Goal: Task Accomplishment & Management: Manage account settings

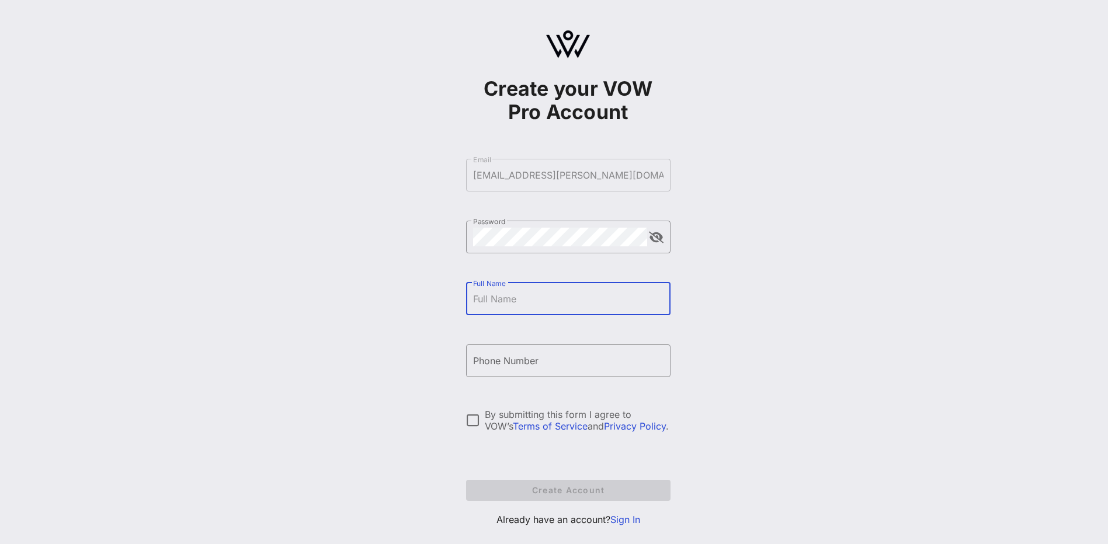
click at [490, 303] on input "Full Name" at bounding box center [568, 299] width 190 height 19
type input "[PERSON_NAME]"
click at [479, 362] on input "[PHONE_NUMBER]" at bounding box center [568, 360] width 190 height 19
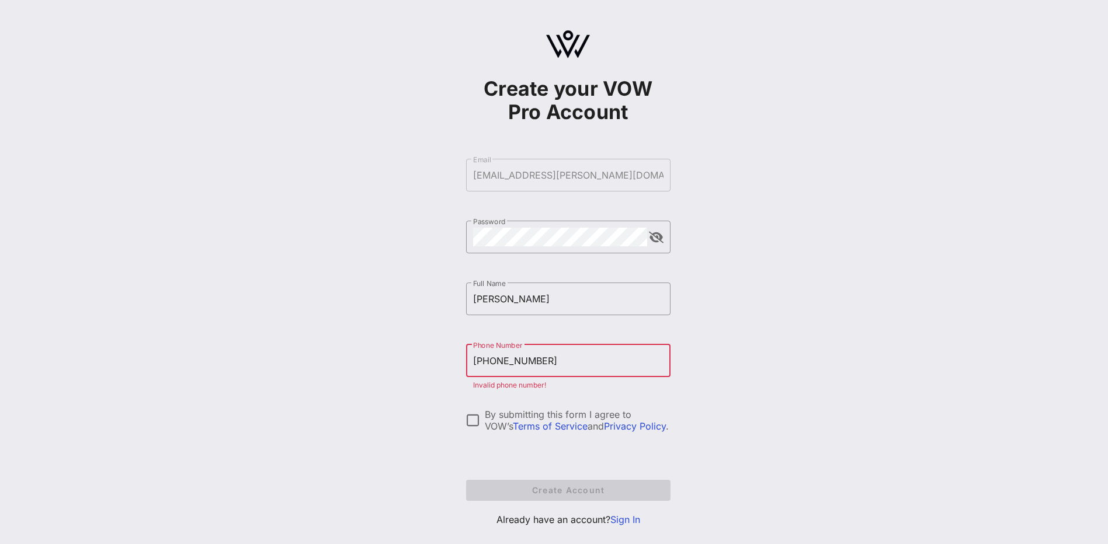
type input "[PHONE_NUMBER]"
click at [479, 424] on div at bounding box center [473, 420] width 20 height 20
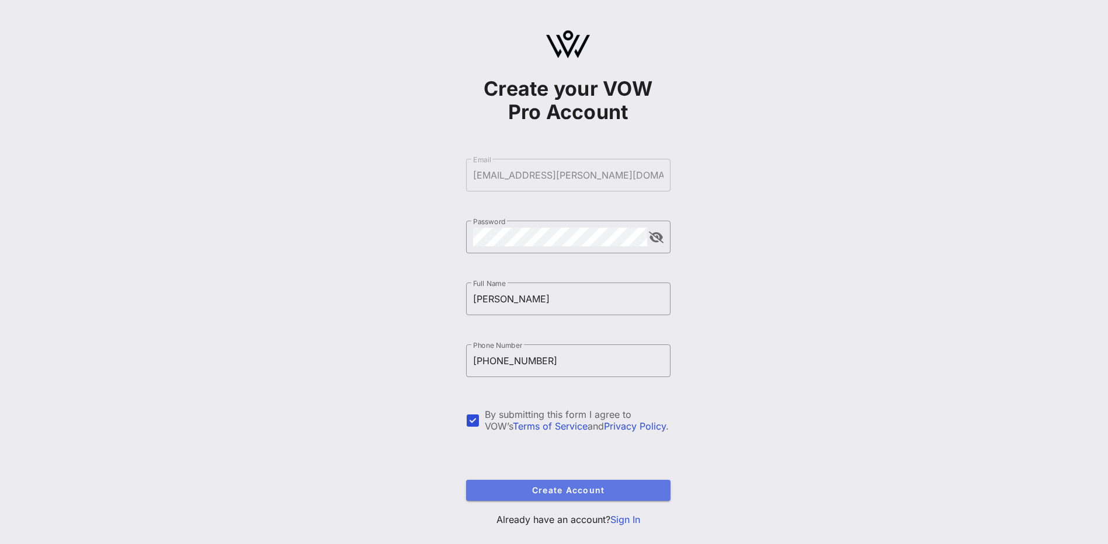
click at [562, 491] on span "Create Account" at bounding box center [568, 490] width 186 height 10
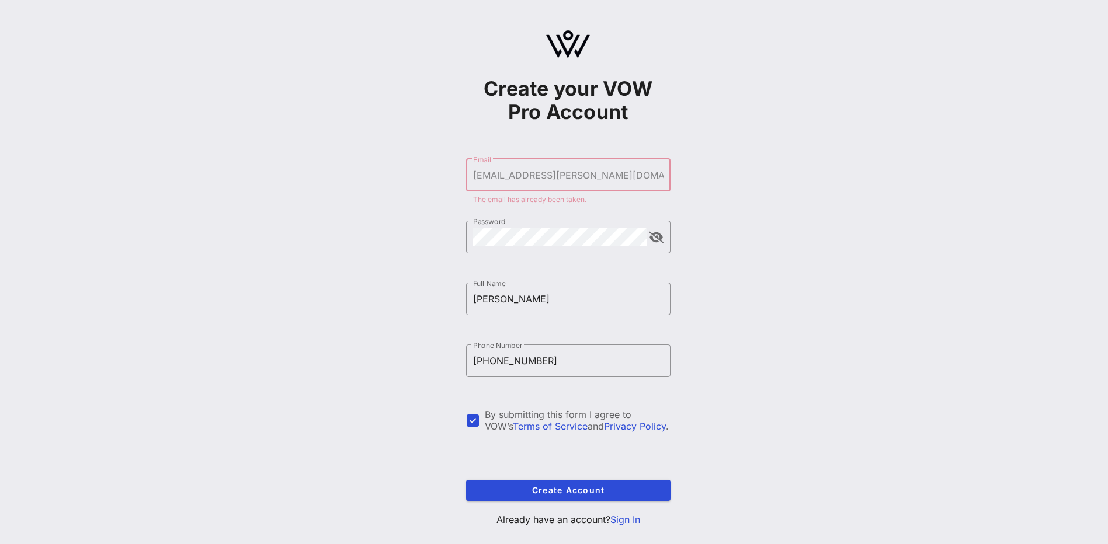
click at [506, 165] on form "​ Email [EMAIL_ADDRESS][PERSON_NAME][DOMAIN_NAME] The email has already been ta…" at bounding box center [568, 329] width 204 height 365
click at [506, 173] on form "​ Email [EMAIL_ADDRESS][PERSON_NAME][DOMAIN_NAME] The email has already been ta…" at bounding box center [568, 329] width 204 height 365
click at [503, 178] on form "​ Email [EMAIL_ADDRESS][PERSON_NAME][DOMAIN_NAME] The email has already been ta…" at bounding box center [568, 329] width 204 height 365
click at [626, 518] on link "Sign In" at bounding box center [625, 520] width 30 height 12
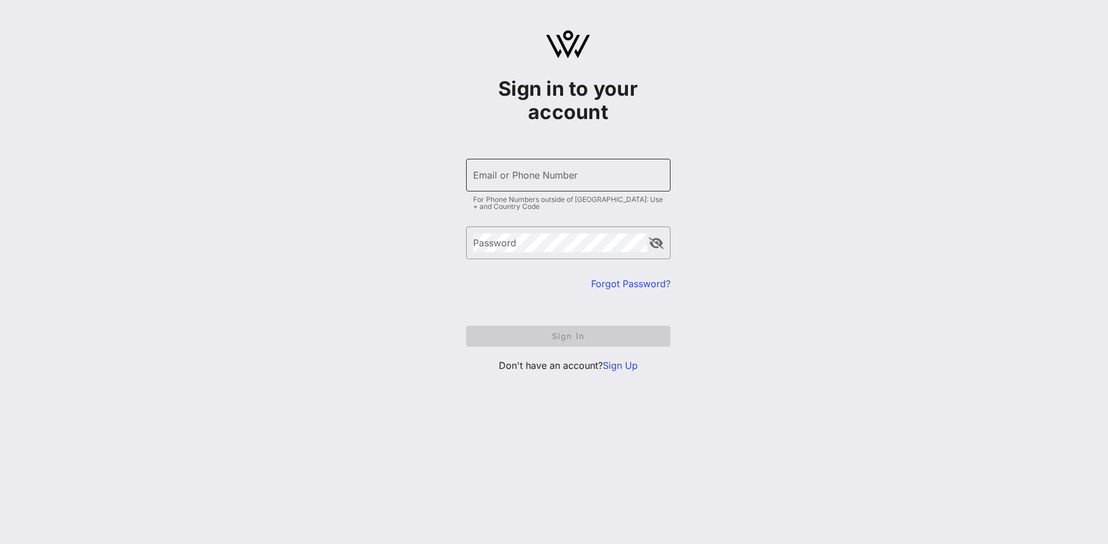
click at [505, 180] on input "Email or Phone Number" at bounding box center [568, 175] width 190 height 19
type input "[EMAIL_ADDRESS][PERSON_NAME][DOMAIN_NAME]"
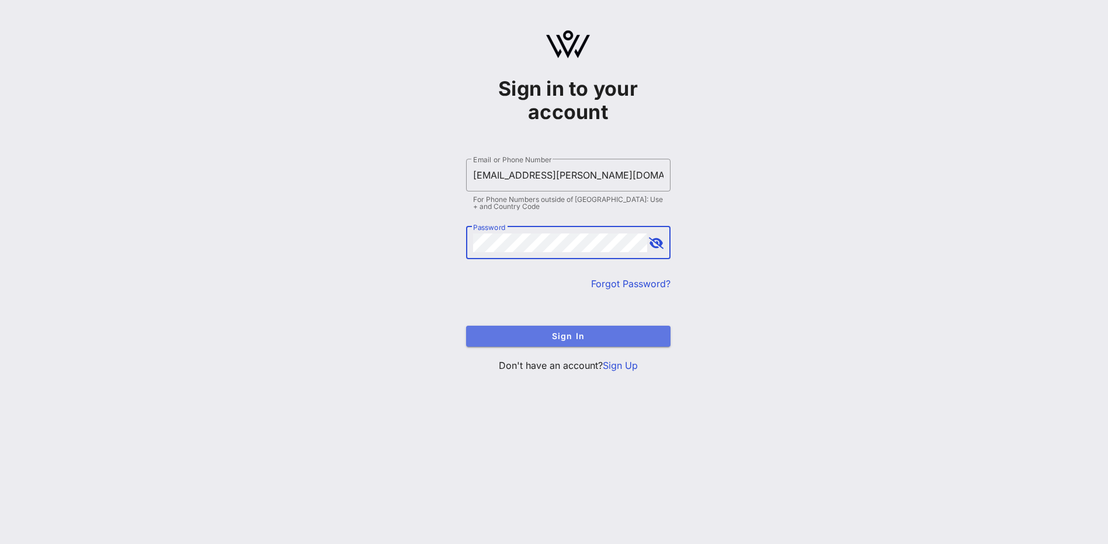
click at [514, 331] on span "Sign In" at bounding box center [568, 336] width 186 height 10
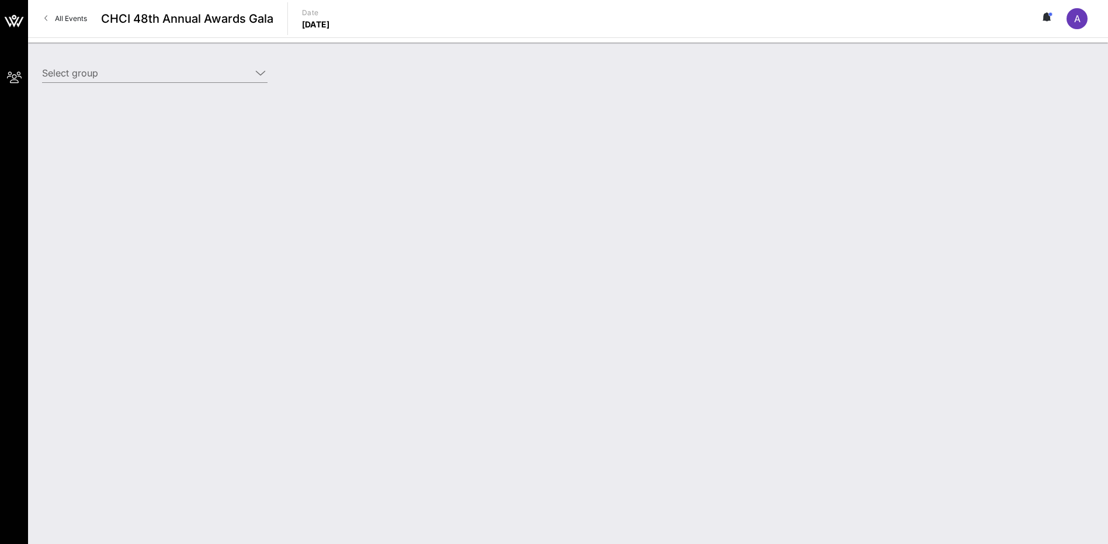
type input "[PERSON_NAME] Partners ([PERSON_NAME] Partners) [[PERSON_NAME], [PERSON_NAME][E…"
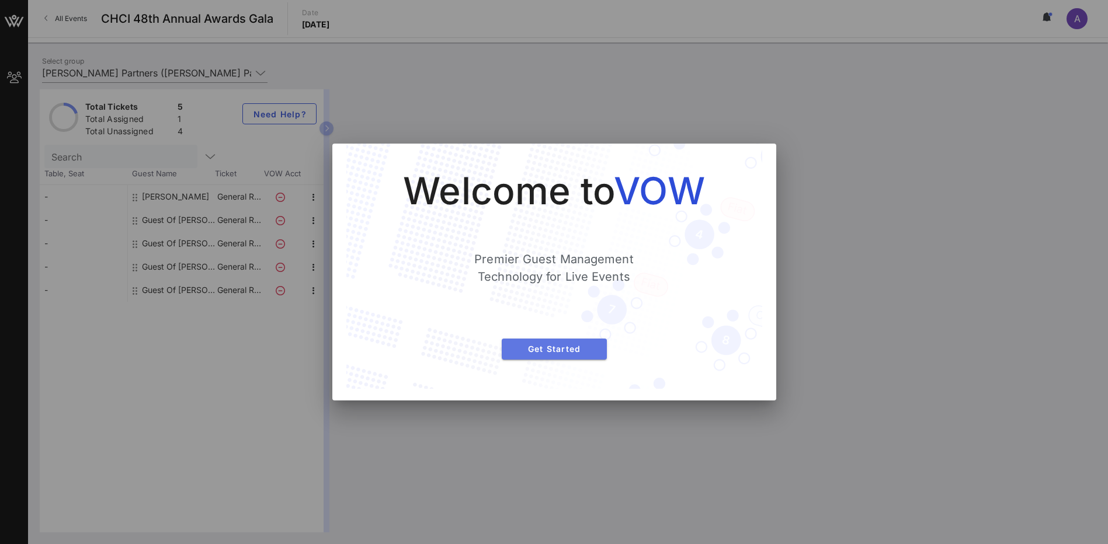
click at [577, 349] on span "Get Started" at bounding box center [554, 349] width 86 height 10
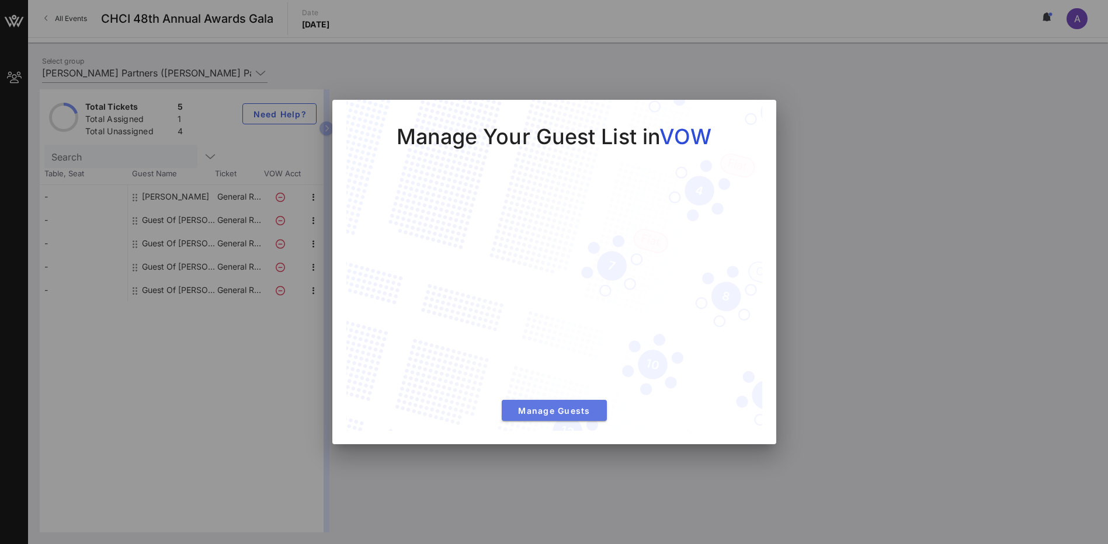
click at [588, 408] on span "Manage Guests" at bounding box center [554, 411] width 86 height 10
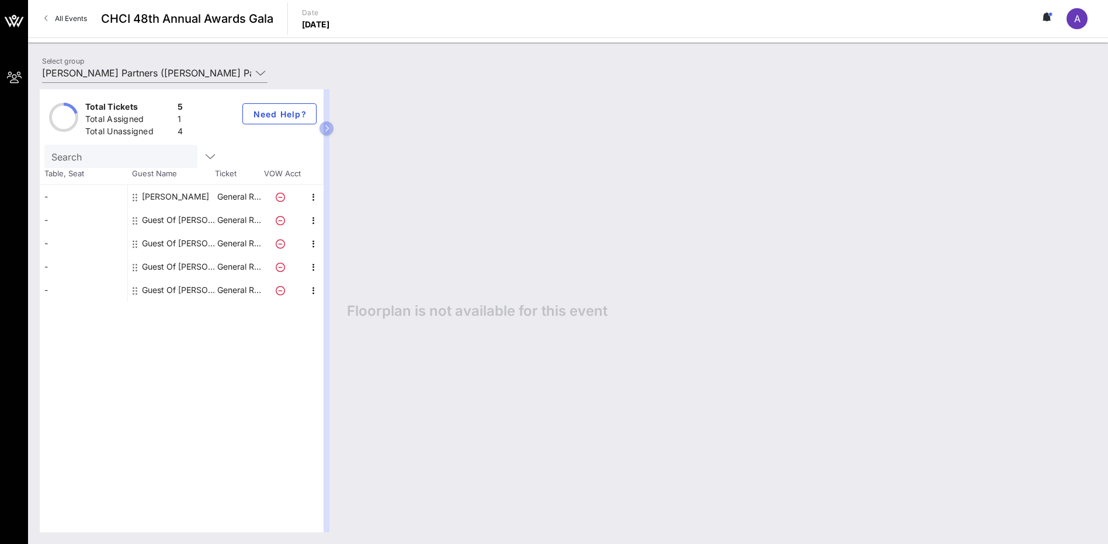
click at [175, 222] on div "Guest Of [PERSON_NAME] Partners" at bounding box center [179, 219] width 74 height 23
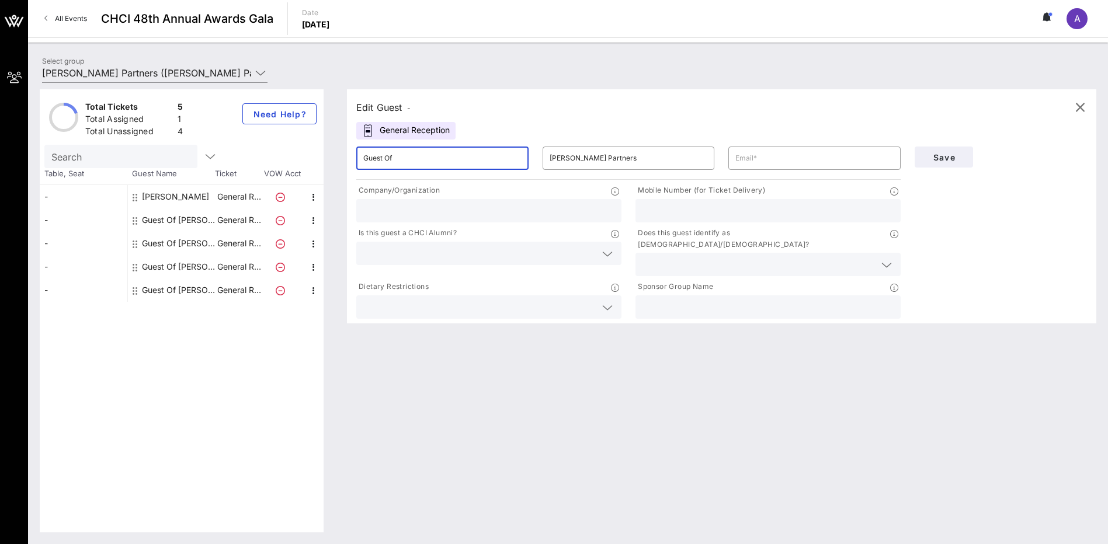
click at [410, 159] on input "Guest Of" at bounding box center [442, 158] width 158 height 19
drag, startPoint x: 410, startPoint y: 159, endPoint x: 353, endPoint y: 154, distance: 58.0
click at [353, 154] on div "​ Guest Of" at bounding box center [442, 158] width 186 height 37
type input "[PERSON_NAME]"
click at [754, 158] on input "text" at bounding box center [814, 158] width 158 height 19
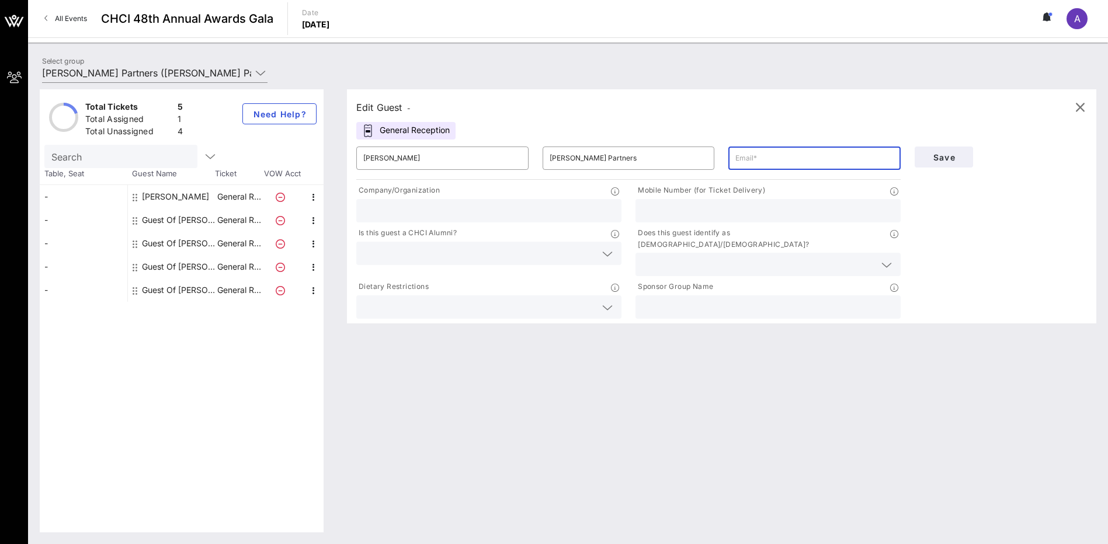
type input "[EMAIL_ADDRESS][PERSON_NAME][DOMAIN_NAME]"
type input "[PERSON_NAME] Partners"
drag, startPoint x: 689, startPoint y: 210, endPoint x: 632, endPoint y: 213, distance: 56.7
click at [632, 213] on div "Mobile Number (for Ticket Delivery) 7023968092" at bounding box center [767, 203] width 279 height 43
type input "2025560135"
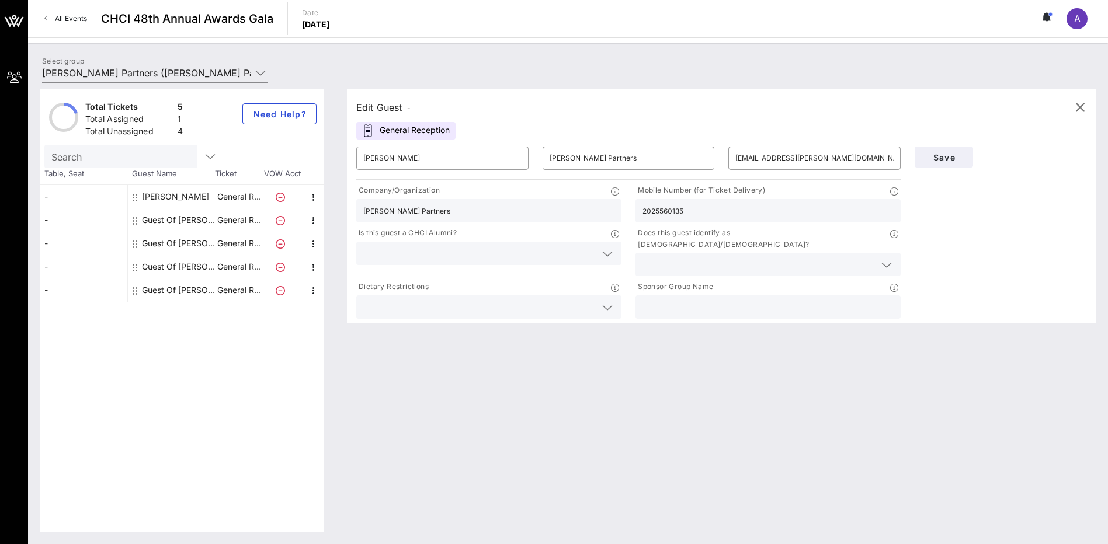
click at [430, 254] on input "text" at bounding box center [479, 253] width 232 height 15
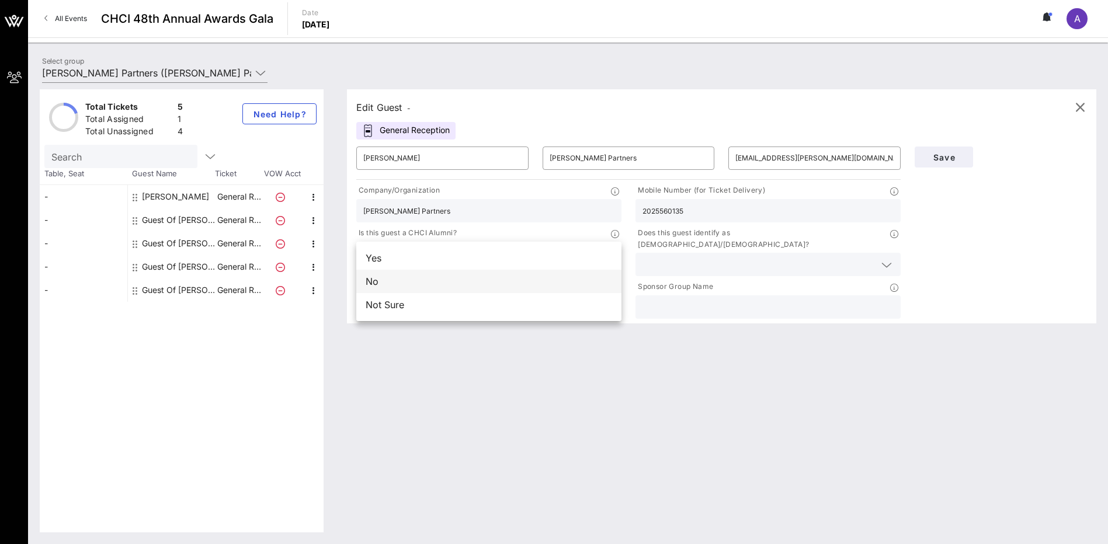
click at [396, 281] on div "No" at bounding box center [488, 281] width 265 height 23
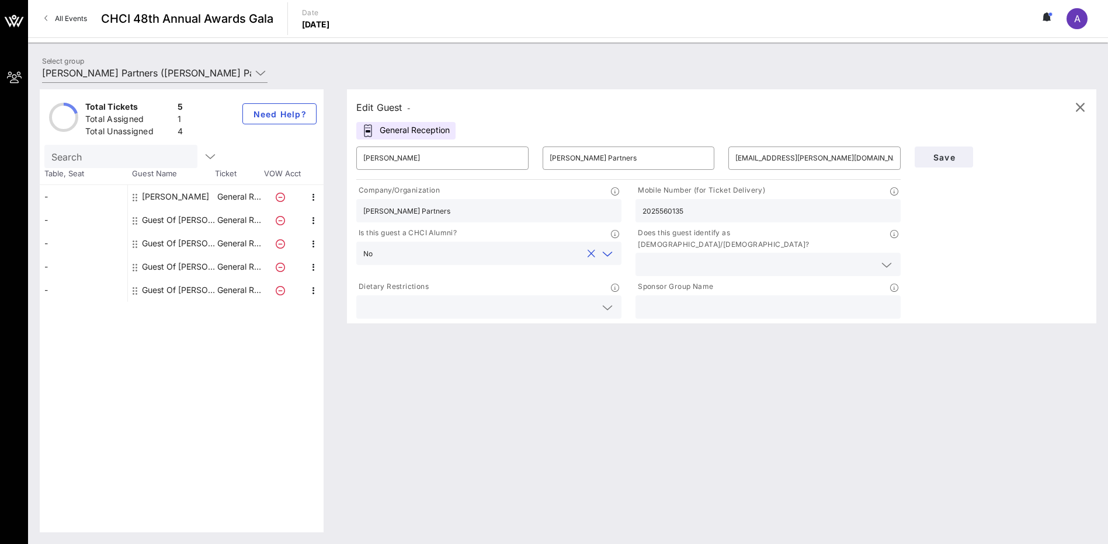
click at [446, 300] on input "text" at bounding box center [479, 307] width 232 height 15
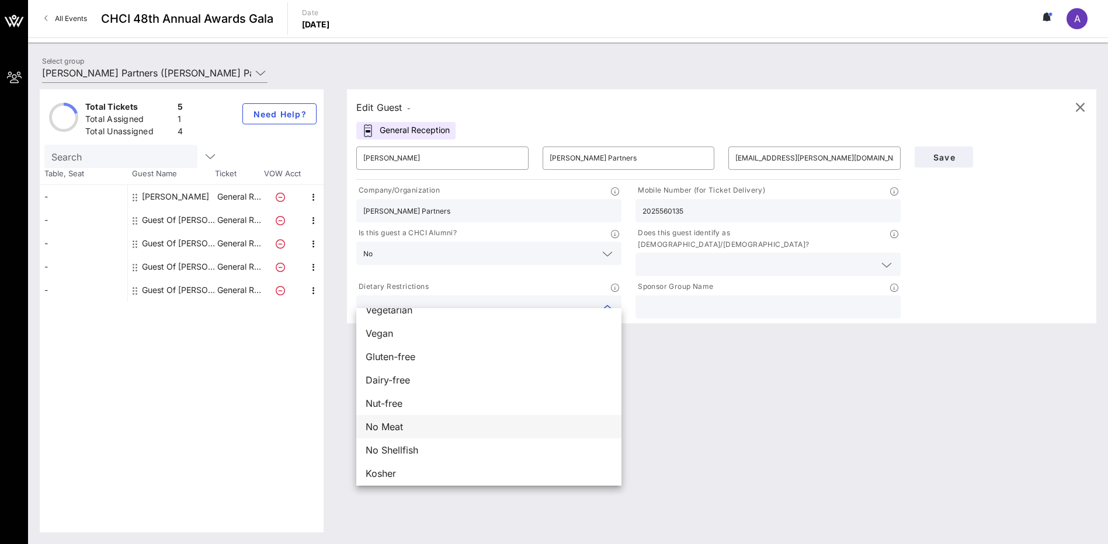
scroll to position [19, 0]
click at [450, 300] on input "text" at bounding box center [479, 307] width 232 height 15
click at [671, 257] on input "text" at bounding box center [758, 264] width 232 height 15
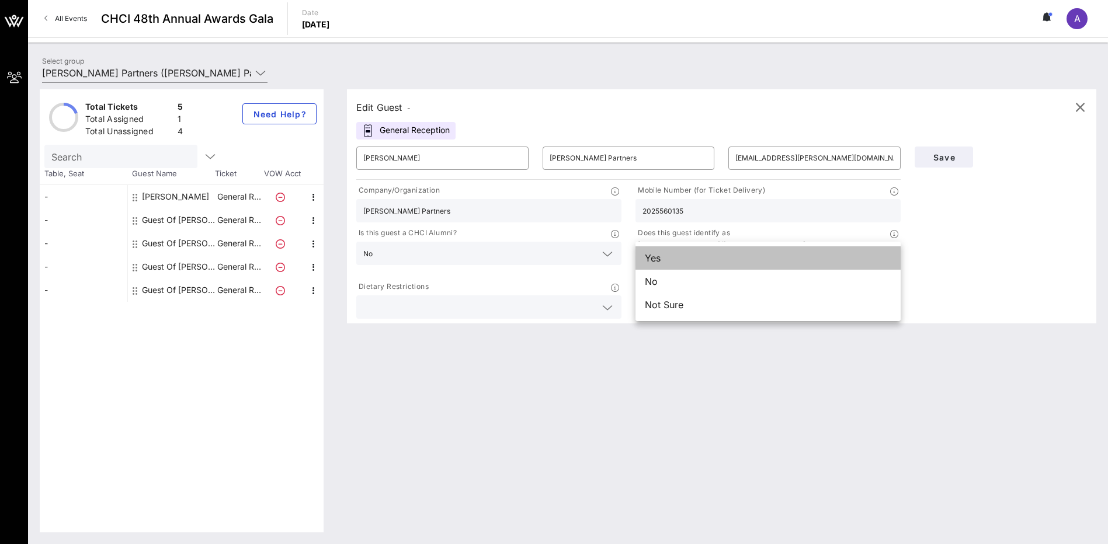
click at [661, 262] on div "Yes" at bounding box center [767, 257] width 265 height 23
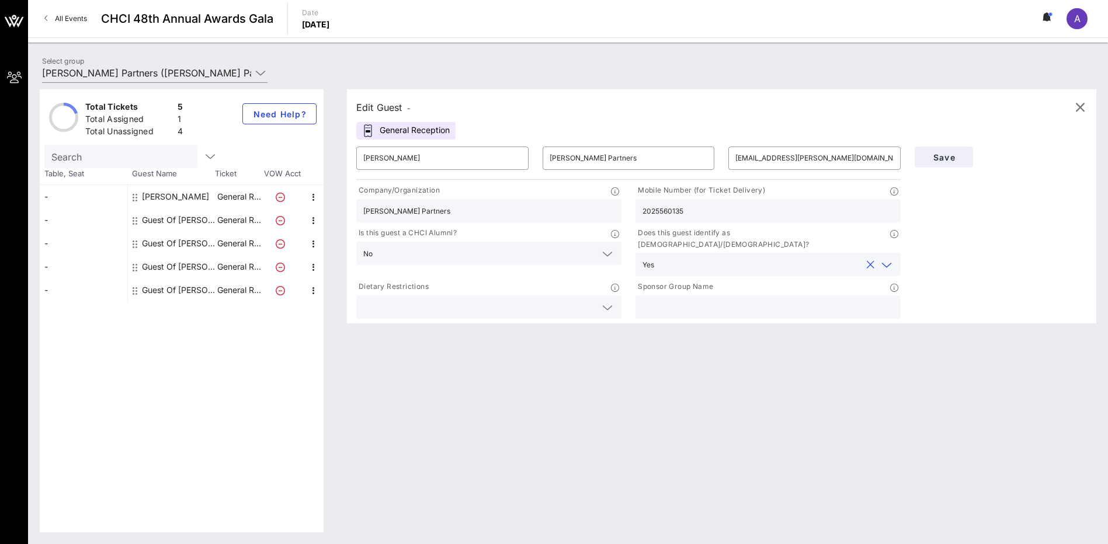
click at [661, 300] on input "text" at bounding box center [767, 307] width 251 height 15
type input "[PERSON_NAME] Partners"
click at [932, 156] on span "Save" at bounding box center [944, 157] width 40 height 10
drag, startPoint x: 431, startPoint y: 159, endPoint x: 361, endPoint y: 161, distance: 70.1
click at [361, 161] on div "​ [PERSON_NAME]" at bounding box center [442, 158] width 172 height 23
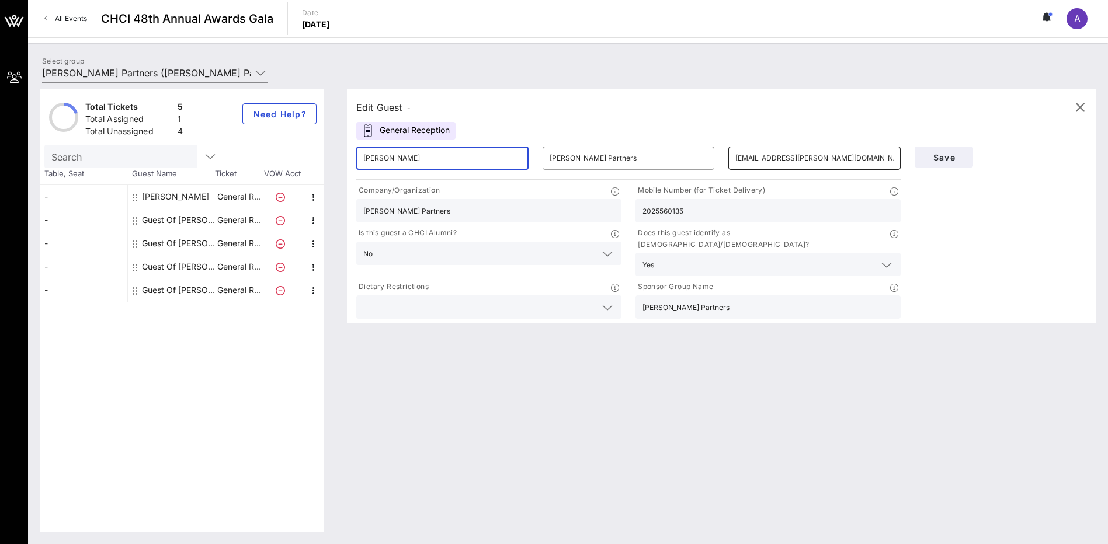
type input "[PERSON_NAME]"
drag, startPoint x: 763, startPoint y: 161, endPoint x: 732, endPoint y: 159, distance: 31.0
click at [732, 159] on div "​ [EMAIL_ADDRESS][PERSON_NAME][DOMAIN_NAME]" at bounding box center [814, 158] width 172 height 23
drag, startPoint x: 834, startPoint y: 161, endPoint x: 715, endPoint y: 164, distance: 119.2
click at [715, 164] on div "​ [PERSON_NAME] ​ [PERSON_NAME] Partners ​ [EMAIL_ADDRESS][PERSON_NAME][DOMAIN_…" at bounding box center [628, 158] width 558 height 37
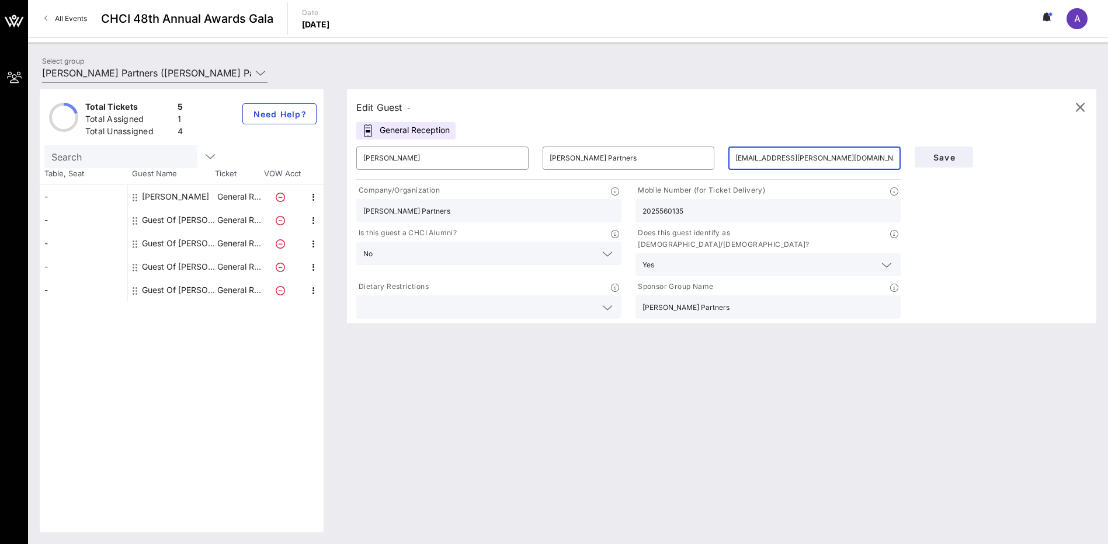
paste input "egonzal"
type input "[EMAIL_ADDRESS][PERSON_NAME][DOMAIN_NAME]"
click at [502, 247] on input "text" at bounding box center [479, 253] width 204 height 15
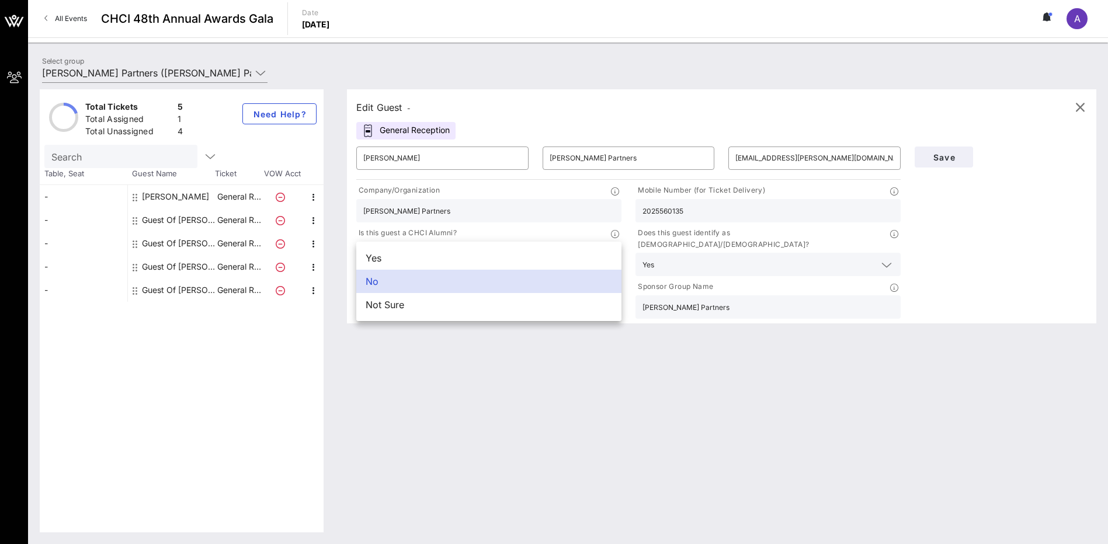
click at [784, 213] on input "2025560135" at bounding box center [767, 210] width 251 height 15
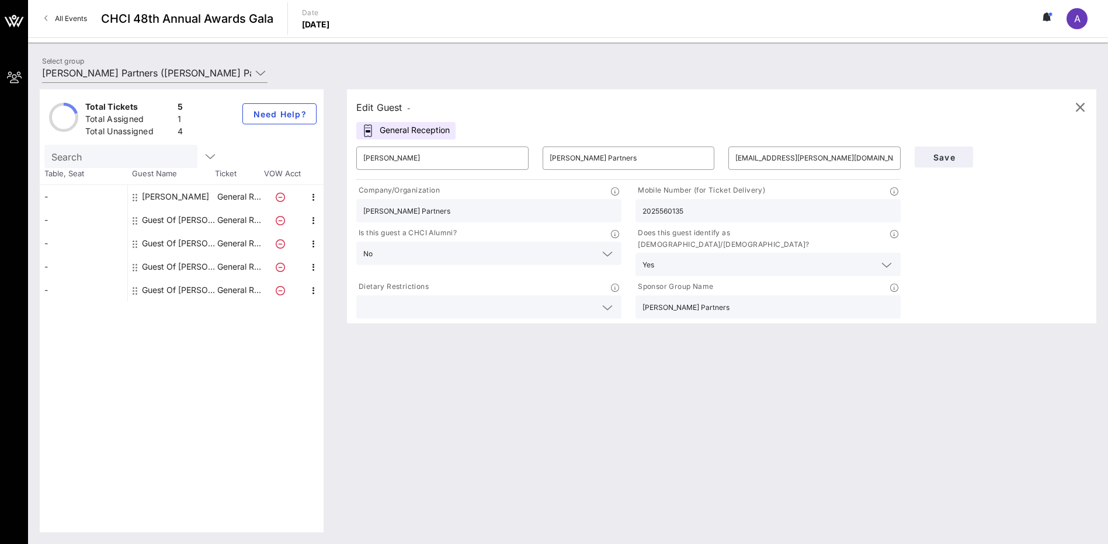
drag, startPoint x: 706, startPoint y: 211, endPoint x: 610, endPoint y: 206, distance: 95.9
click at [610, 206] on div "Company/Organization [PERSON_NAME] Partners Mobile Number (for Ticket Delivery)…" at bounding box center [628, 251] width 558 height 139
paste input "[PHONE_NUMBER]"
type input "[PHONE_NUMBER]"
click at [951, 158] on span "Save" at bounding box center [944, 157] width 40 height 10
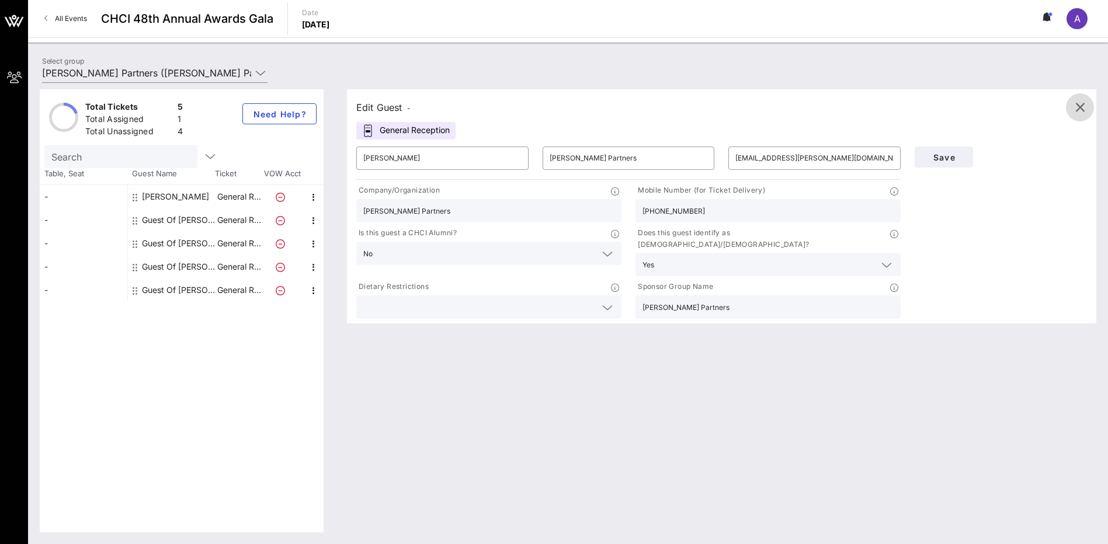
click at [1078, 109] on icon "button" at bounding box center [1079, 107] width 14 height 14
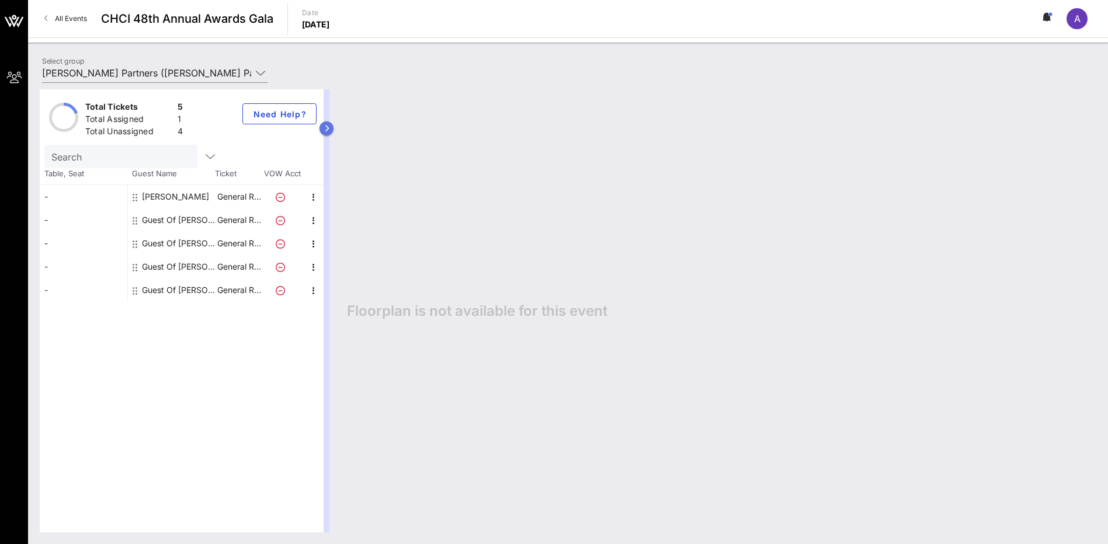
click at [329, 127] on button "button" at bounding box center [326, 128] width 14 height 14
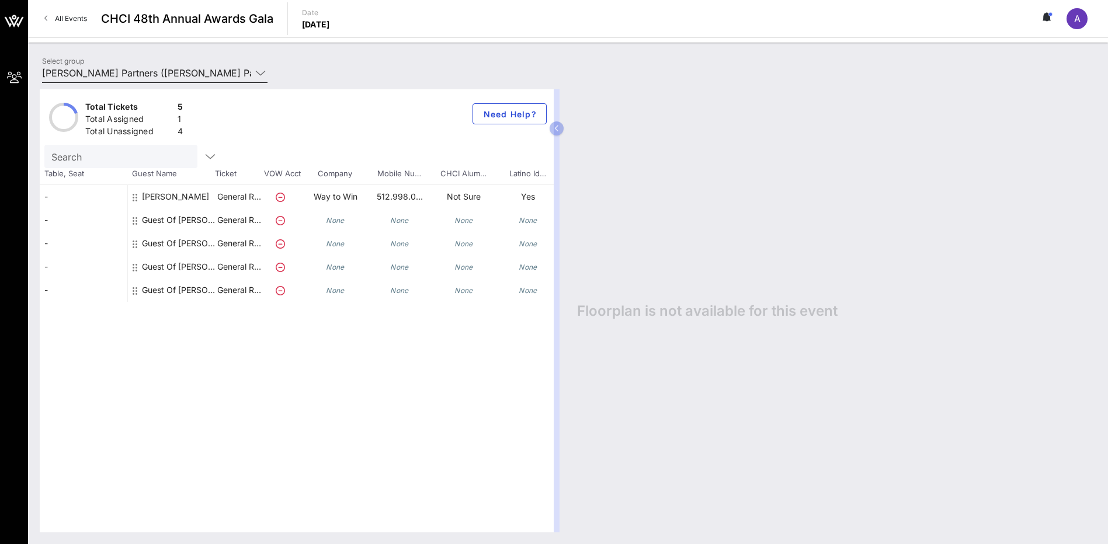
click at [172, 77] on input "[PERSON_NAME] Partners ([PERSON_NAME] Partners) [[PERSON_NAME], [PERSON_NAME][E…" at bounding box center [146, 73] width 209 height 19
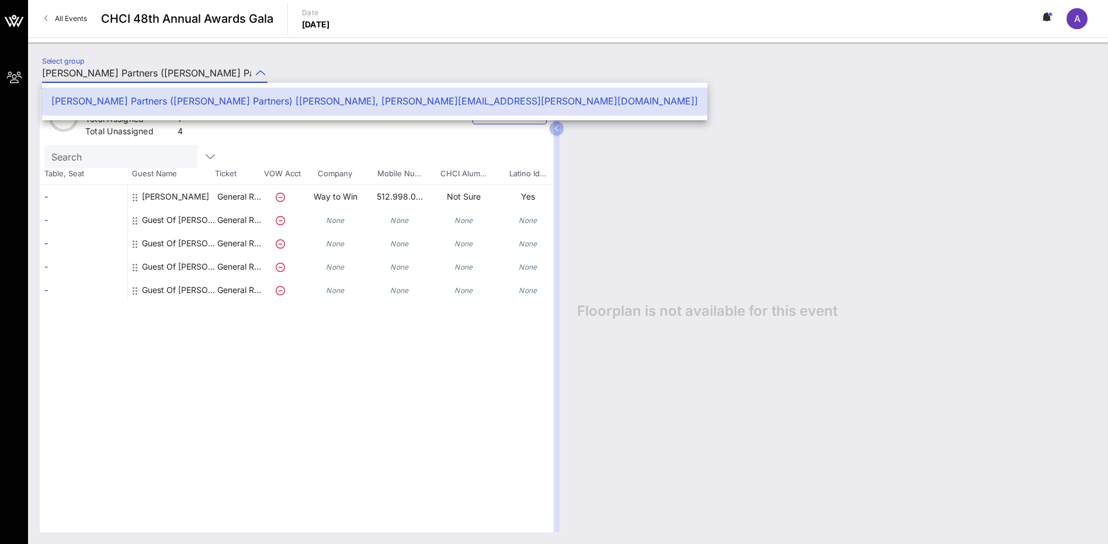
click at [262, 75] on icon at bounding box center [260, 73] width 11 height 14
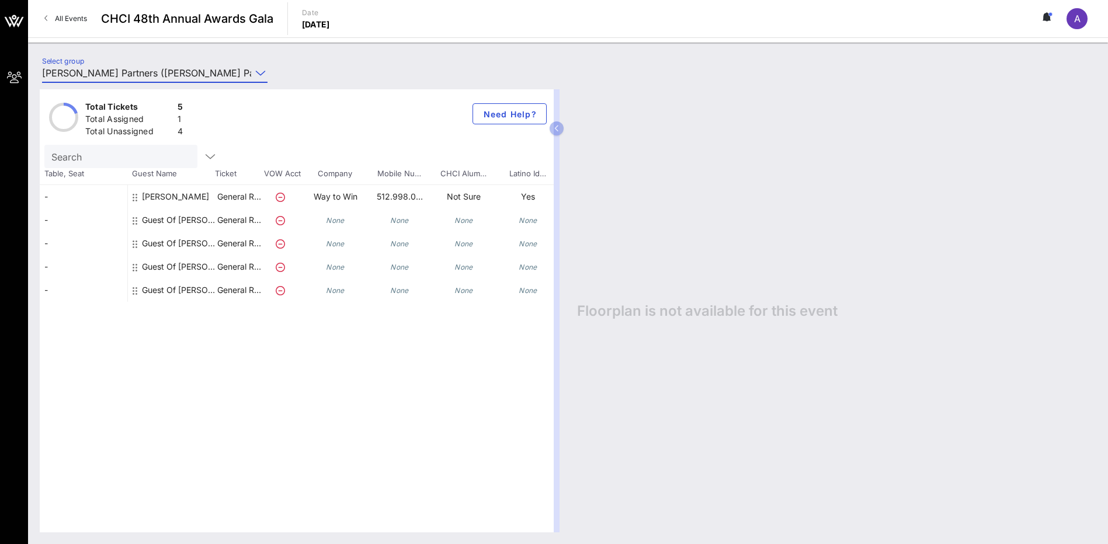
click at [261, 75] on icon at bounding box center [260, 73] width 11 height 14
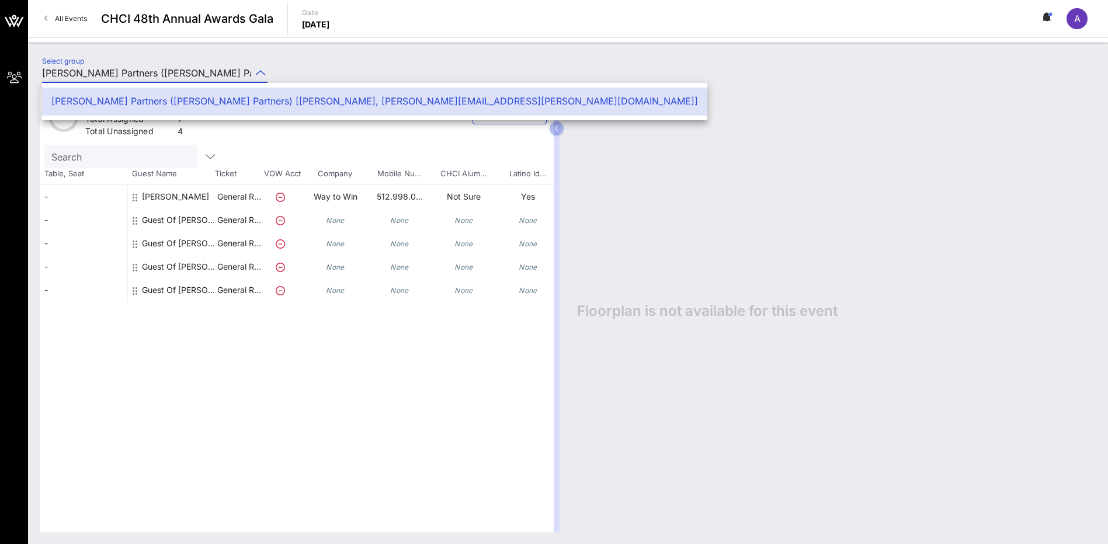
click at [207, 101] on div "[PERSON_NAME] Partners ([PERSON_NAME] Partners) [[PERSON_NAME], [PERSON_NAME][E…" at bounding box center [374, 101] width 646 height 11
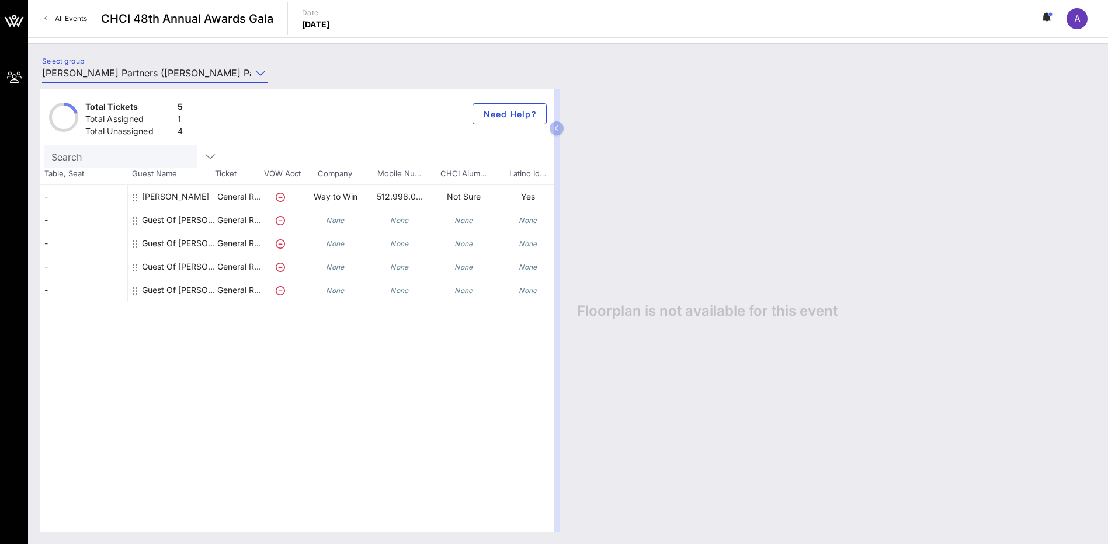
click at [52, 17] on link "All Events" at bounding box center [65, 18] width 57 height 19
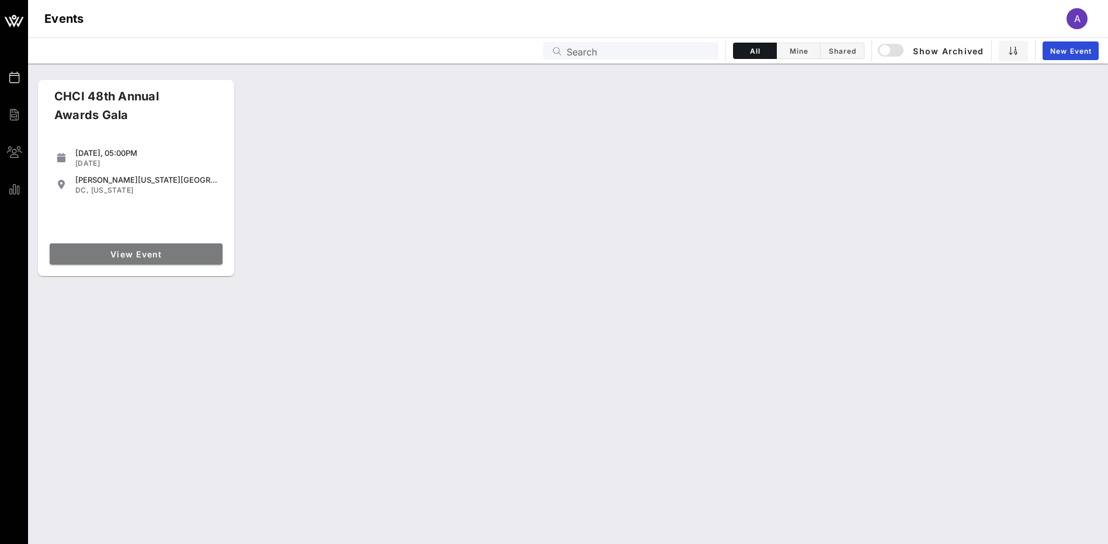
click at [171, 256] on span "View Event" at bounding box center [135, 254] width 163 height 10
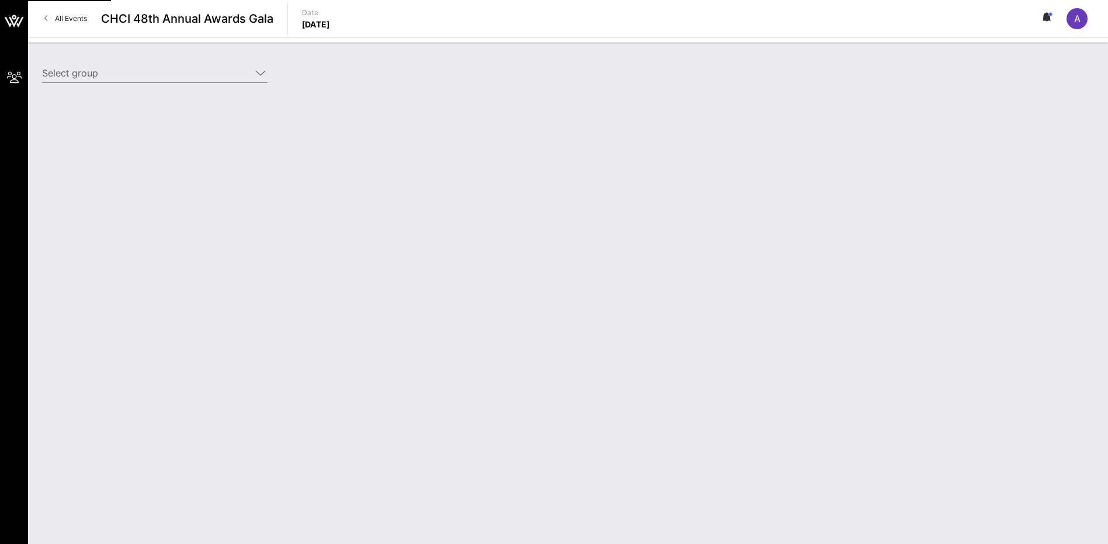
type input "[PERSON_NAME] Partners ([PERSON_NAME] Partners) [[PERSON_NAME], [PERSON_NAME][E…"
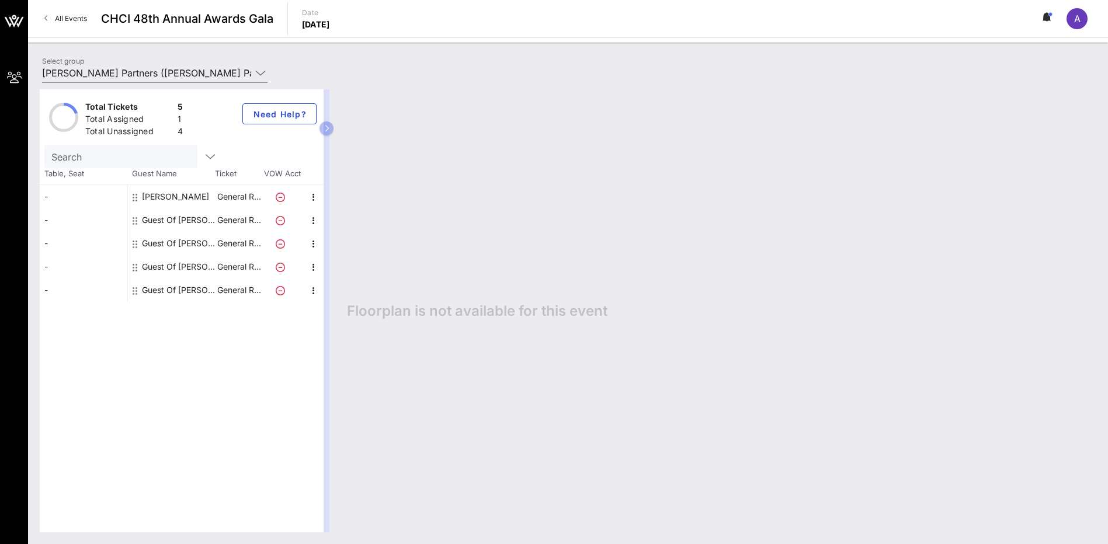
click at [108, 151] on input "Search" at bounding box center [119, 156] width 137 height 15
click at [186, 218] on div "Guest Of [PERSON_NAME] Partners" at bounding box center [179, 219] width 74 height 23
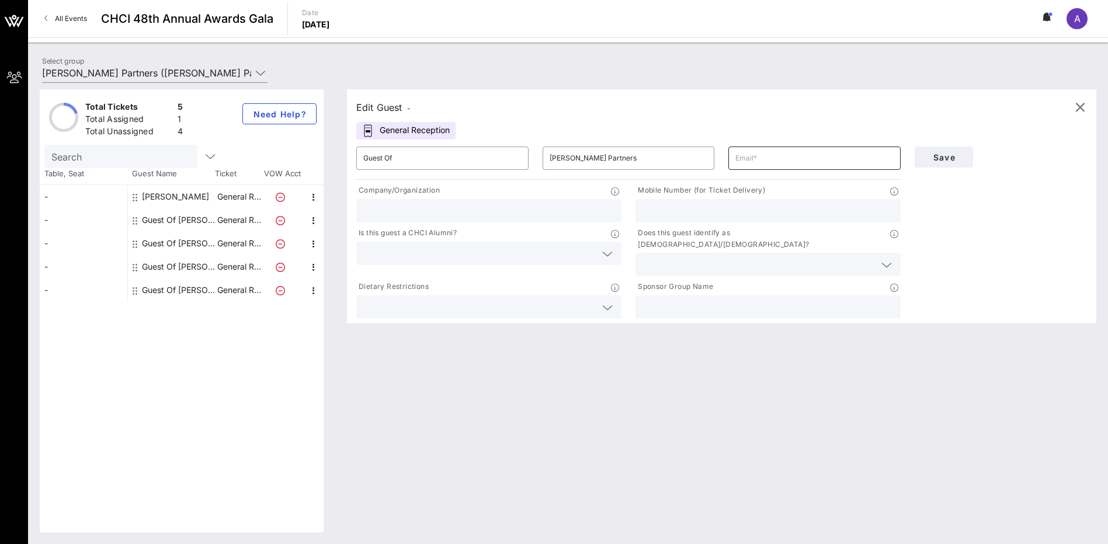
click at [749, 162] on input "text" at bounding box center [814, 158] width 158 height 19
type input "[EMAIL_ADDRESS][PERSON_NAME][DOMAIN_NAME]"
type input "[PERSON_NAME] Partners"
drag, startPoint x: 695, startPoint y: 208, endPoint x: 642, endPoint y: 204, distance: 52.7
click at [642, 204] on input "7023968092" at bounding box center [767, 210] width 251 height 15
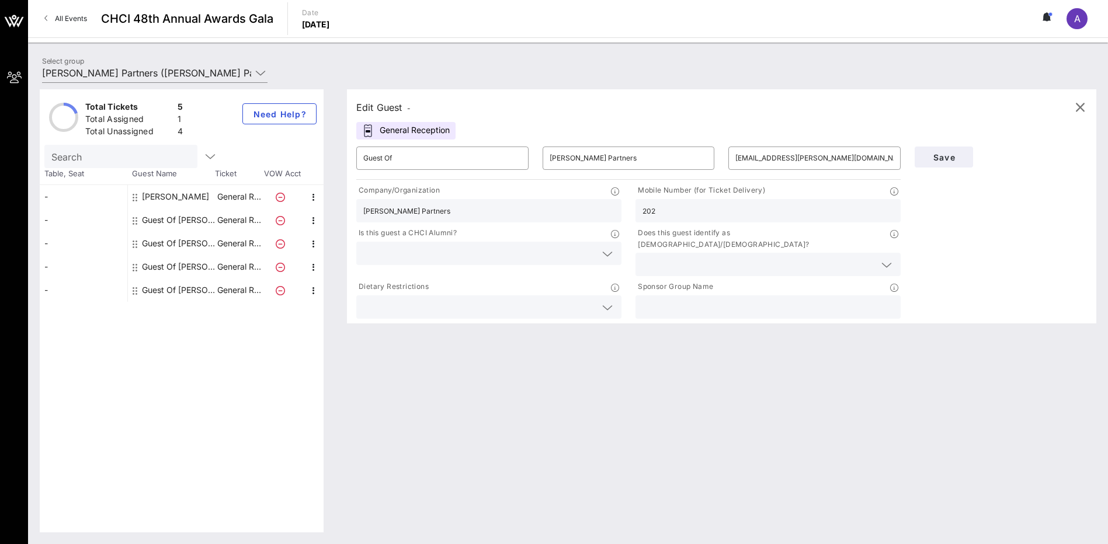
type input "2025560135"
drag, startPoint x: 411, startPoint y: 158, endPoint x: 343, endPoint y: 157, distance: 67.7
click at [343, 157] on div "Edit Guest - General Reception ​ Guest Of ​ [PERSON_NAME] Partners ​ [PERSON_NA…" at bounding box center [715, 310] width 761 height 443
type input "[PERSON_NAME]"
click at [481, 246] on input "text" at bounding box center [479, 253] width 232 height 15
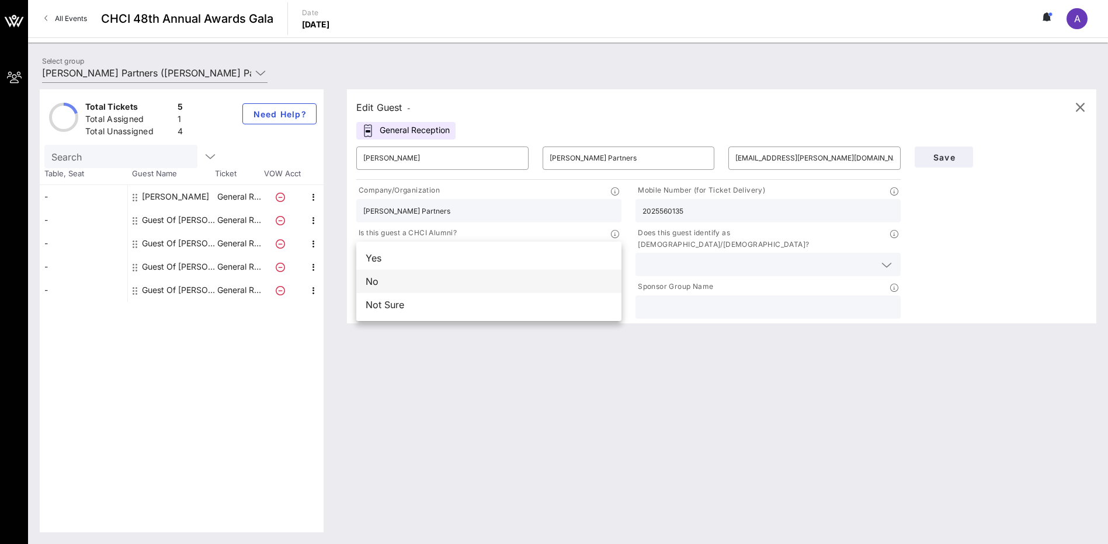
click at [452, 274] on div "No" at bounding box center [488, 281] width 265 height 23
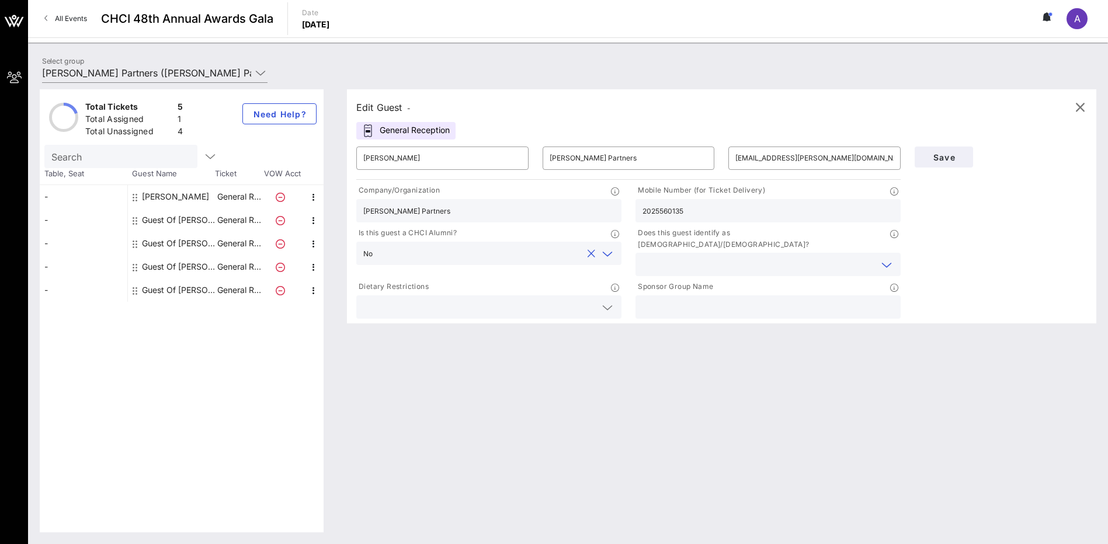
click at [662, 257] on input "text" at bounding box center [758, 264] width 232 height 15
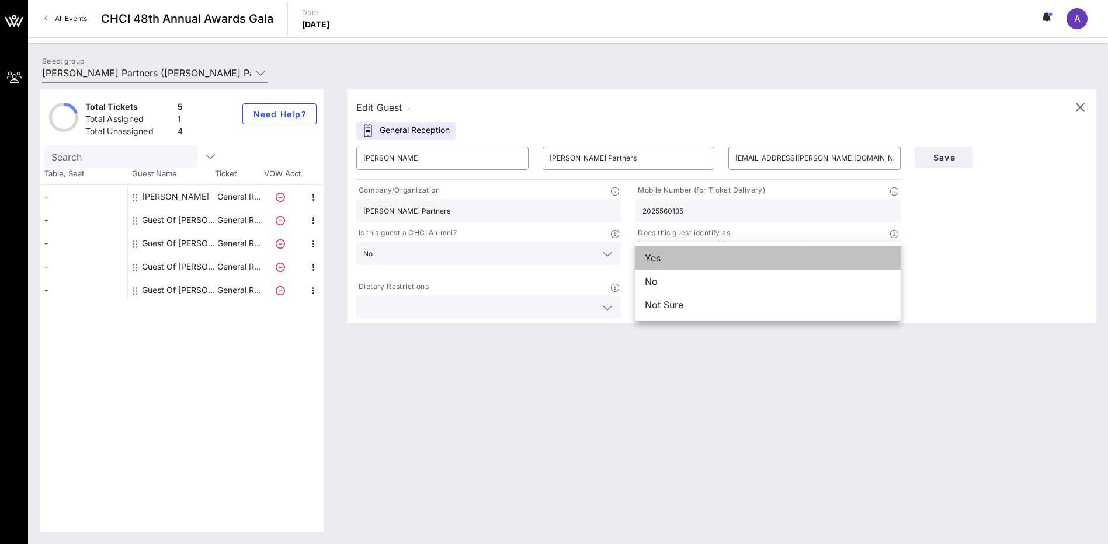
click at [658, 259] on div "Yes" at bounding box center [767, 257] width 265 height 23
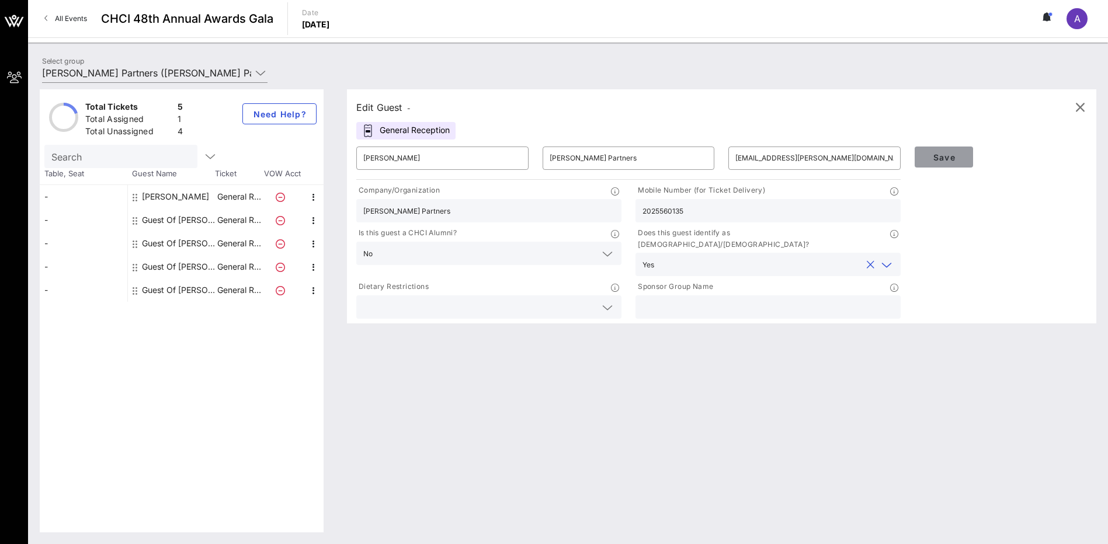
click at [932, 160] on span "Save" at bounding box center [944, 157] width 40 height 10
click at [834, 162] on input "[EMAIL_ADDRESS][PERSON_NAME][DOMAIN_NAME]" at bounding box center [814, 158] width 158 height 19
drag, startPoint x: 834, startPoint y: 162, endPoint x: 732, endPoint y: 161, distance: 102.2
click at [732, 161] on div "​ [EMAIL_ADDRESS][PERSON_NAME][DOMAIN_NAME]" at bounding box center [814, 158] width 172 height 23
type input "[PERSON_NAME][EMAIL_ADDRESS][DOMAIN_NAME]"
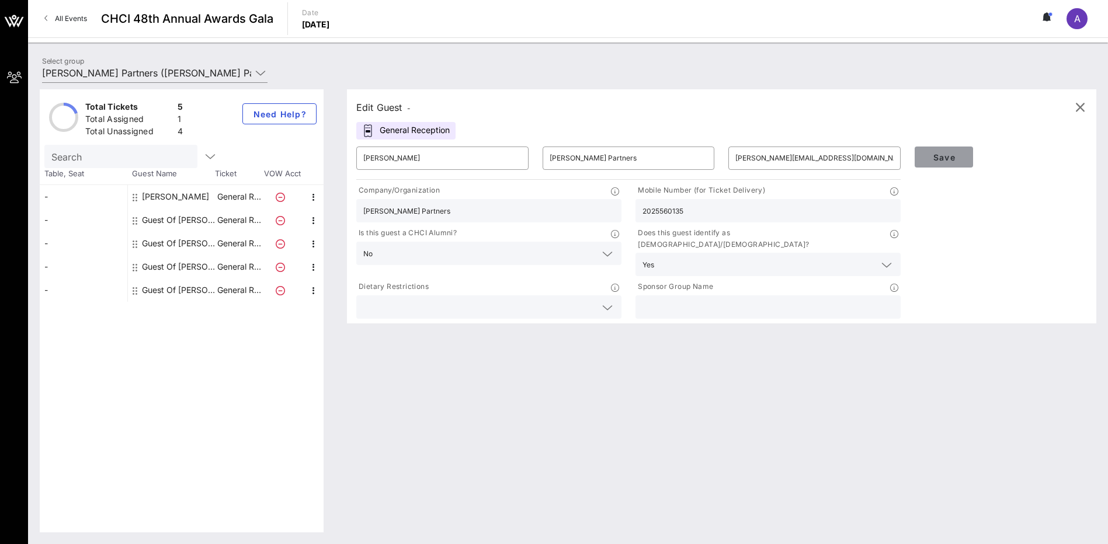
click at [932, 159] on span "Save" at bounding box center [944, 157] width 40 height 10
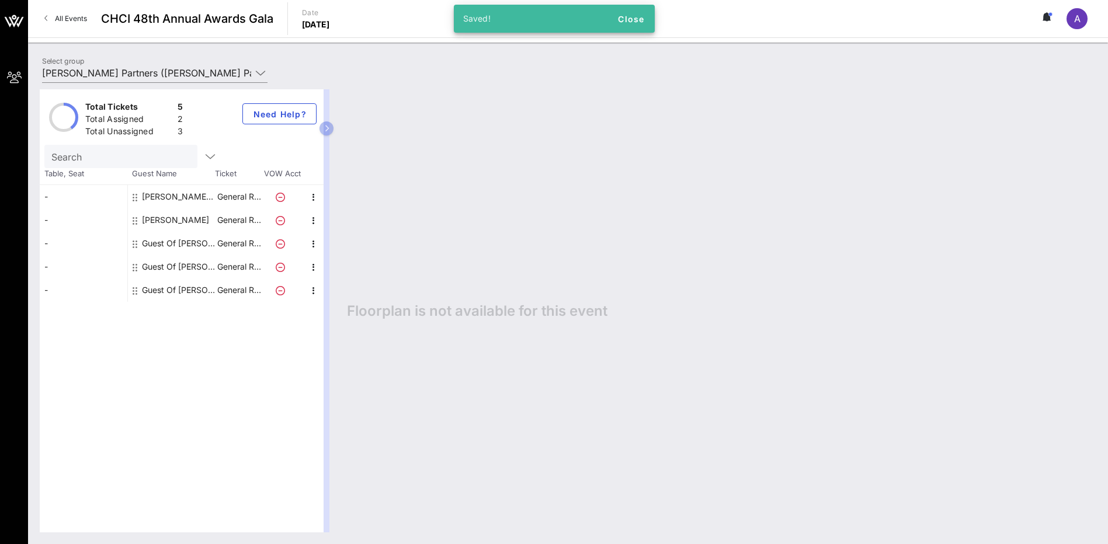
click at [156, 247] on div "Guest Of [PERSON_NAME] Partners" at bounding box center [179, 243] width 74 height 23
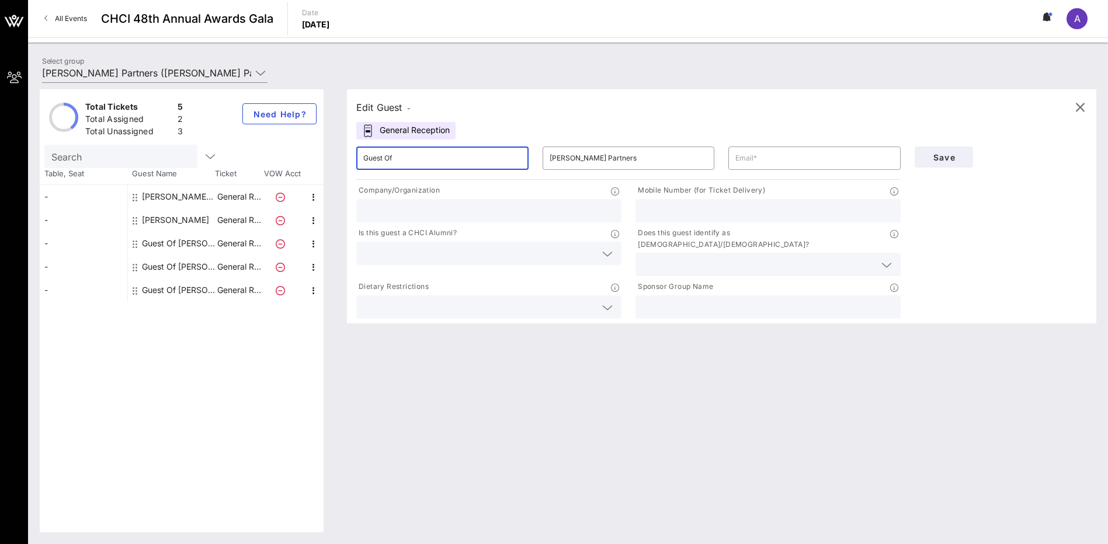
drag, startPoint x: 432, startPoint y: 159, endPoint x: 328, endPoint y: 164, distance: 104.0
click at [328, 164] on div "Total Tickets 5 Total Assigned 2 Total Unassigned 3 Need Help? Search Table, Se…" at bounding box center [568, 310] width 1056 height 443
type input "[PERSON_NAME]"
click at [757, 163] on input "text" at bounding box center [814, 158] width 158 height 19
type input "[EMAIL_ADDRESS][DOMAIN_NAME]"
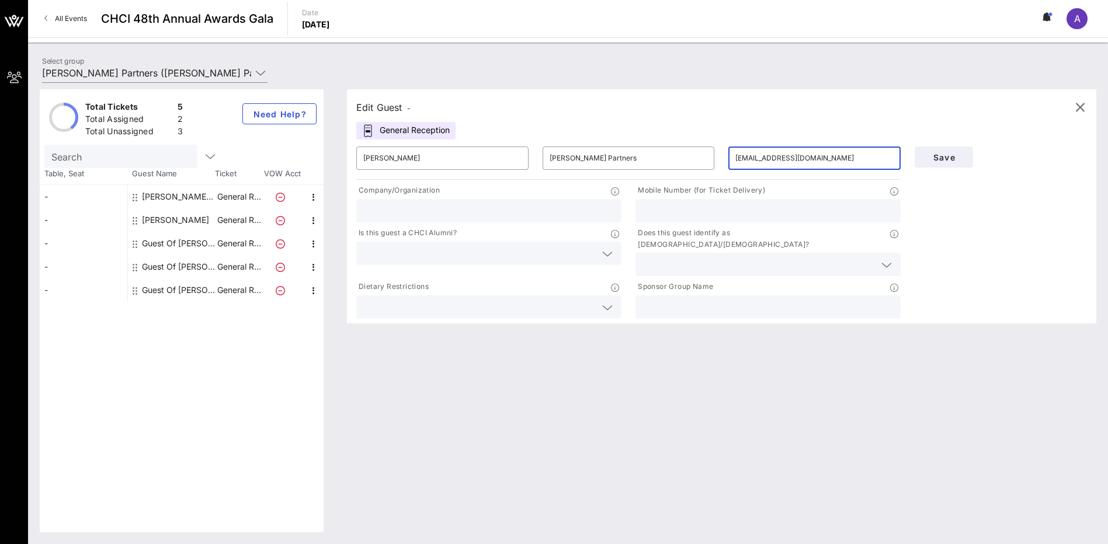
type input "[PERSON_NAME] Partners"
type input "2025560135"
click at [594, 256] on input "text" at bounding box center [479, 253] width 232 height 15
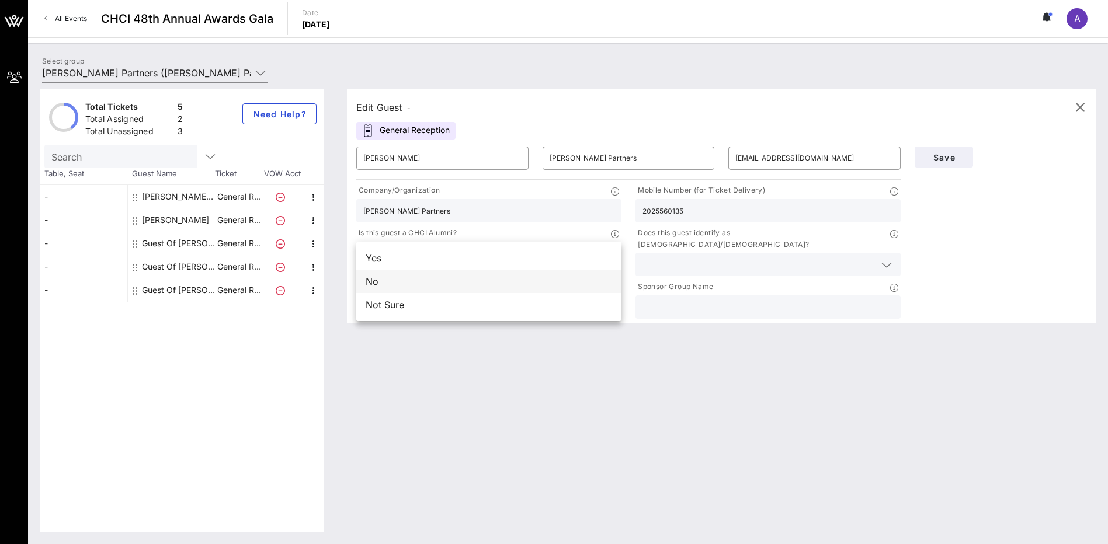
click at [510, 279] on div "No" at bounding box center [488, 281] width 265 height 23
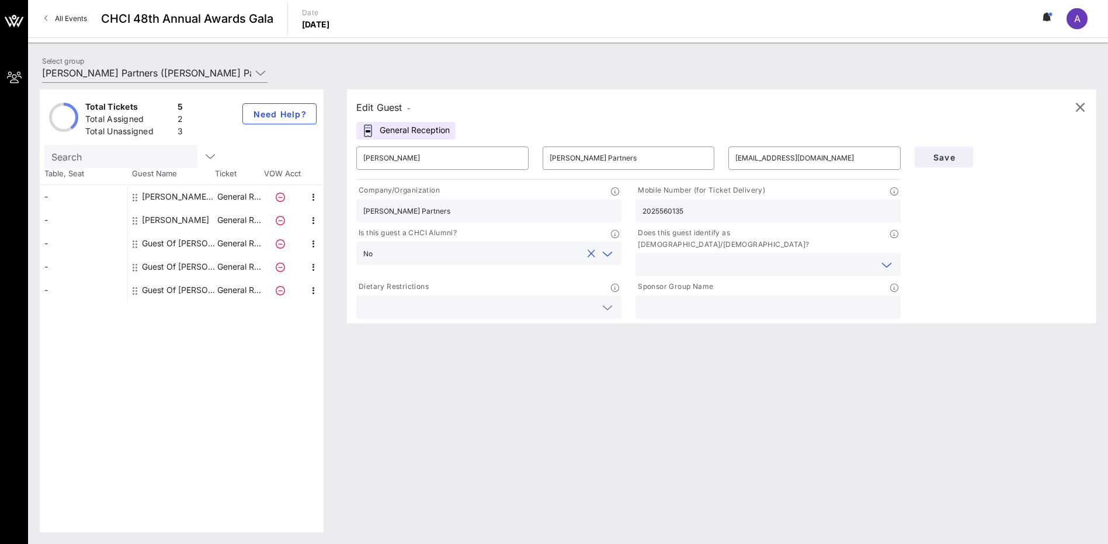
click at [700, 257] on input "text" at bounding box center [758, 264] width 232 height 15
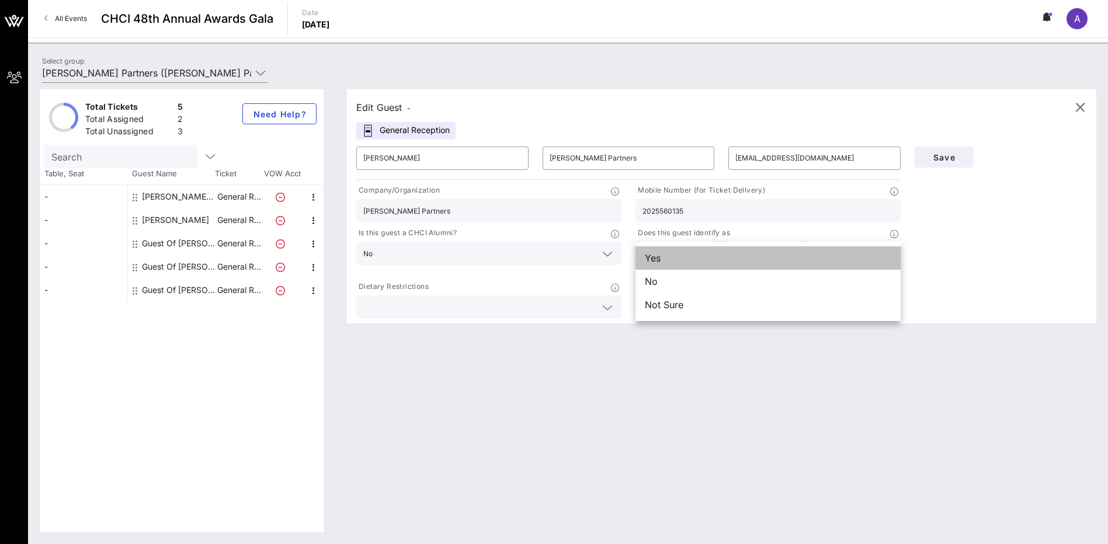
click at [675, 259] on div "Yes" at bounding box center [767, 257] width 265 height 23
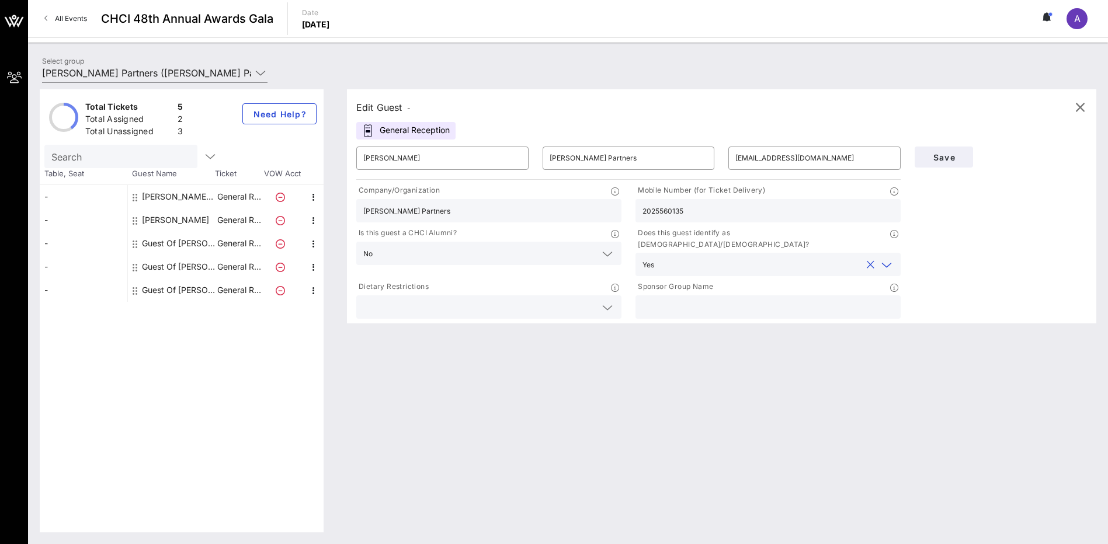
drag, startPoint x: 706, startPoint y: 211, endPoint x: 636, endPoint y: 208, distance: 70.7
click at [636, 208] on div "2025560135" at bounding box center [767, 210] width 265 height 23
click at [675, 300] on input "text" at bounding box center [767, 307] width 251 height 15
click at [940, 158] on span "Save" at bounding box center [944, 157] width 40 height 10
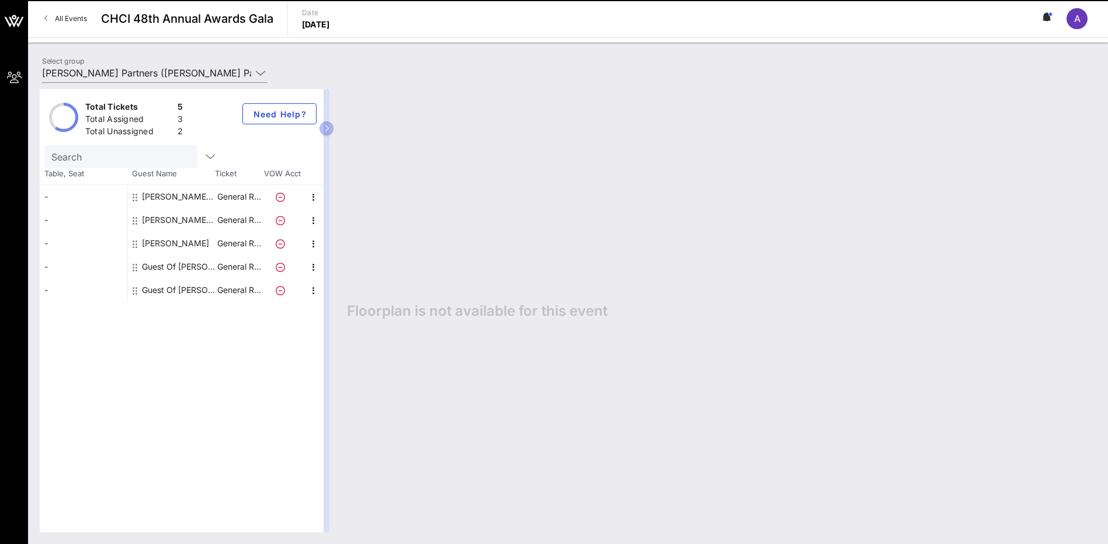
click at [172, 266] on div "Guest Of [PERSON_NAME] Partners" at bounding box center [179, 266] width 74 height 23
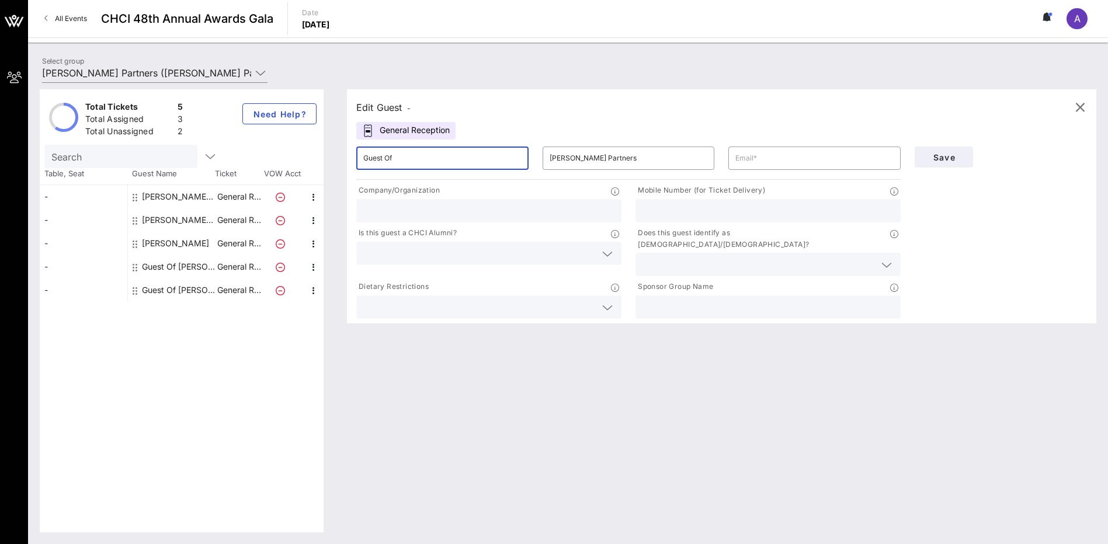
drag, startPoint x: 413, startPoint y: 161, endPoint x: 359, endPoint y: 159, distance: 54.3
click at [359, 159] on div "​ Guest Of" at bounding box center [442, 158] width 172 height 23
type input "[PERSON_NAME]"
click at [753, 156] on input "text" at bounding box center [814, 158] width 158 height 19
click at [486, 215] on input "text" at bounding box center [488, 210] width 251 height 15
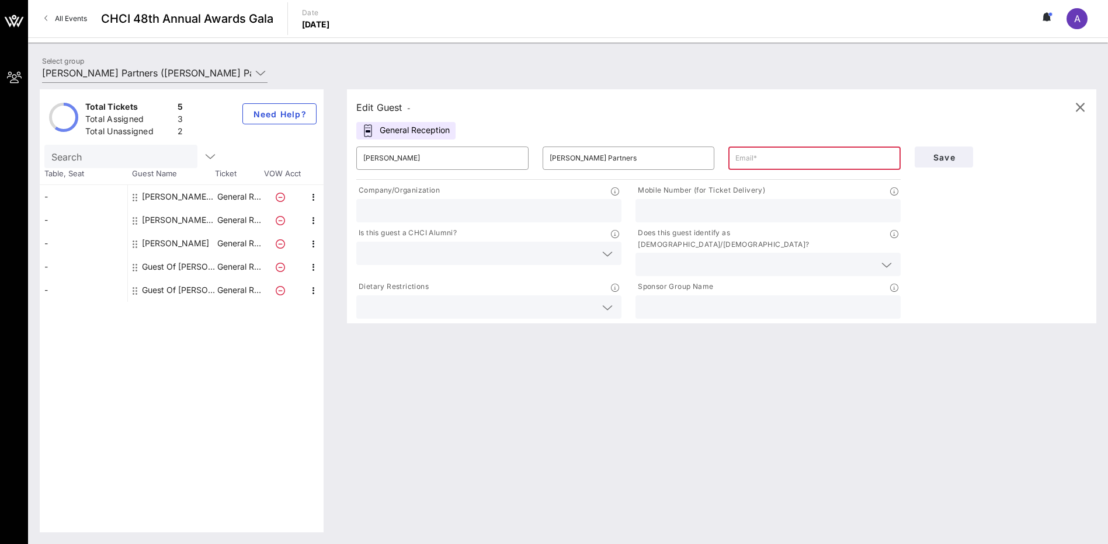
type input "[PERSON_NAME] Partners"
type input "[EMAIL_ADDRESS][PERSON_NAME][DOMAIN_NAME]"
type input "7023968092"
drag, startPoint x: 723, startPoint y: 206, endPoint x: 622, endPoint y: 210, distance: 100.5
click at [622, 210] on div "Company/Organization [PERSON_NAME] Partners Mobile Number (for Ticket Delivery)…" at bounding box center [628, 251] width 558 height 139
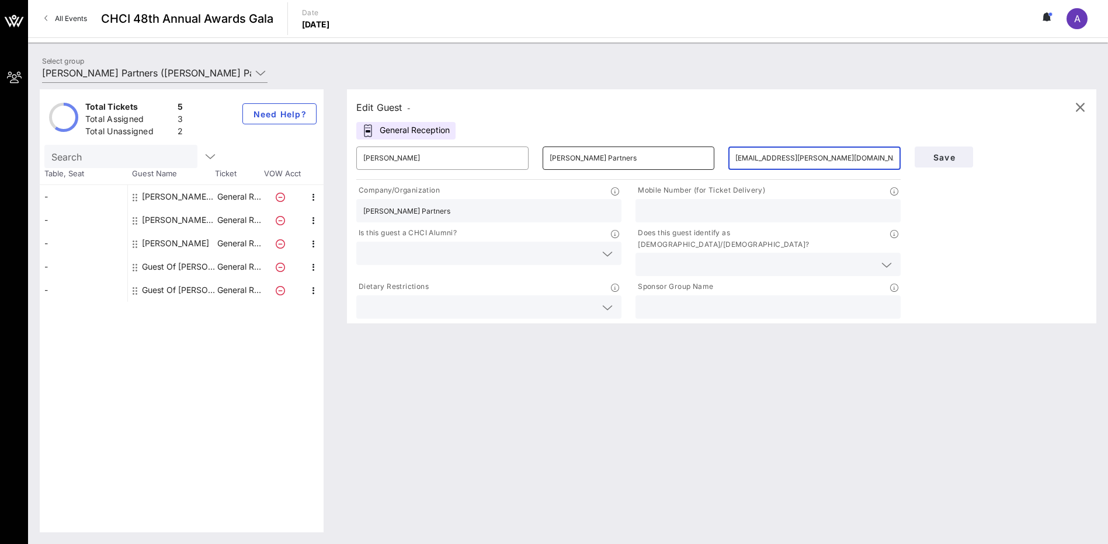
drag, startPoint x: 840, startPoint y: 159, endPoint x: 701, endPoint y: 159, distance: 139.0
click at [701, 159] on div "​ [PERSON_NAME] ​ [PERSON_NAME] Partners ​ [PERSON_NAME][EMAIL_ADDRESS][PERSON_…" at bounding box center [628, 158] width 558 height 37
type input "[EMAIL_ADDRESS][PERSON_NAME][DOMAIN_NAME]"
click at [692, 213] on input "text" at bounding box center [767, 210] width 251 height 15
click at [537, 253] on input "text" at bounding box center [479, 253] width 232 height 15
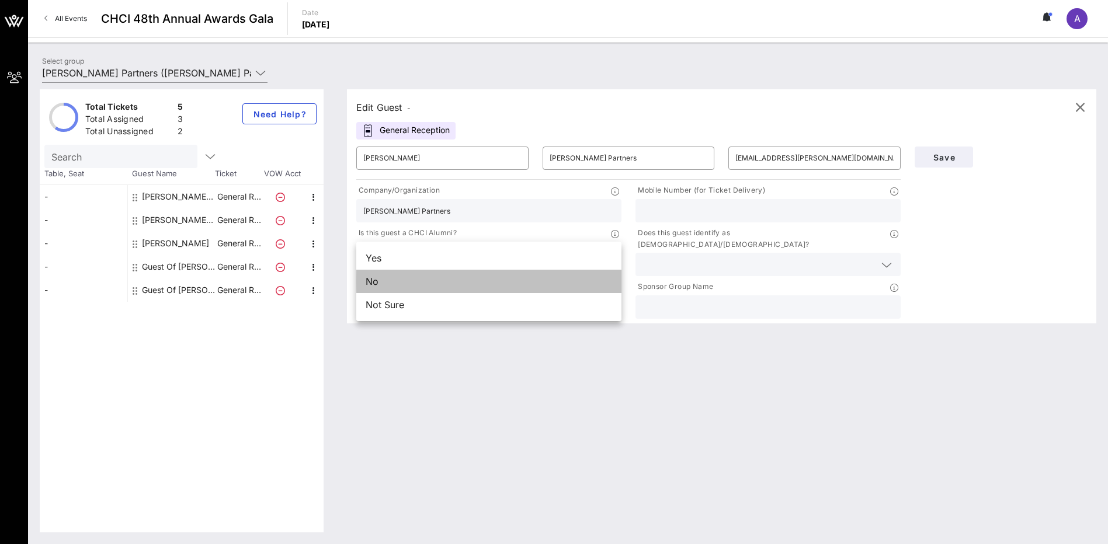
click at [420, 282] on div "No" at bounding box center [488, 281] width 265 height 23
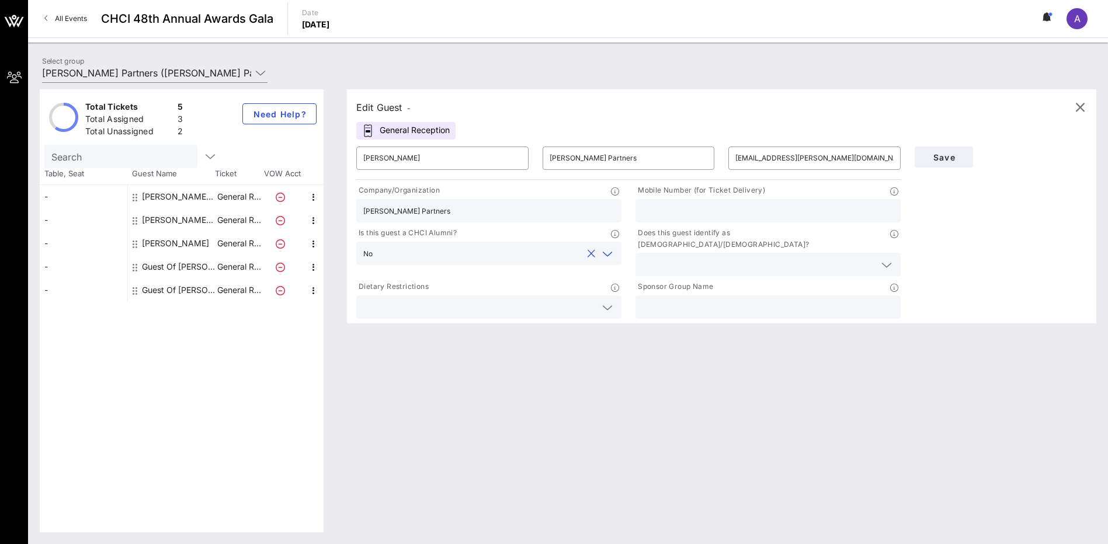
click at [705, 257] on input "text" at bounding box center [758, 264] width 232 height 15
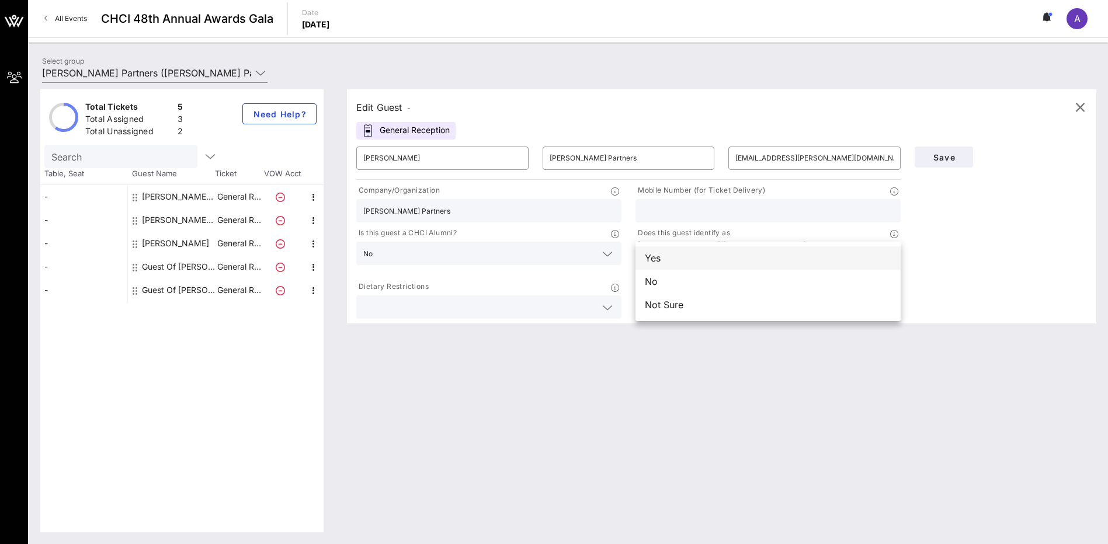
click at [671, 263] on div "Yes" at bounding box center [767, 257] width 265 height 23
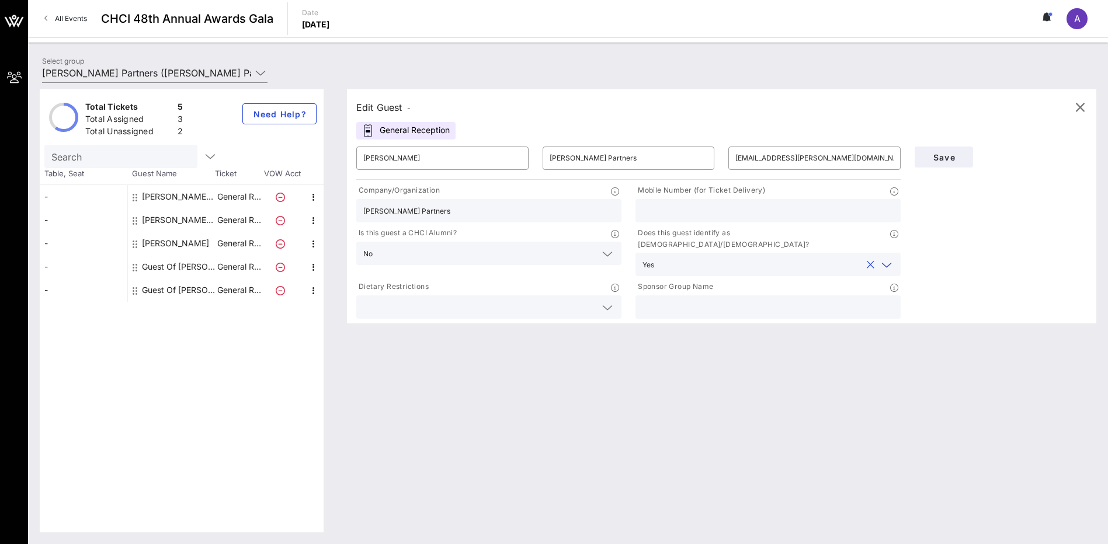
click at [660, 215] on input "text" at bounding box center [767, 210] width 251 height 15
click at [560, 300] on input "text" at bounding box center [479, 307] width 232 height 15
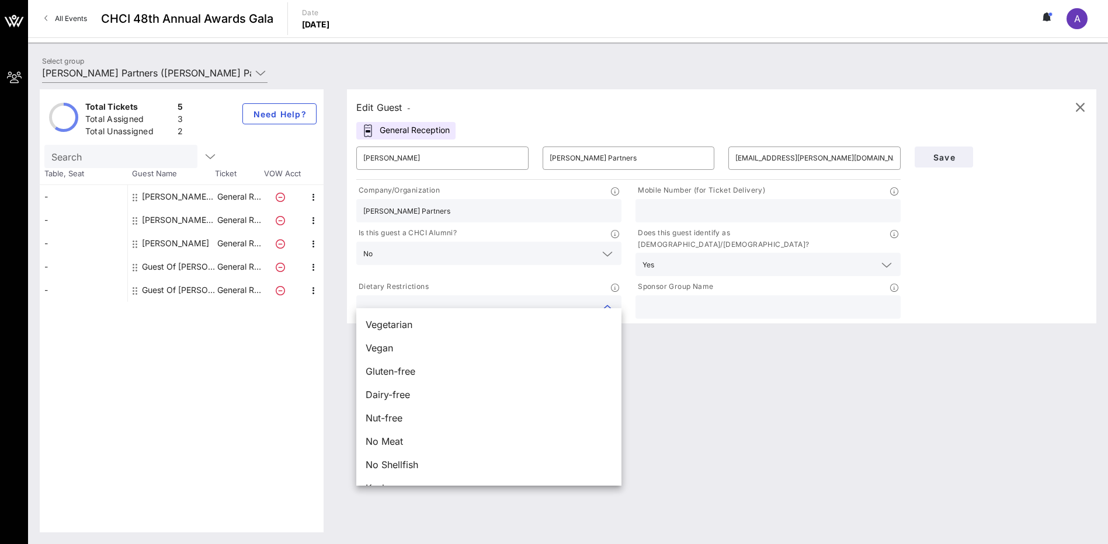
click at [686, 215] on input "text" at bounding box center [767, 210] width 251 height 15
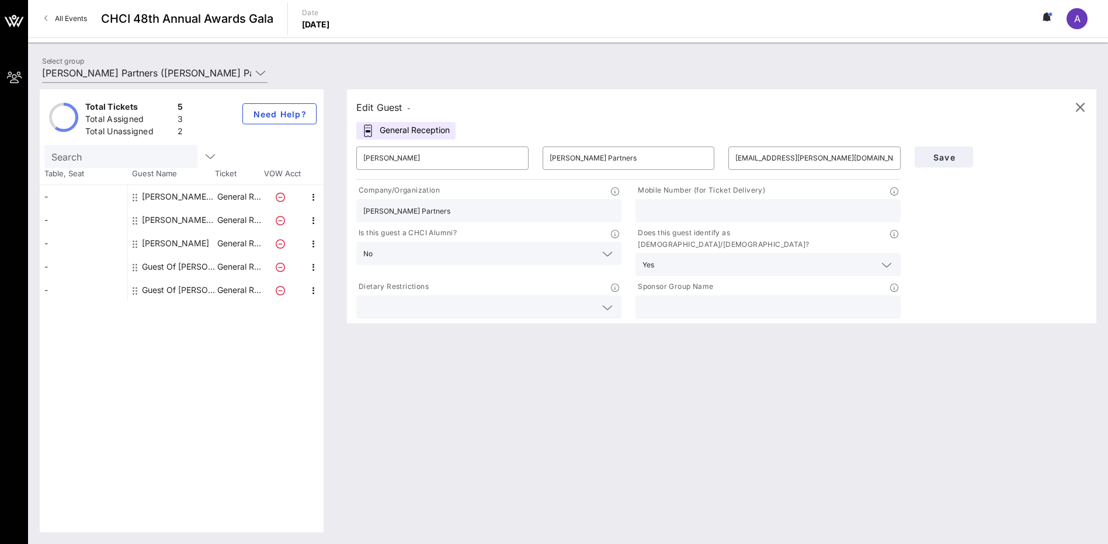
click at [635, 126] on div "Edit Guest - General Reception ​ [PERSON_NAME] ​ [PERSON_NAME] Partners ​ [EMAI…" at bounding box center [721, 206] width 749 height 234
click at [651, 206] on input "text" at bounding box center [767, 210] width 251 height 15
click at [520, 300] on input "text" at bounding box center [479, 307] width 232 height 15
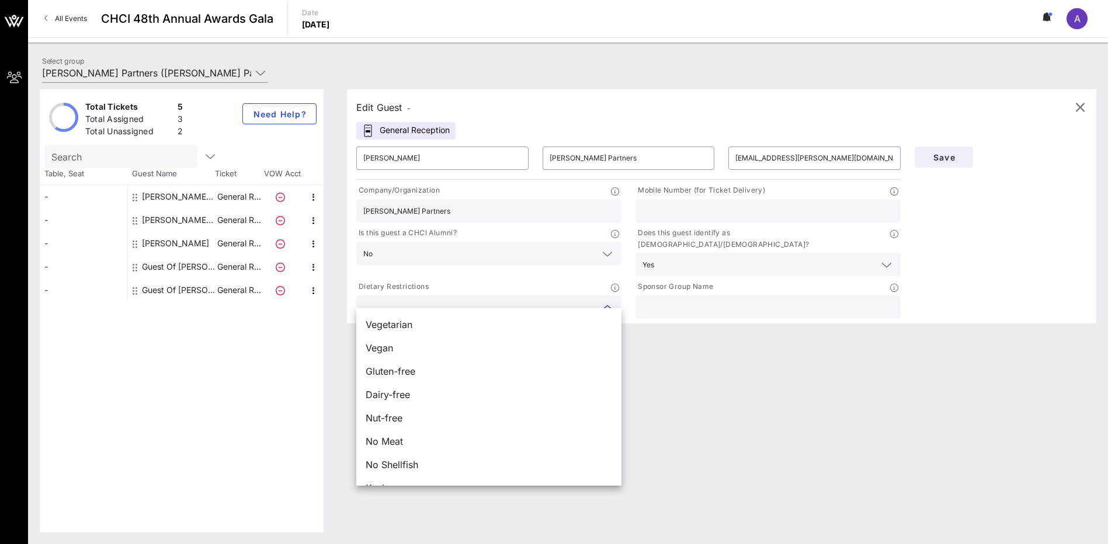
click at [686, 300] on input "text" at bounding box center [767, 307] width 251 height 15
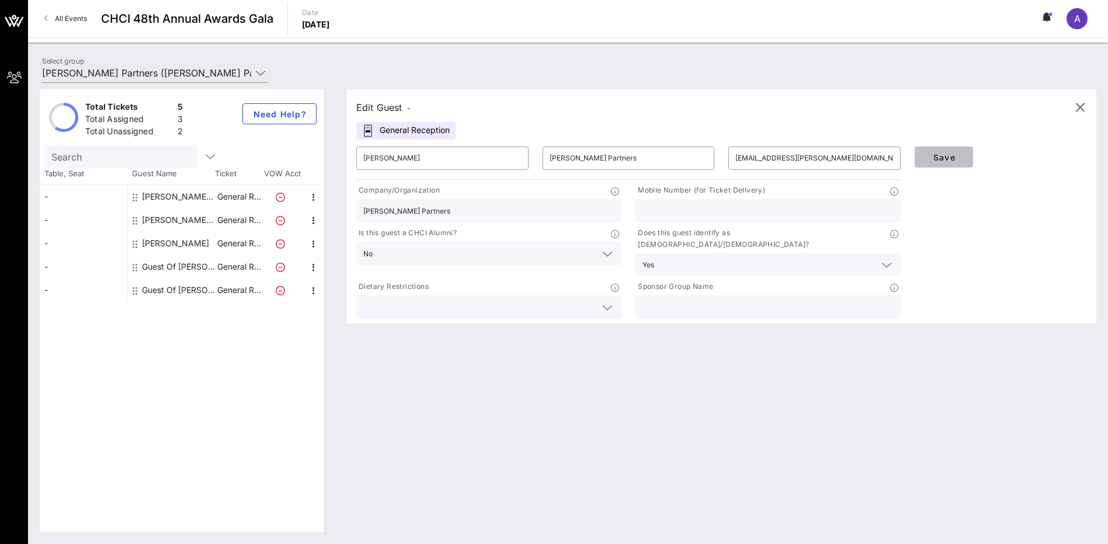
click at [946, 154] on span "Save" at bounding box center [944, 157] width 40 height 10
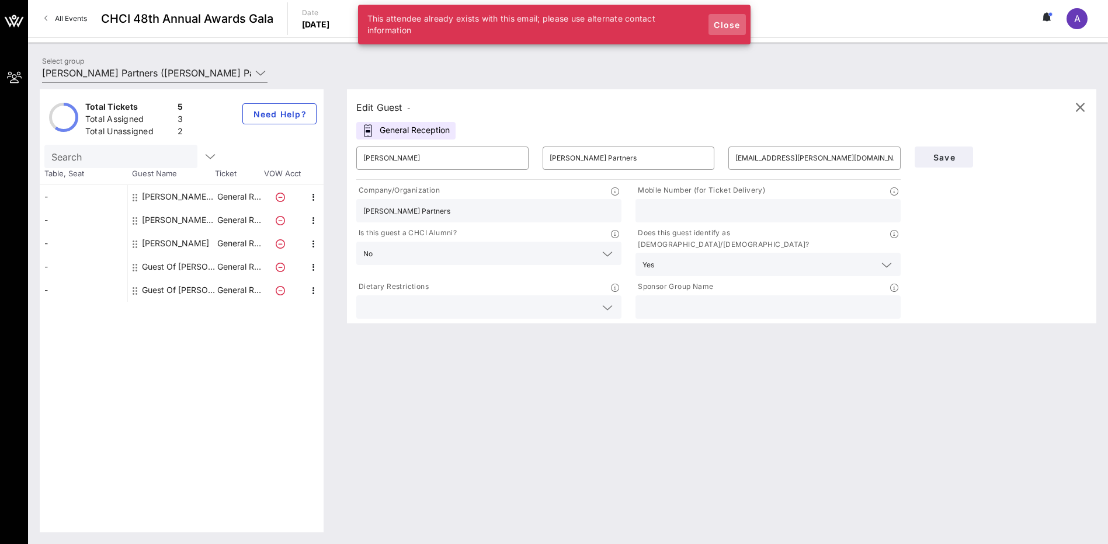
click at [730, 19] on button "Close" at bounding box center [726, 24] width 37 height 21
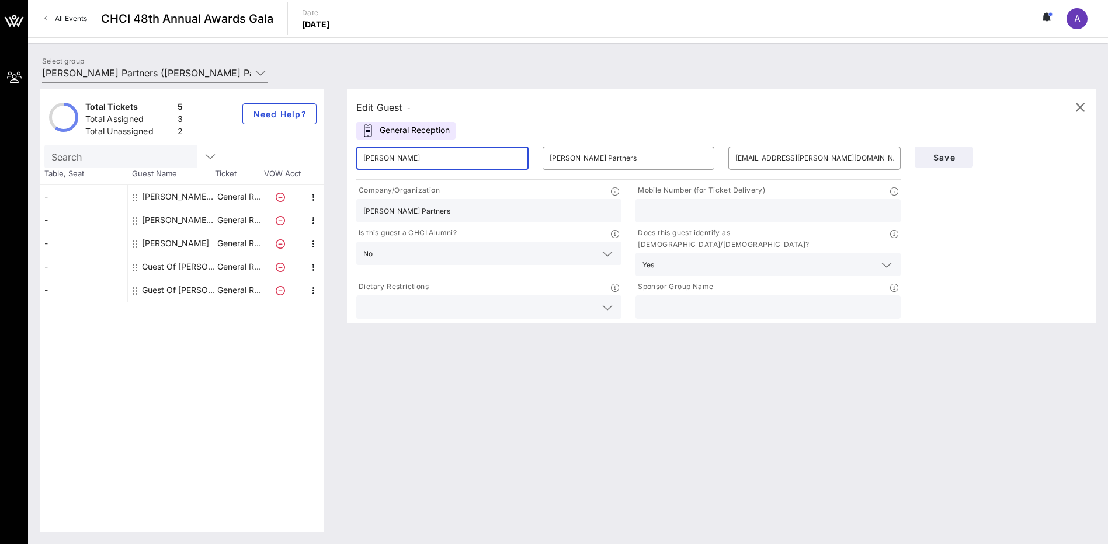
drag, startPoint x: 420, startPoint y: 163, endPoint x: 343, endPoint y: 160, distance: 76.5
click at [343, 160] on div "Edit Guest - General Reception ​ [PERSON_NAME] ​ [PERSON_NAME] Partners ​ [EMAI…" at bounding box center [715, 310] width 761 height 443
type input "[PERSON_NAME]"
type input "7028061168"
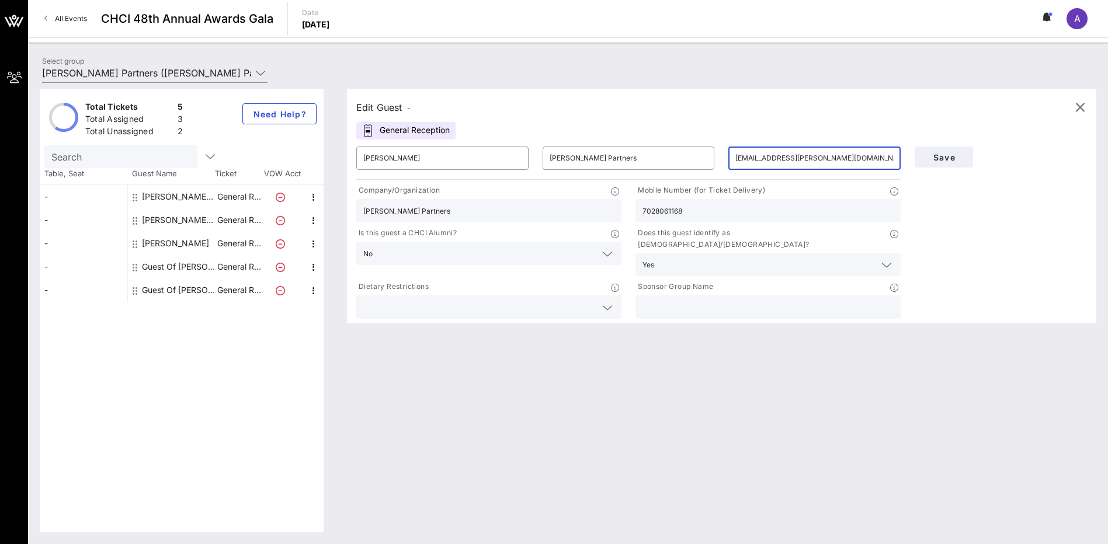
drag, startPoint x: 825, startPoint y: 161, endPoint x: 733, endPoint y: 163, distance: 92.3
click at [733, 163] on div "​ [EMAIL_ADDRESS][PERSON_NAME][DOMAIN_NAME]" at bounding box center [814, 158] width 172 height 23
type input "[PERSON_NAME][EMAIL_ADDRESS][DOMAIN_NAME]"
click at [934, 156] on span "Save" at bounding box center [944, 157] width 40 height 10
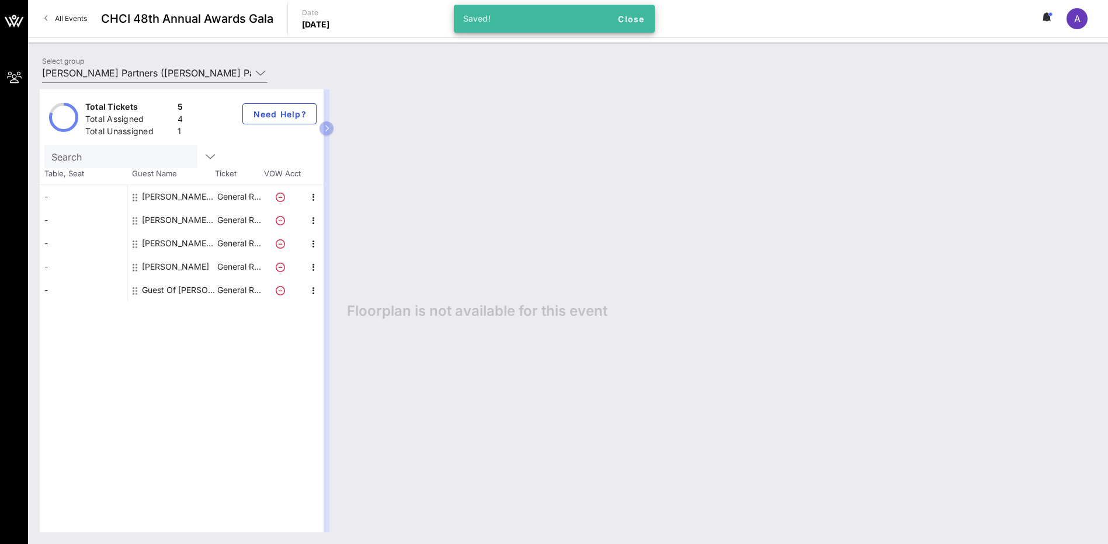
click at [169, 292] on div "Guest Of [PERSON_NAME] Partners" at bounding box center [179, 289] width 74 height 23
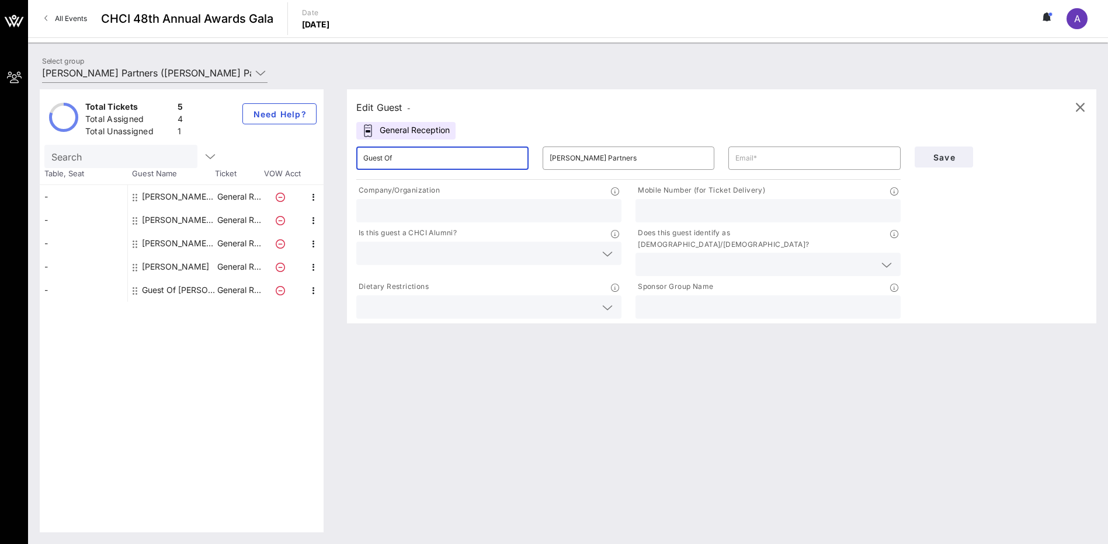
drag, startPoint x: 433, startPoint y: 159, endPoint x: 290, endPoint y: 156, distance: 143.7
click at [290, 156] on div "Total Tickets 5 Total Assigned 4 Total Unassigned 1 Need Help? Search Table, Se…" at bounding box center [568, 310] width 1056 height 443
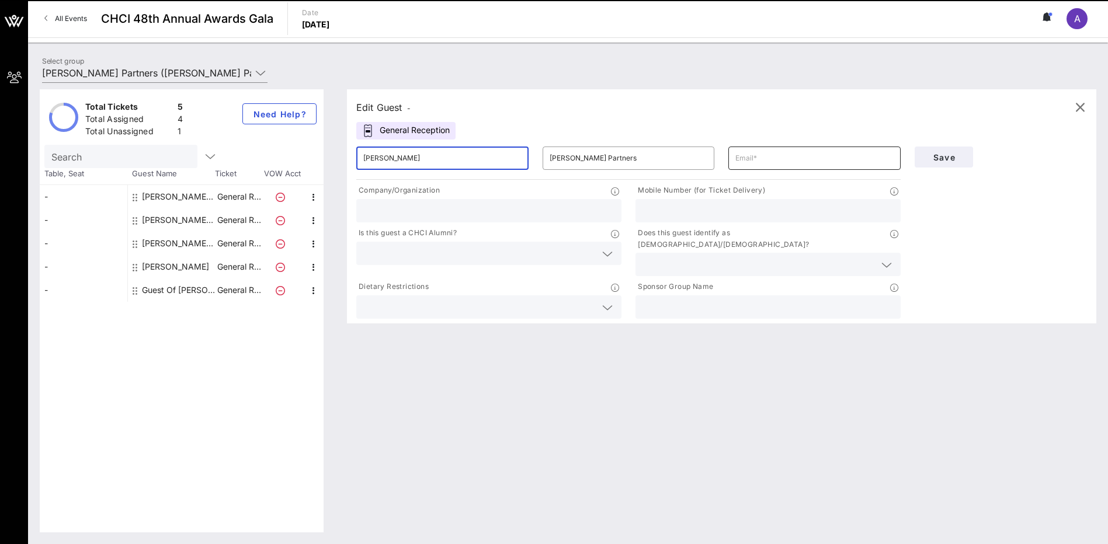
type input "[PERSON_NAME]"
click at [760, 163] on input "text" at bounding box center [814, 158] width 158 height 19
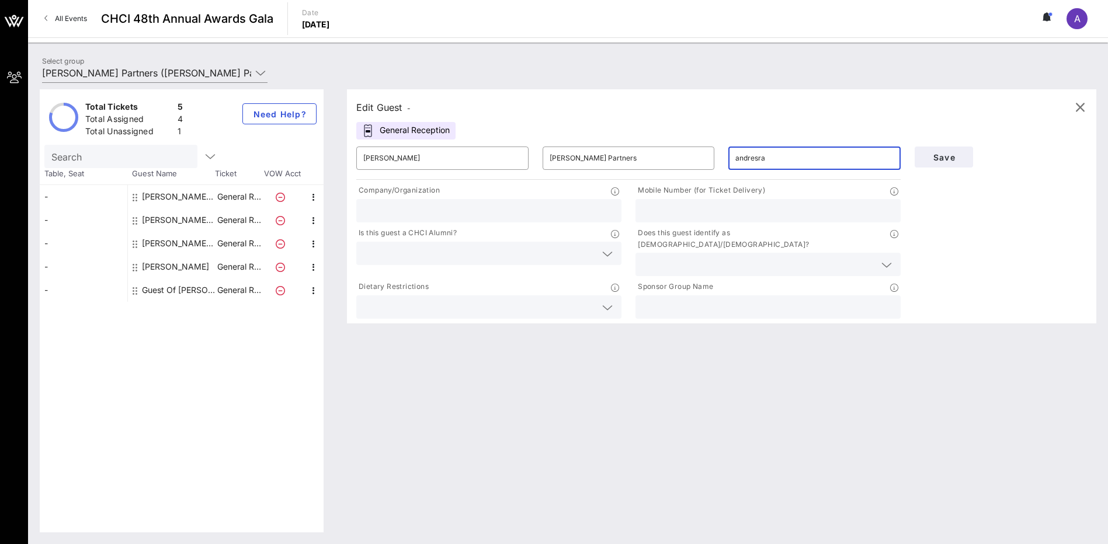
type input "[EMAIL_ADDRESS][DOMAIN_NAME]"
type input "[PERSON_NAME] Partners"
type input "2025560135"
drag, startPoint x: 702, startPoint y: 213, endPoint x: 629, endPoint y: 211, distance: 73.6
click at [629, 211] on div "Mobile Number (for Ticket Delivery) 2025560135" at bounding box center [767, 203] width 279 height 43
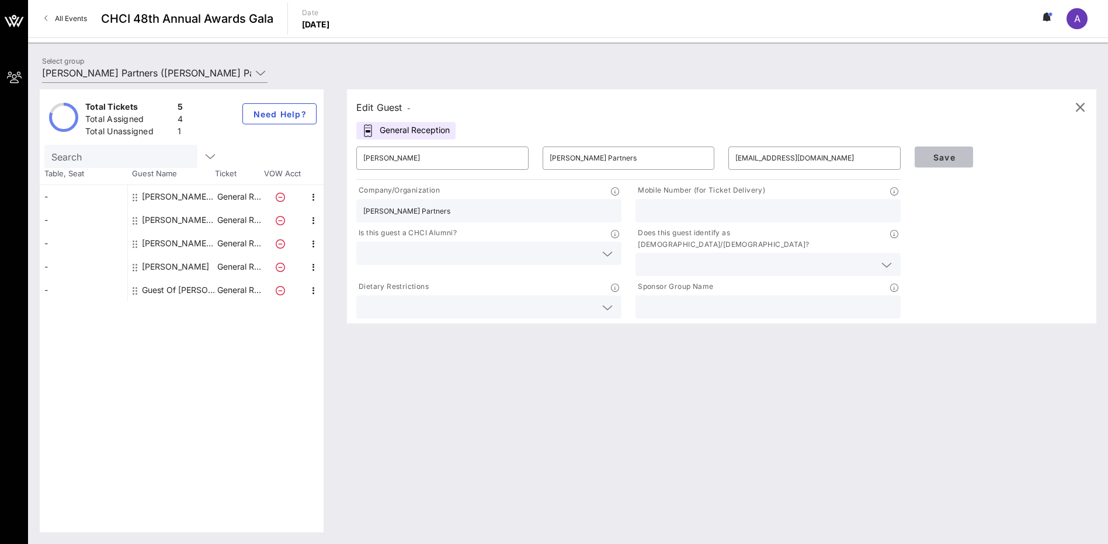
click at [940, 156] on span "Save" at bounding box center [944, 157] width 40 height 10
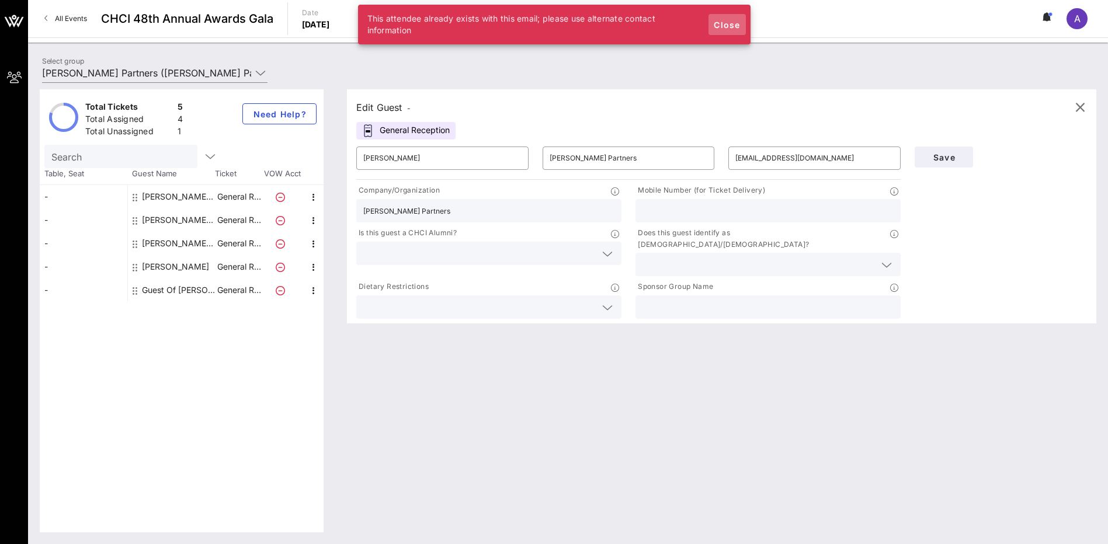
click at [725, 26] on span "Close" at bounding box center [727, 25] width 28 height 10
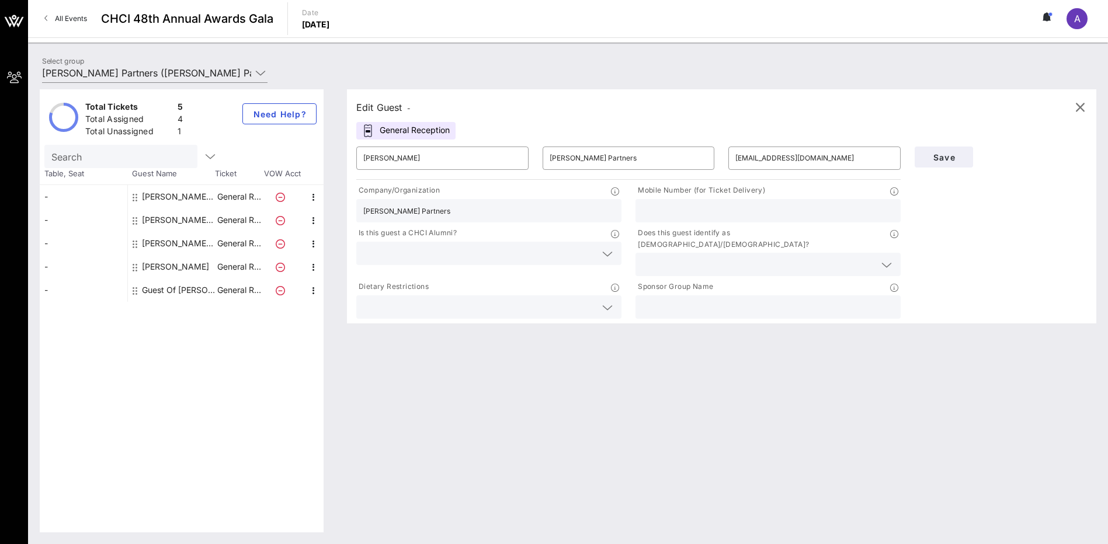
click at [182, 195] on div "[PERSON_NAME] [PERSON_NAME] Partners" at bounding box center [179, 196] width 74 height 23
type input "[PERSON_NAME]"
type input "[PERSON_NAME][EMAIL_ADDRESS][DOMAIN_NAME]"
type input "2025560135"
click at [177, 224] on div "[PERSON_NAME] [PERSON_NAME] Partners" at bounding box center [179, 219] width 74 height 23
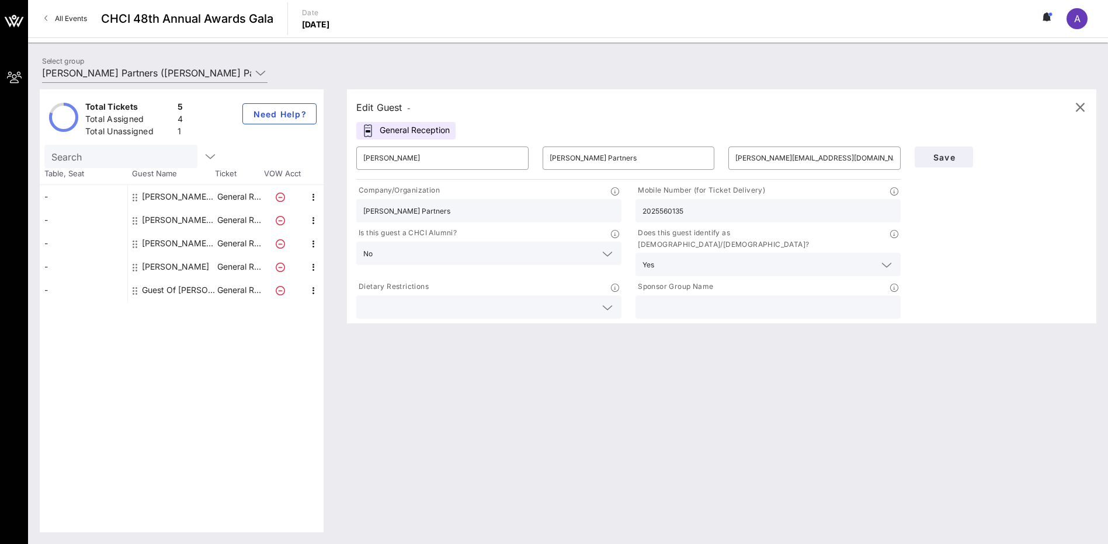
type input "[PERSON_NAME]"
type input "[EMAIL_ADDRESS][DOMAIN_NAME]"
click at [170, 290] on div "Guest Of [PERSON_NAME] Partners" at bounding box center [179, 289] width 74 height 23
type input "Guest Of"
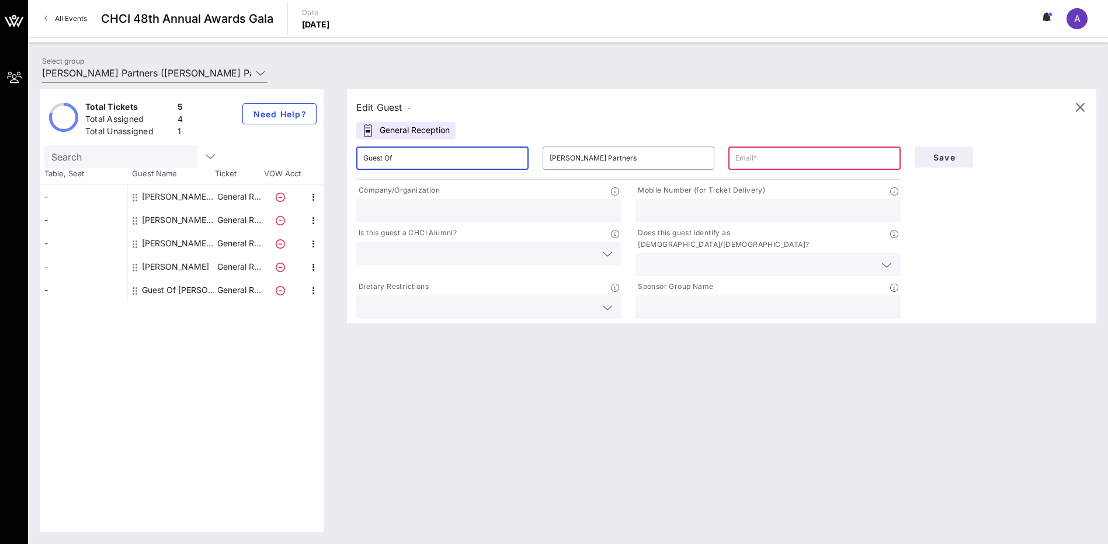
drag, startPoint x: 435, startPoint y: 159, endPoint x: 353, endPoint y: 154, distance: 82.5
click at [353, 154] on div "​ Guest Of" at bounding box center [442, 158] width 186 height 37
click at [189, 243] on div "[PERSON_NAME] [PERSON_NAME] Partners" at bounding box center [179, 243] width 74 height 23
type input "[PERSON_NAME]"
type input "[PERSON_NAME][EMAIL_ADDRESS][DOMAIN_NAME]"
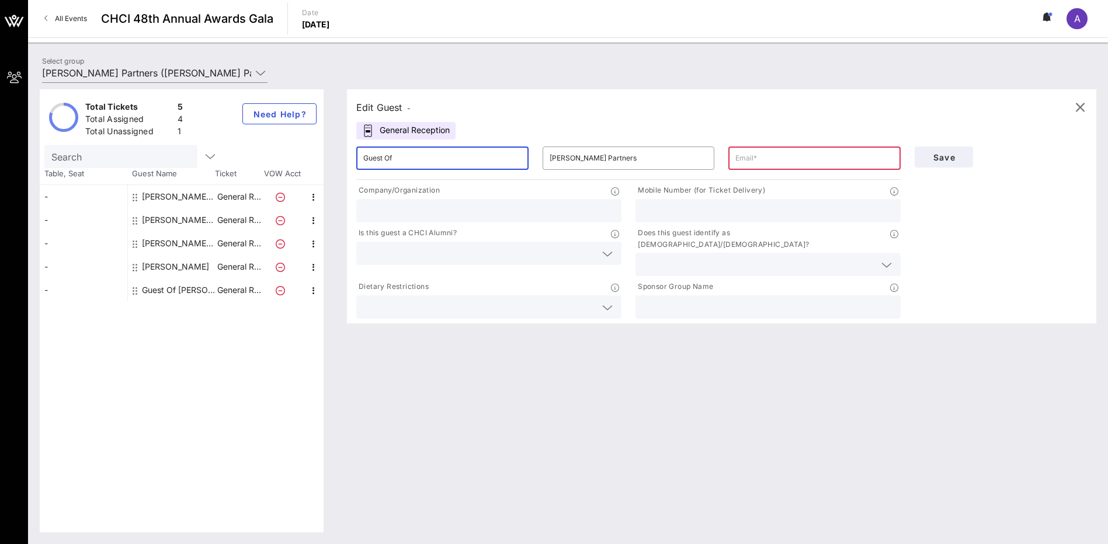
type input "[PERSON_NAME] Partners"
type input "7028061168"
drag, startPoint x: 420, startPoint y: 156, endPoint x: 350, endPoint y: 159, distance: 70.7
click at [350, 159] on div "​ [PERSON_NAME]" at bounding box center [442, 158] width 186 height 37
type input "[PERSON_NAME]"
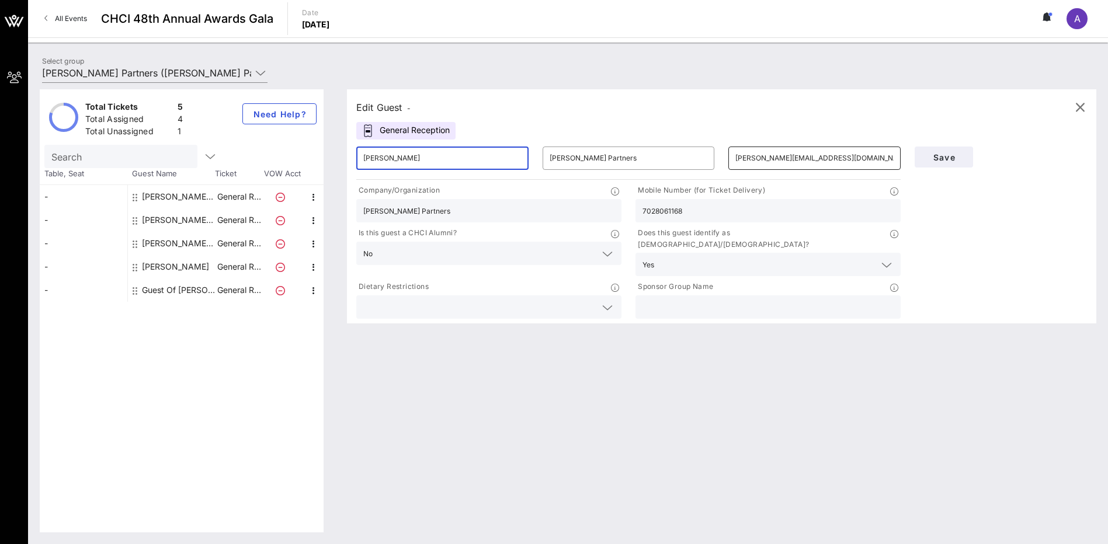
click at [753, 159] on input "[PERSON_NAME][EMAIL_ADDRESS][DOMAIN_NAME]" at bounding box center [814, 158] width 158 height 19
type input "[EMAIL_ADDRESS][DOMAIN_NAME]"
click at [938, 154] on span "Save" at bounding box center [944, 157] width 40 height 10
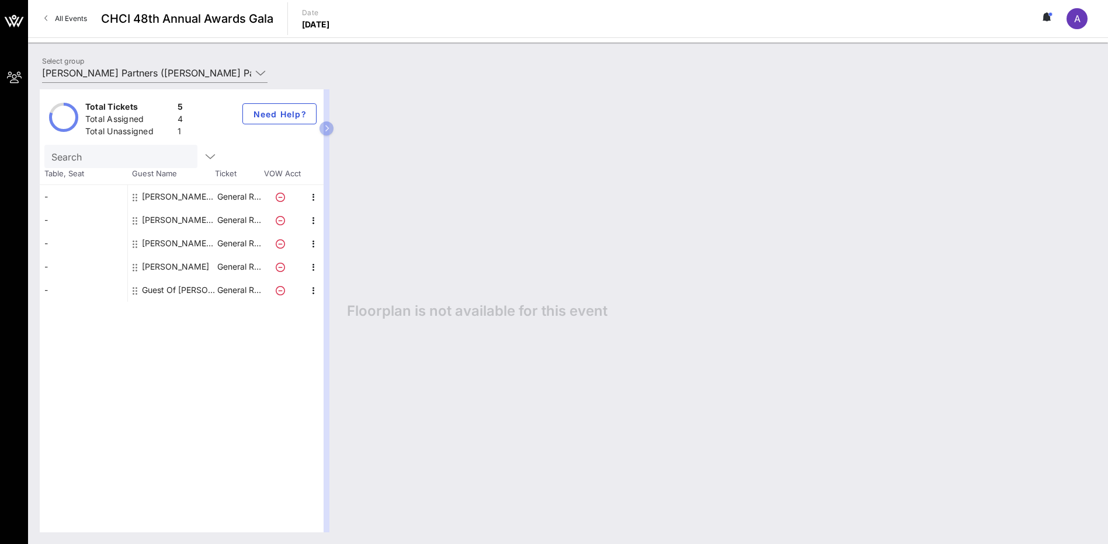
click at [175, 289] on div "Guest Of [PERSON_NAME] Partners" at bounding box center [179, 289] width 74 height 23
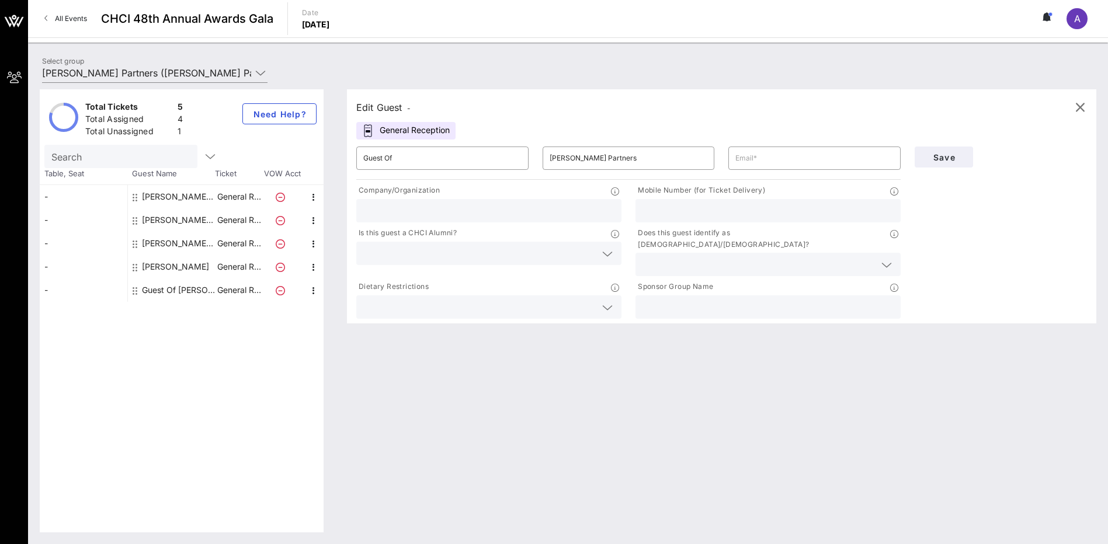
click at [180, 238] on div "[PERSON_NAME] [PERSON_NAME] Partners" at bounding box center [179, 243] width 74 height 23
type input "[PERSON_NAME]"
type input "[EMAIL_ADDRESS][DOMAIN_NAME]"
type input "[PERSON_NAME] Partners"
type input "7028061168"
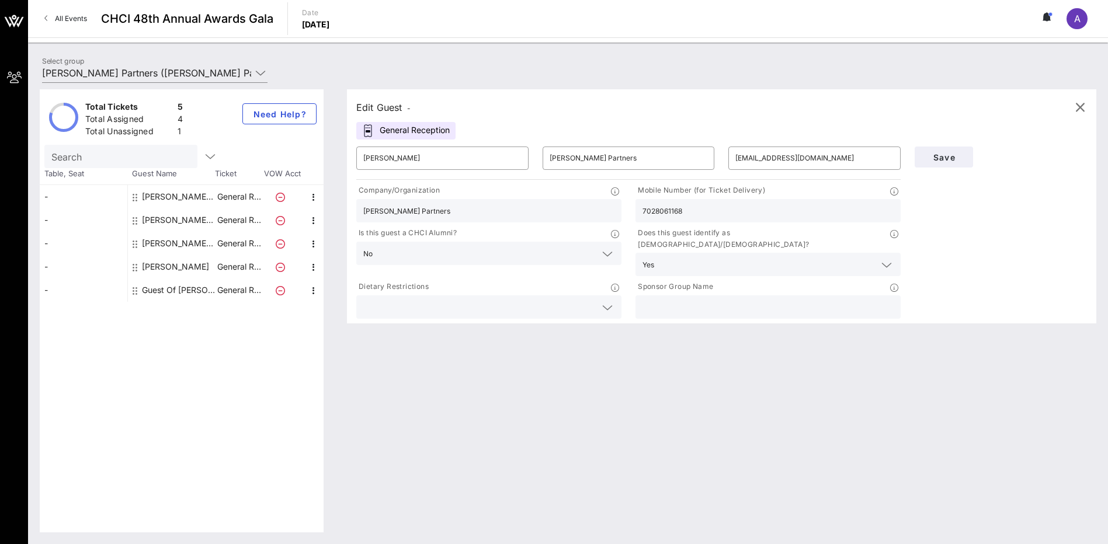
click at [178, 223] on div "[PERSON_NAME] [PERSON_NAME] Partners" at bounding box center [179, 219] width 74 height 23
type input "[PERSON_NAME]"
type input "[EMAIL_ADDRESS][DOMAIN_NAME]"
click at [173, 198] on div "[PERSON_NAME] [PERSON_NAME] Partners" at bounding box center [179, 196] width 74 height 23
type input "[PERSON_NAME]"
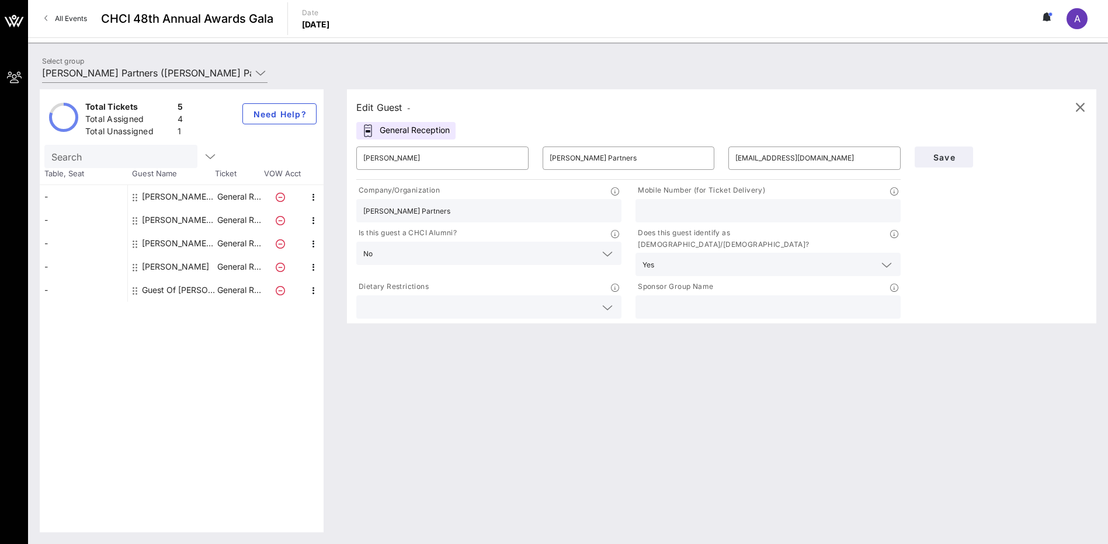
type input "[PERSON_NAME][EMAIL_ADDRESS][DOMAIN_NAME]"
type input "2025560135"
click at [162, 285] on div "Guest Of [PERSON_NAME] Partners" at bounding box center [179, 289] width 74 height 23
type input "Guest Of"
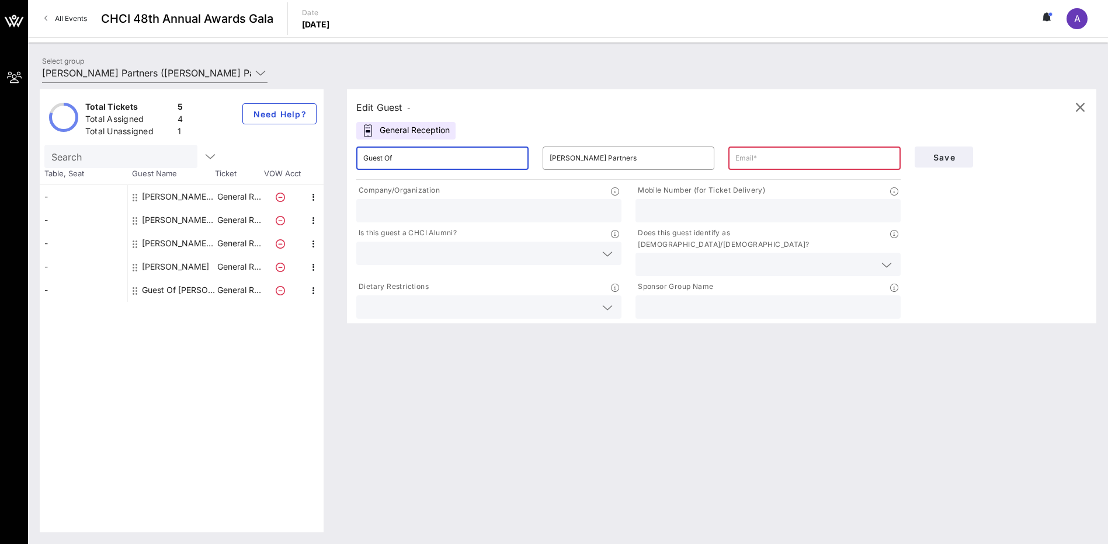
drag, startPoint x: 412, startPoint y: 162, endPoint x: 345, endPoint y: 169, distance: 67.4
click at [345, 169] on div "Edit Guest - General Reception ​ Guest Of ​ [PERSON_NAME] Partners ​ Company/Or…" at bounding box center [715, 310] width 761 height 443
type input "[PERSON_NAME]"
click at [627, 161] on input "[PERSON_NAME] Partners" at bounding box center [628, 158] width 158 height 19
drag, startPoint x: 627, startPoint y: 161, endPoint x: 524, endPoint y: 156, distance: 102.9
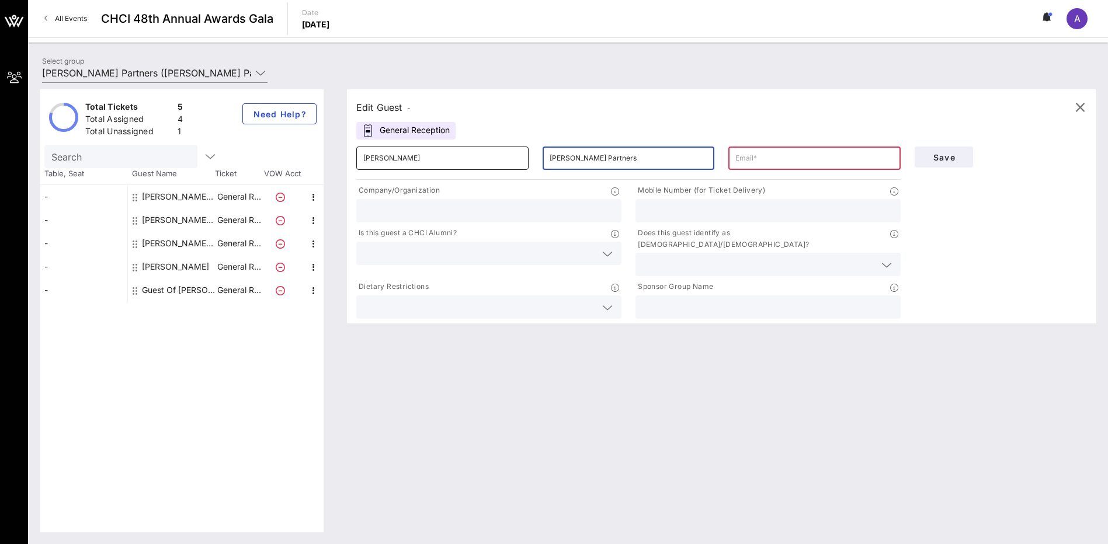
click at [524, 156] on div "​ [PERSON_NAME] ​ [PERSON_NAME] Partners ​" at bounding box center [628, 158] width 558 height 37
click at [607, 163] on input "[PERSON_NAME] Partners" at bounding box center [628, 158] width 158 height 19
click at [630, 155] on input "[PERSON_NAME] Partners" at bounding box center [628, 158] width 158 height 19
click at [746, 155] on input "text" at bounding box center [814, 158] width 158 height 19
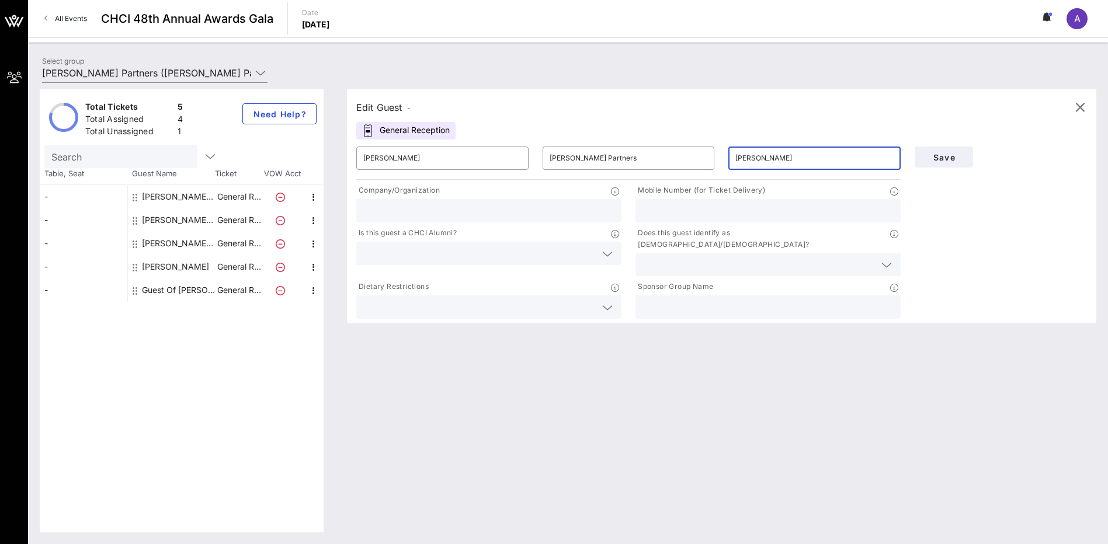
type input "[PERSON_NAME][EMAIL_ADDRESS][DOMAIN_NAME]"
click at [435, 206] on input "text" at bounding box center [488, 210] width 251 height 15
type input "[PERSON_NAME] Partners"
type input "7023968092"
drag, startPoint x: 710, startPoint y: 209, endPoint x: 636, endPoint y: 213, distance: 73.6
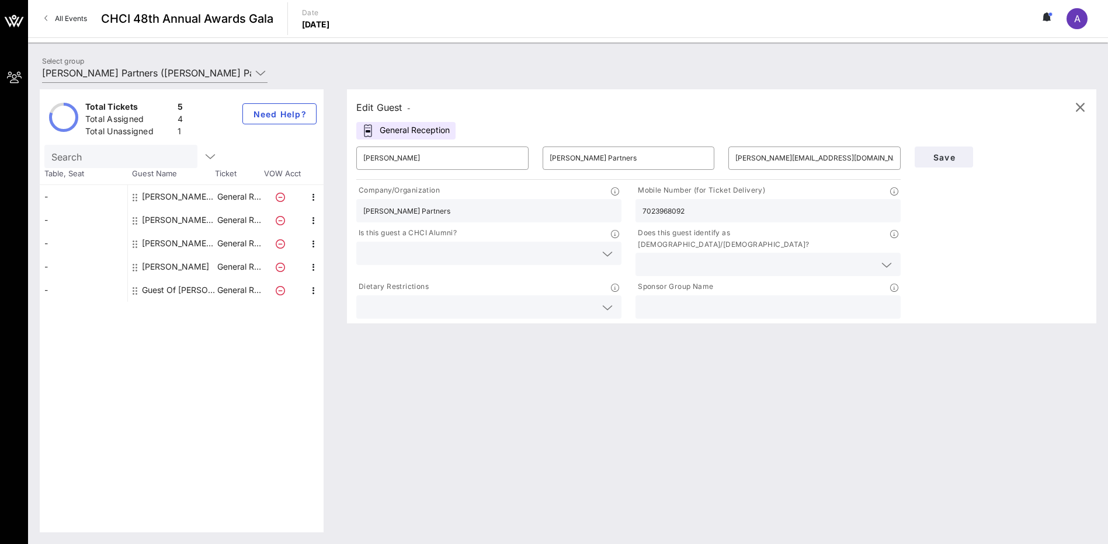
click at [636, 213] on div "7023968092" at bounding box center [767, 210] width 265 height 23
click at [668, 261] on div at bounding box center [767, 264] width 251 height 23
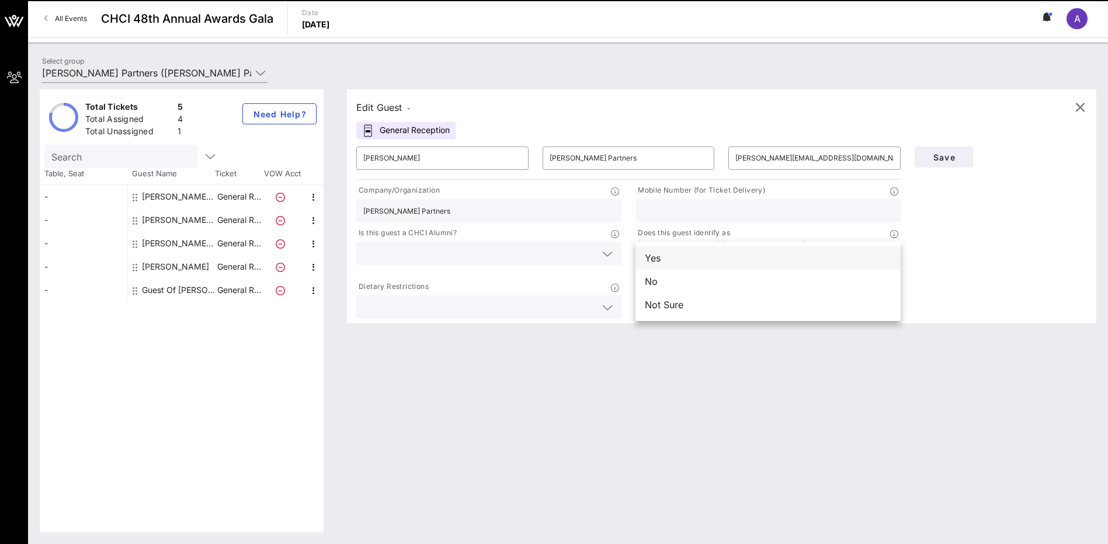
click at [657, 260] on div "Yes" at bounding box center [767, 257] width 265 height 23
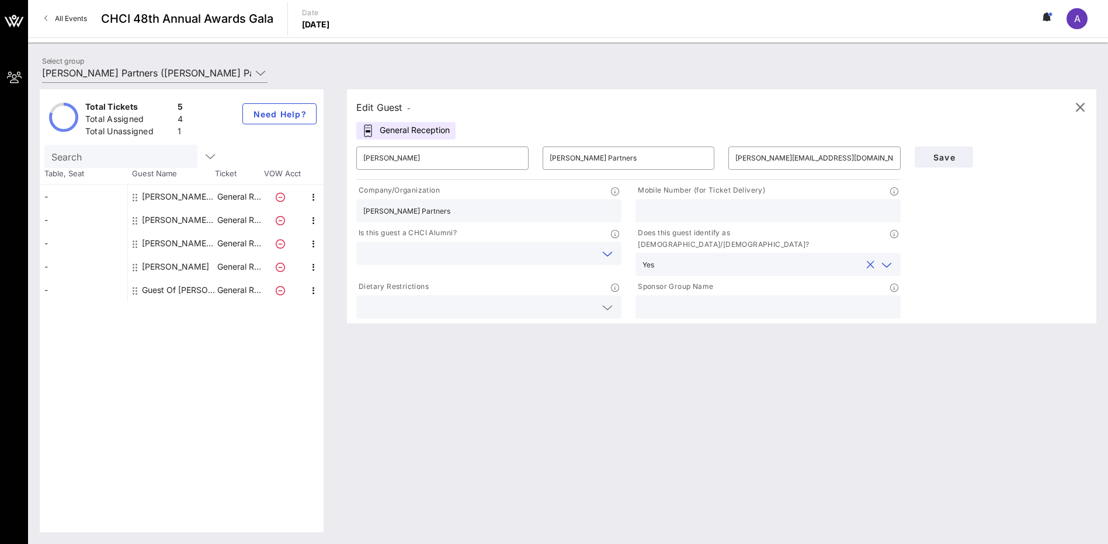
click at [496, 255] on input "text" at bounding box center [479, 253] width 232 height 15
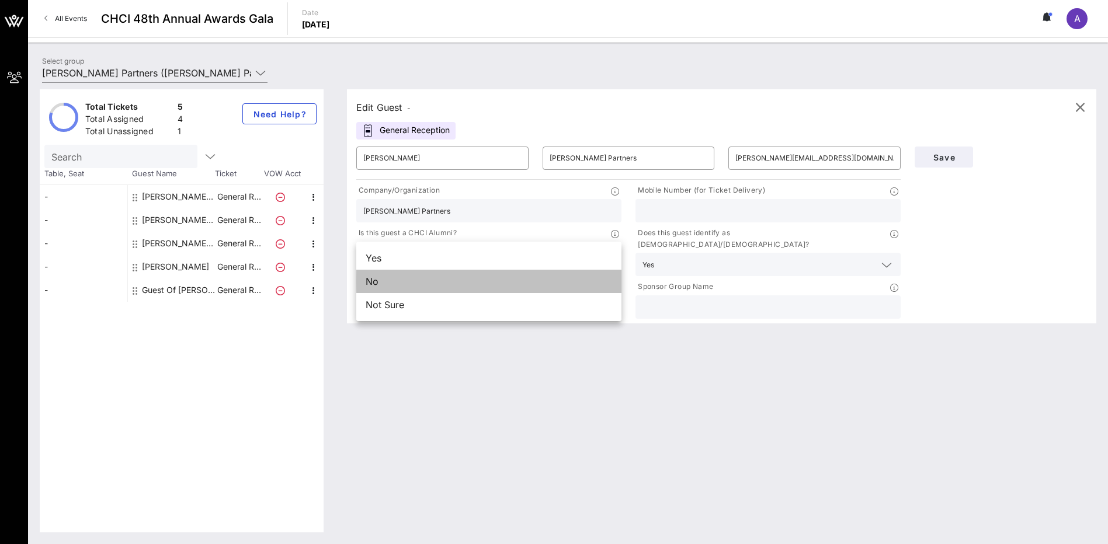
click at [387, 276] on div "No" at bounding box center [488, 281] width 265 height 23
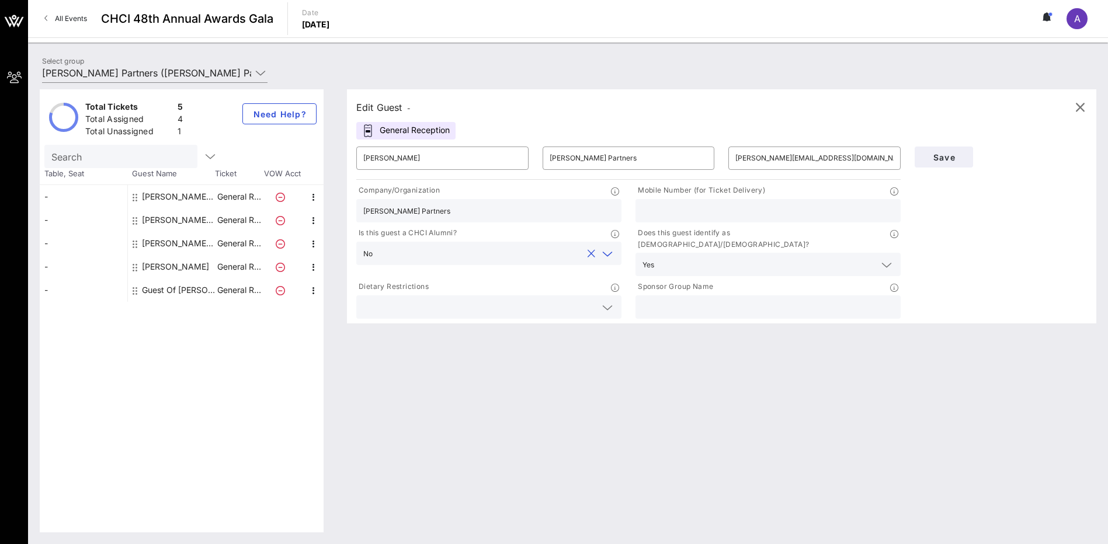
click at [156, 264] on div "[PERSON_NAME]" at bounding box center [175, 266] width 67 height 23
type input "Victoria"
type input "[PERSON_NAME]"
type input "[EMAIL_ADDRESS][DOMAIN_NAME]"
type input "Way to Win"
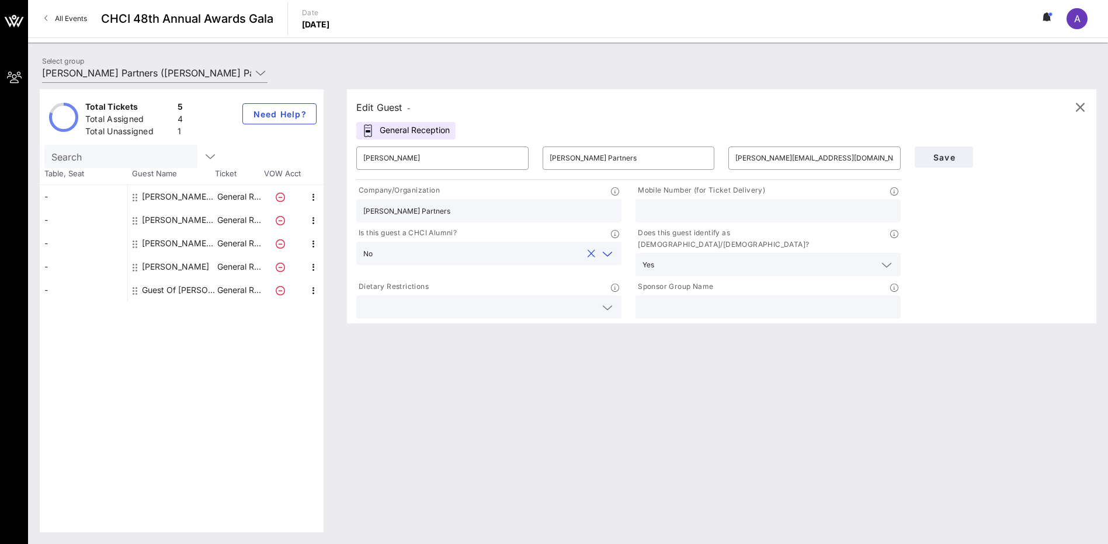
type input "512.998.0930"
type input "[PERSON_NAME] Partners"
click at [161, 246] on div "[PERSON_NAME] [PERSON_NAME] Partners" at bounding box center [179, 243] width 74 height 23
type input "[PERSON_NAME]"
type input "[PERSON_NAME] Partners"
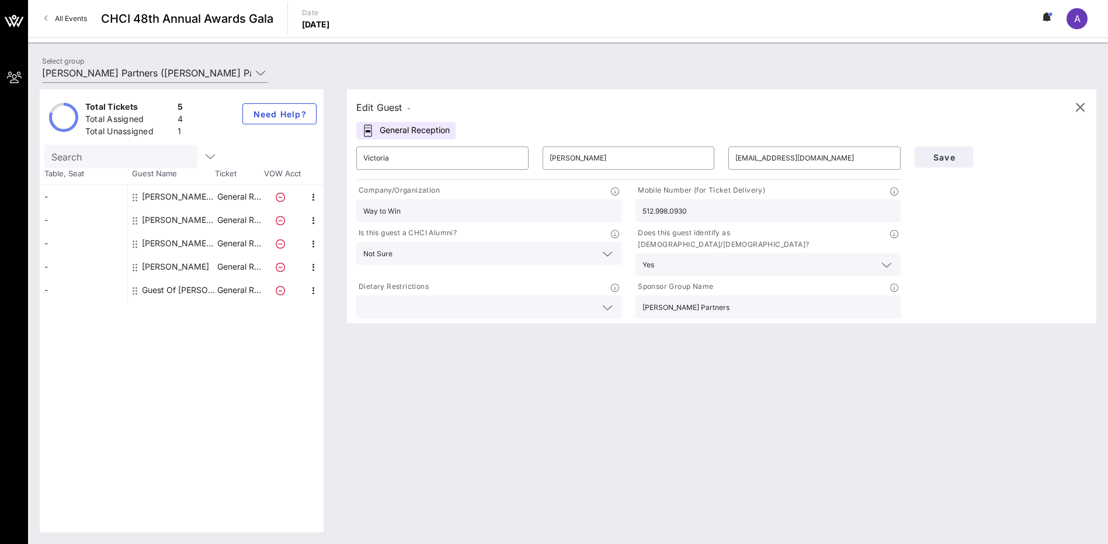
type input "[EMAIL_ADDRESS][DOMAIN_NAME]"
type input "[PERSON_NAME] Partners"
type input "7028061168"
click at [162, 220] on div "[PERSON_NAME] [PERSON_NAME] Partners" at bounding box center [179, 219] width 74 height 23
type input "[PERSON_NAME]"
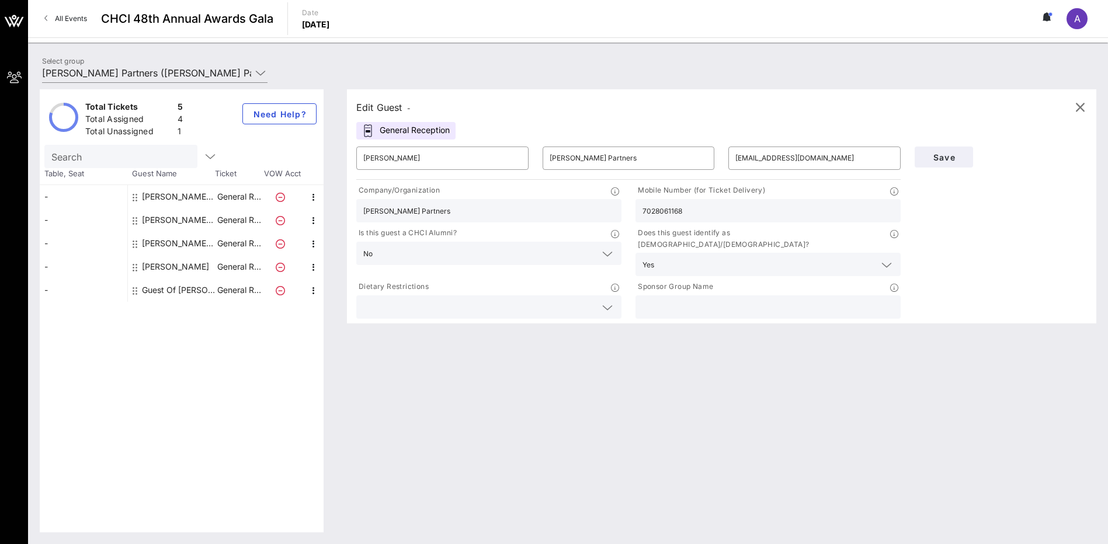
type input "[EMAIL_ADDRESS][DOMAIN_NAME]"
click at [161, 197] on div "[PERSON_NAME] [PERSON_NAME] Partners" at bounding box center [179, 196] width 74 height 23
type input "[PERSON_NAME]"
type input "[PERSON_NAME][EMAIL_ADDRESS][DOMAIN_NAME]"
type input "2025560135"
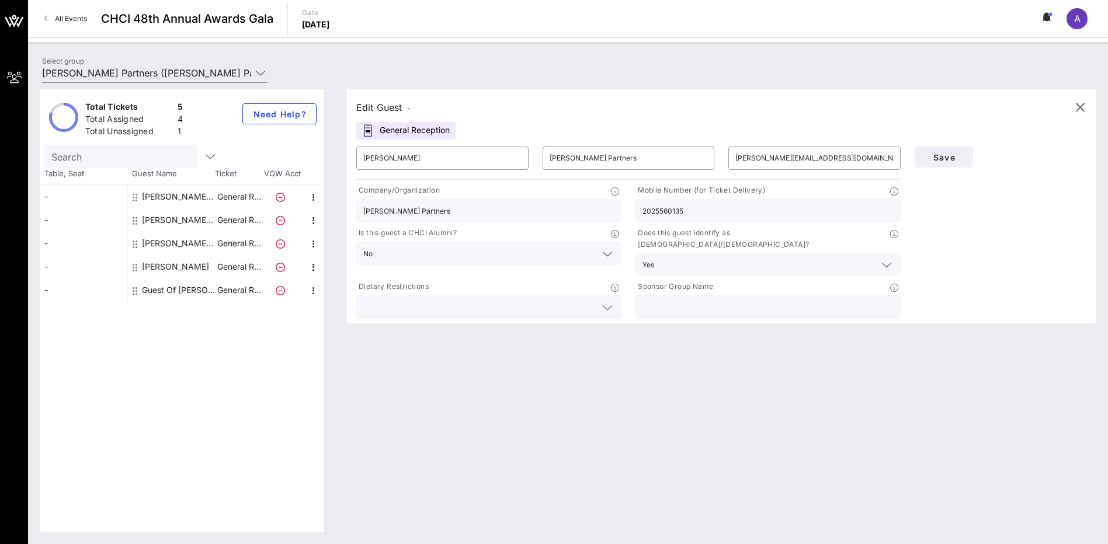
click at [165, 292] on div "Guest Of [PERSON_NAME] Partners" at bounding box center [179, 289] width 74 height 23
type input "Guest Of"
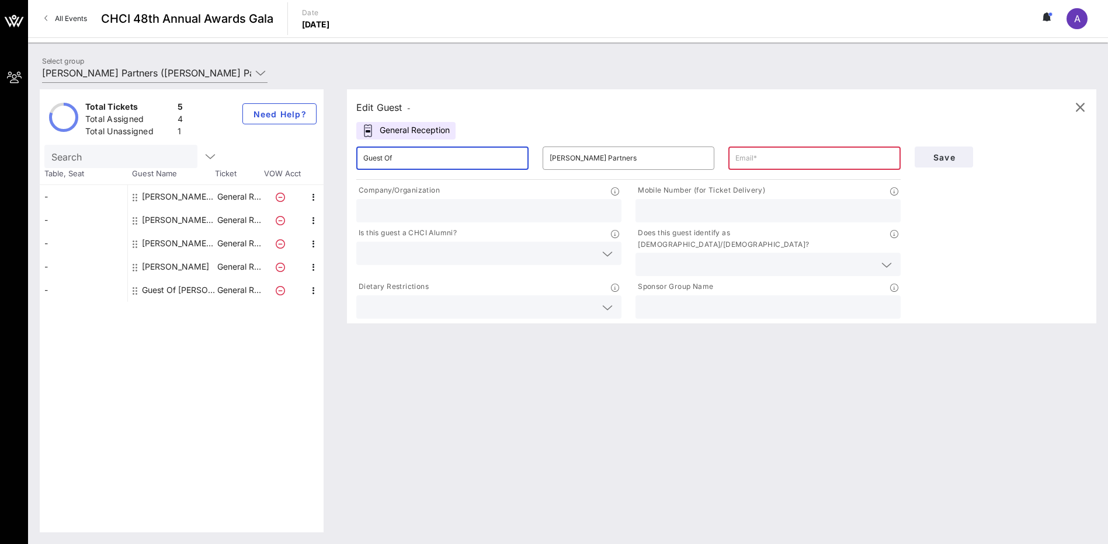
click at [410, 158] on input "Guest Of" at bounding box center [442, 158] width 158 height 19
drag, startPoint x: 410, startPoint y: 158, endPoint x: 364, endPoint y: 157, distance: 46.1
click at [364, 157] on input "Guest Of" at bounding box center [442, 158] width 158 height 19
type input "[PERSON_NAME]"
type input "7028061168"
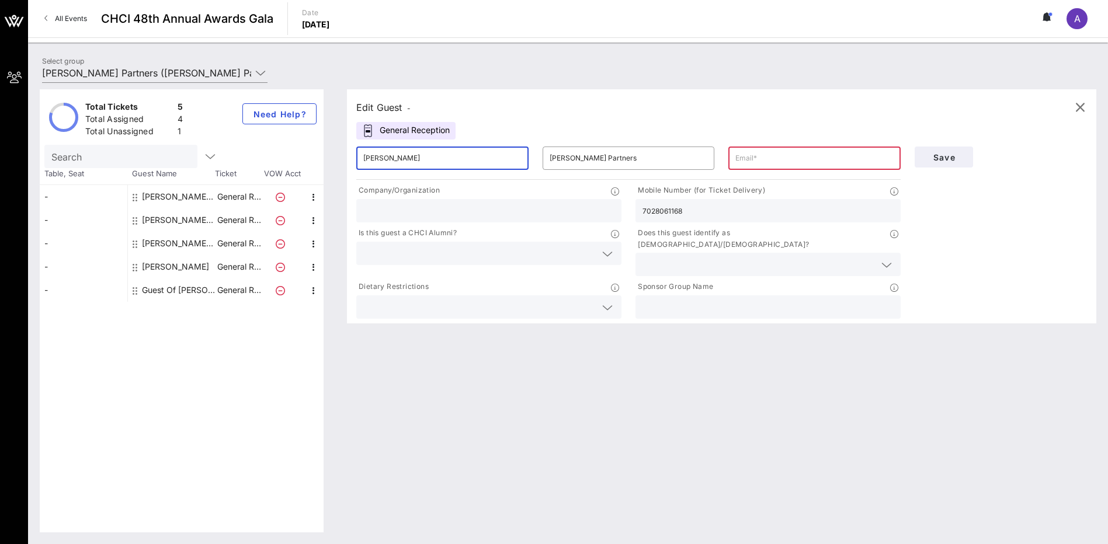
click at [760, 162] on input "text" at bounding box center [814, 158] width 158 height 19
type input "[PERSON_NAME][EMAIL_ADDRESS][DOMAIN_NAME]"
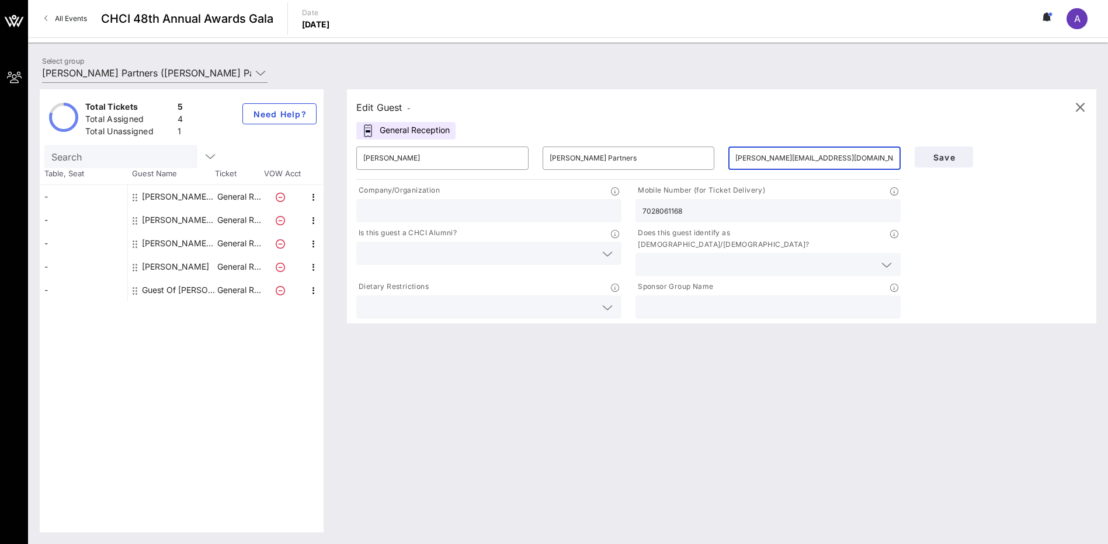
drag, startPoint x: 702, startPoint y: 218, endPoint x: 660, endPoint y: 211, distance: 43.3
click at [631, 212] on div "Mobile Number (for Ticket Delivery) 7028061168" at bounding box center [767, 203] width 279 height 43
drag, startPoint x: 690, startPoint y: 211, endPoint x: 633, endPoint y: 207, distance: 57.4
click at [633, 207] on div "Mobile Number (for Ticket Delivery) 7028061168" at bounding box center [767, 203] width 279 height 43
click at [451, 215] on input "text" at bounding box center [488, 210] width 251 height 15
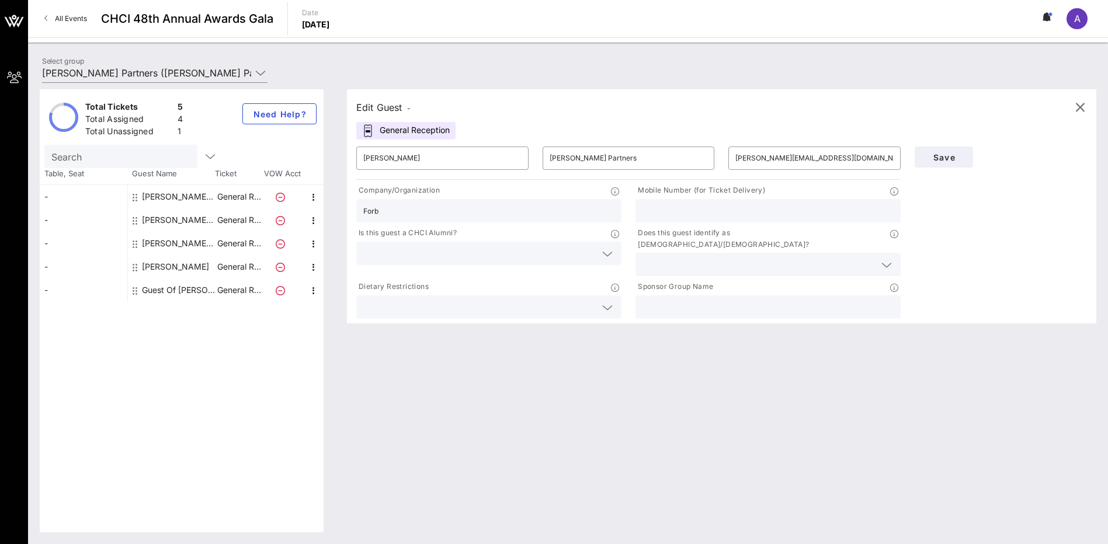
type input "[PERSON_NAME] Partners"
type input "7023968092"
drag, startPoint x: 696, startPoint y: 214, endPoint x: 642, endPoint y: 213, distance: 53.7
click at [642, 213] on input "7023968092" at bounding box center [767, 210] width 251 height 15
click at [659, 257] on input "text" at bounding box center [758, 264] width 232 height 15
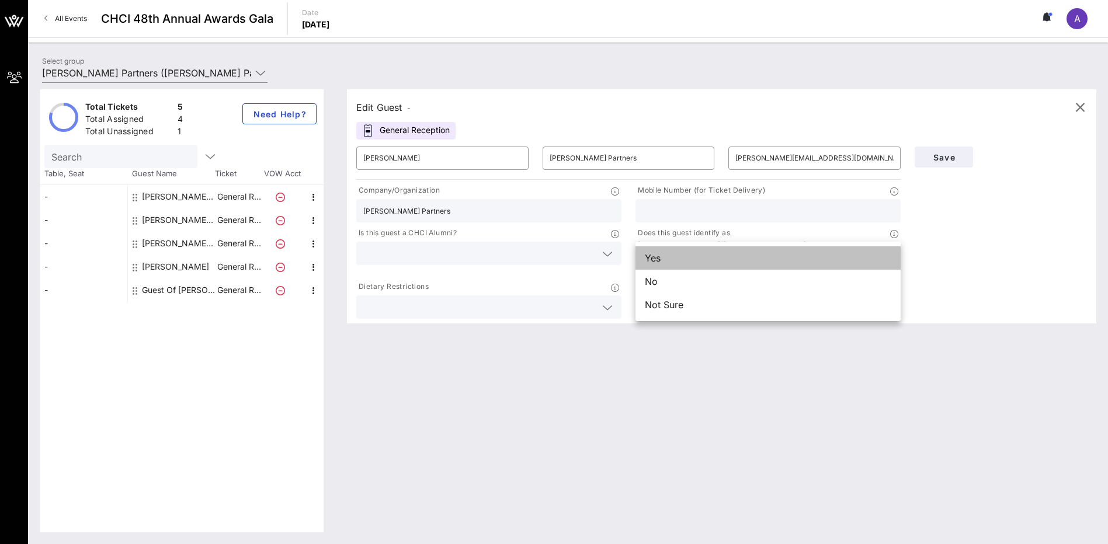
click at [653, 260] on div "Yes" at bounding box center [767, 257] width 265 height 23
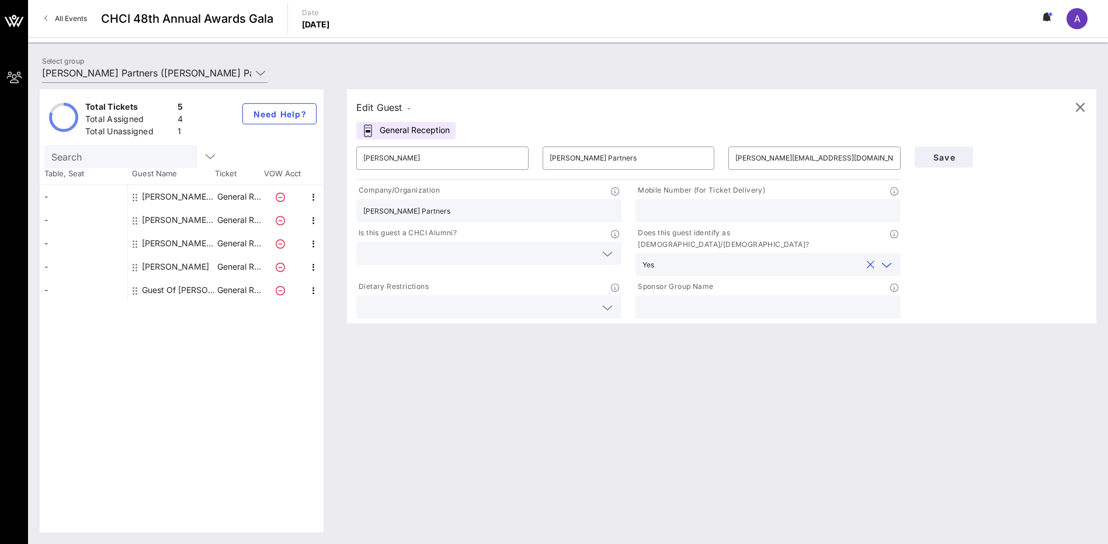
click at [525, 252] on input "text" at bounding box center [479, 253] width 232 height 15
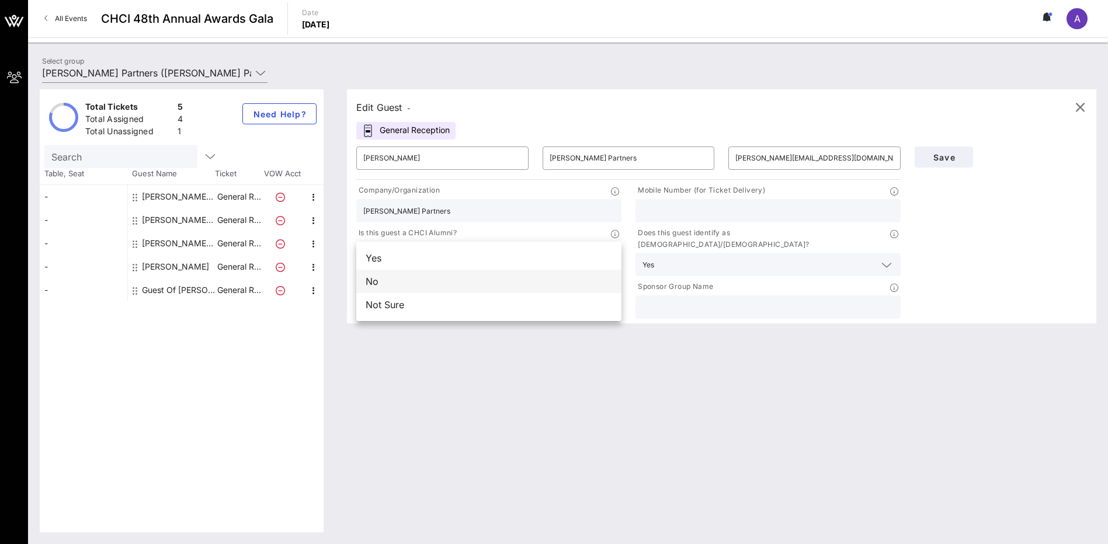
click at [417, 280] on div "No" at bounding box center [488, 281] width 265 height 23
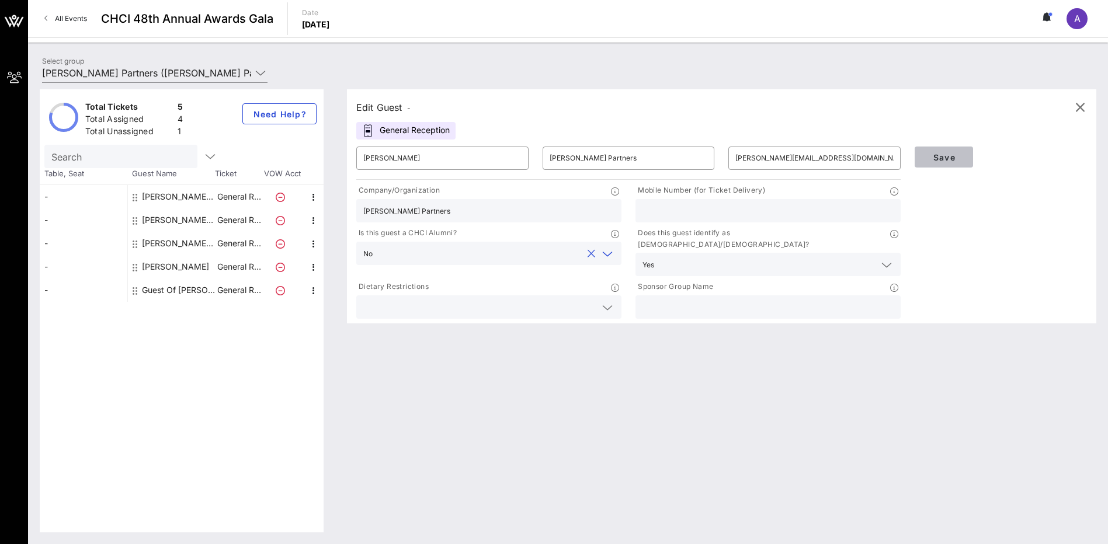
click at [957, 161] on span "Save" at bounding box center [944, 157] width 40 height 10
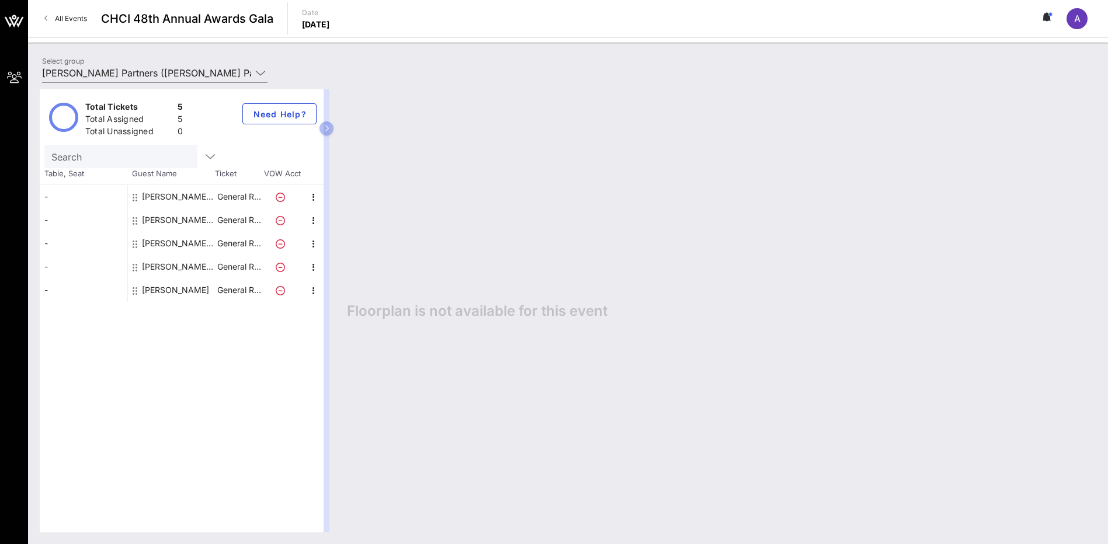
click at [173, 288] on div "[PERSON_NAME]" at bounding box center [175, 289] width 67 height 23
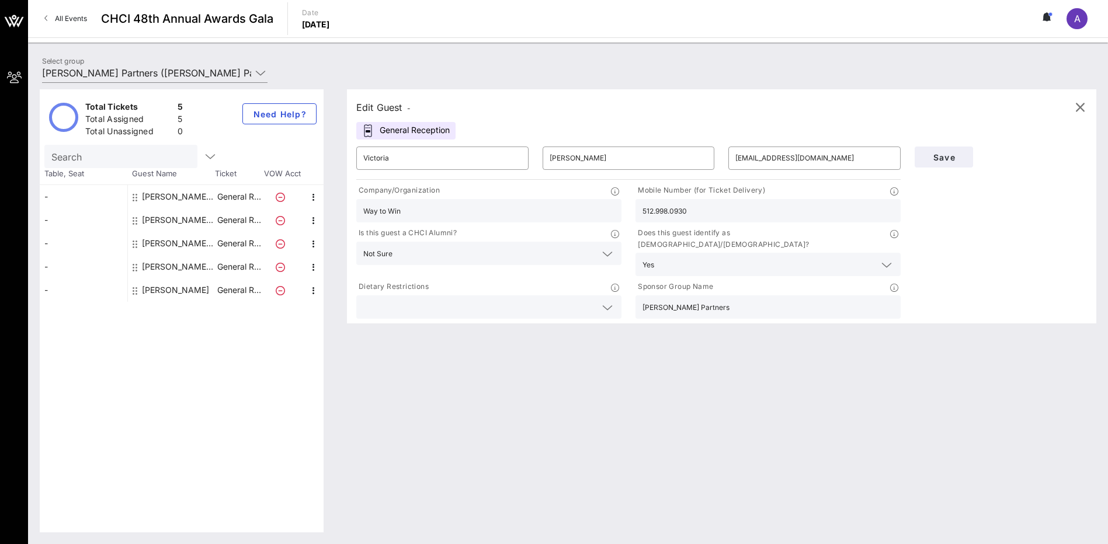
click at [176, 264] on div "[PERSON_NAME] [PERSON_NAME] Partners" at bounding box center [179, 266] width 74 height 23
type input "[PERSON_NAME]"
type input "[PERSON_NAME] Partners"
type input "[EMAIL_ADDRESS][DOMAIN_NAME]"
type input "[PERSON_NAME] Partners"
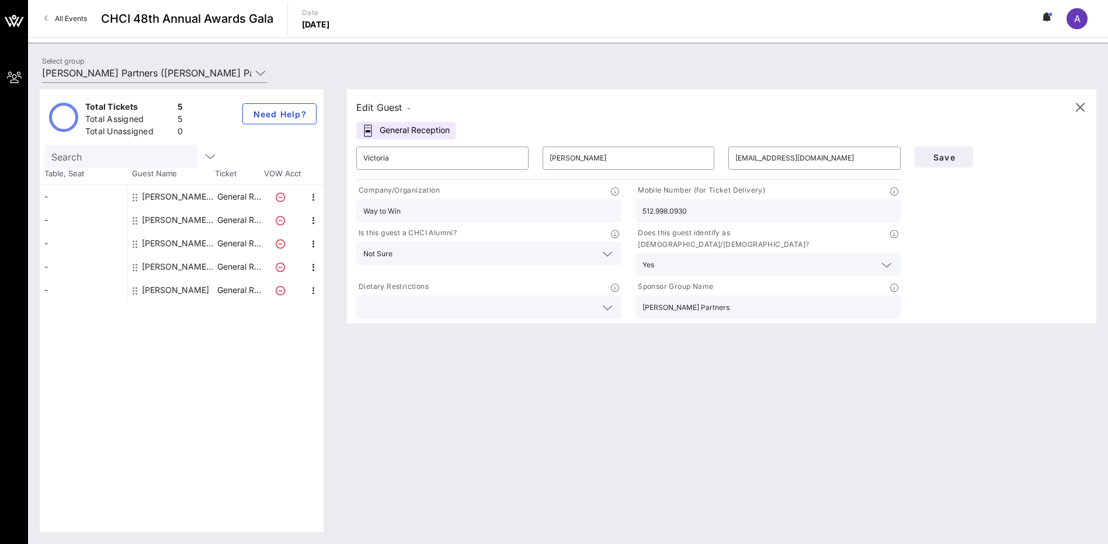
type input "7028061168"
click at [172, 245] on div "[PERSON_NAME] [PERSON_NAME] Partners" at bounding box center [179, 243] width 74 height 23
type input "[PERSON_NAME]"
type input "[PERSON_NAME][EMAIL_ADDRESS][DOMAIN_NAME]"
click at [172, 221] on div "[PERSON_NAME] [PERSON_NAME] Partners" at bounding box center [179, 219] width 74 height 23
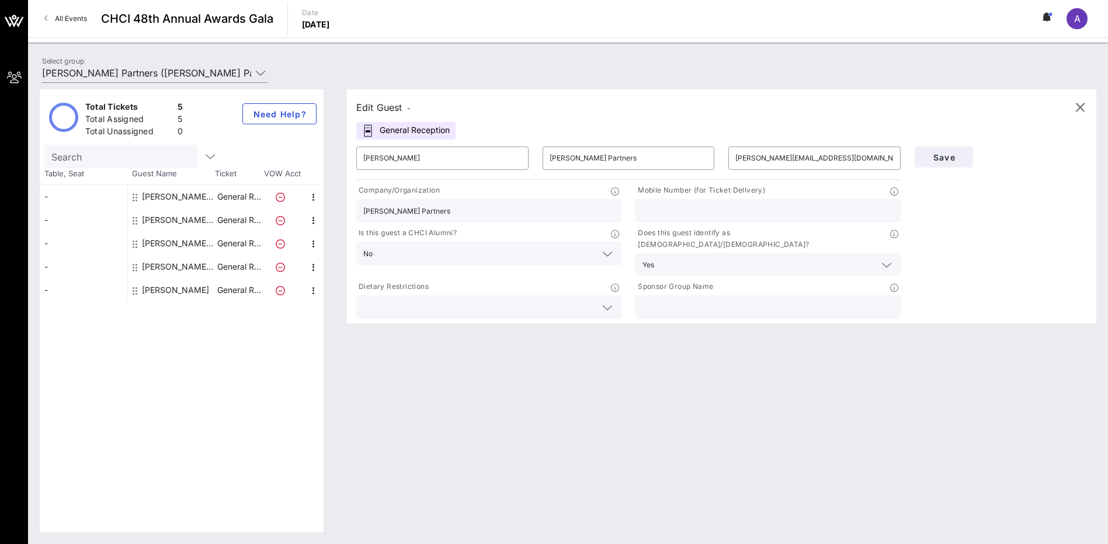
type input "[PERSON_NAME]"
type input "[EMAIL_ADDRESS][DOMAIN_NAME]"
click at [169, 196] on div "[PERSON_NAME] [PERSON_NAME] Partners" at bounding box center [179, 196] width 74 height 23
type input "[PERSON_NAME]"
type input "[PERSON_NAME][EMAIL_ADDRESS][DOMAIN_NAME]"
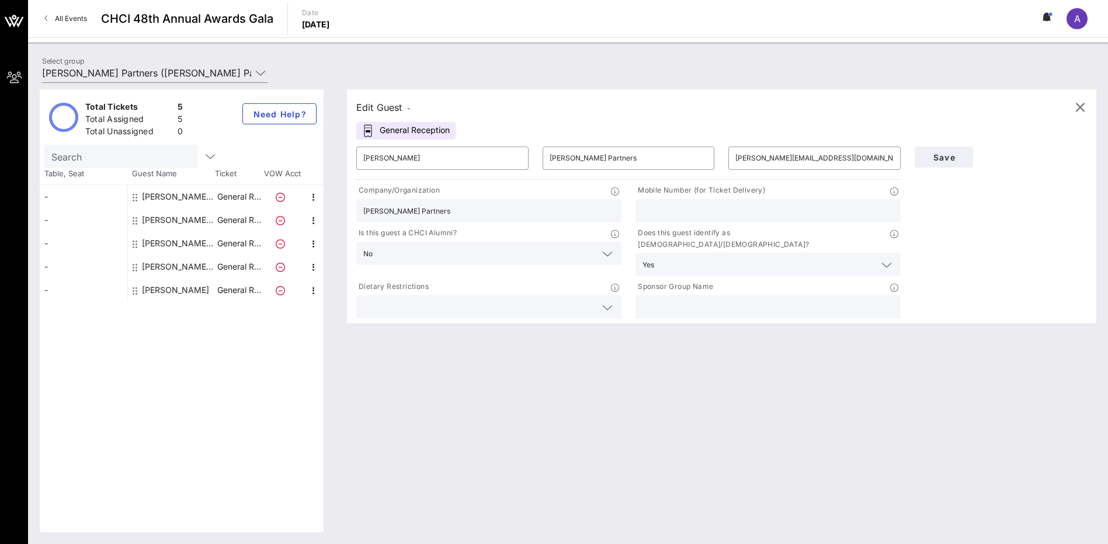
type input "2025560135"
click at [166, 289] on div "[PERSON_NAME]" at bounding box center [175, 289] width 67 height 23
type input "Victoria"
type input "[PERSON_NAME]"
type input "[EMAIL_ADDRESS][DOMAIN_NAME]"
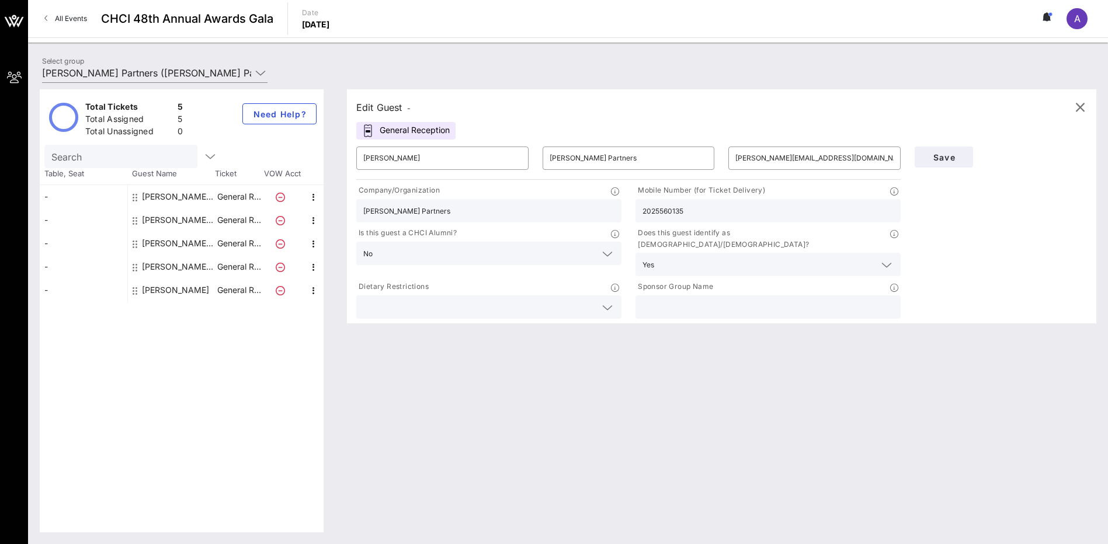
type input "Way to Win"
type input "512.998.0930"
type input "[PERSON_NAME] Partners"
click at [1047, 17] on icon at bounding box center [1048, 16] width 4 height 7
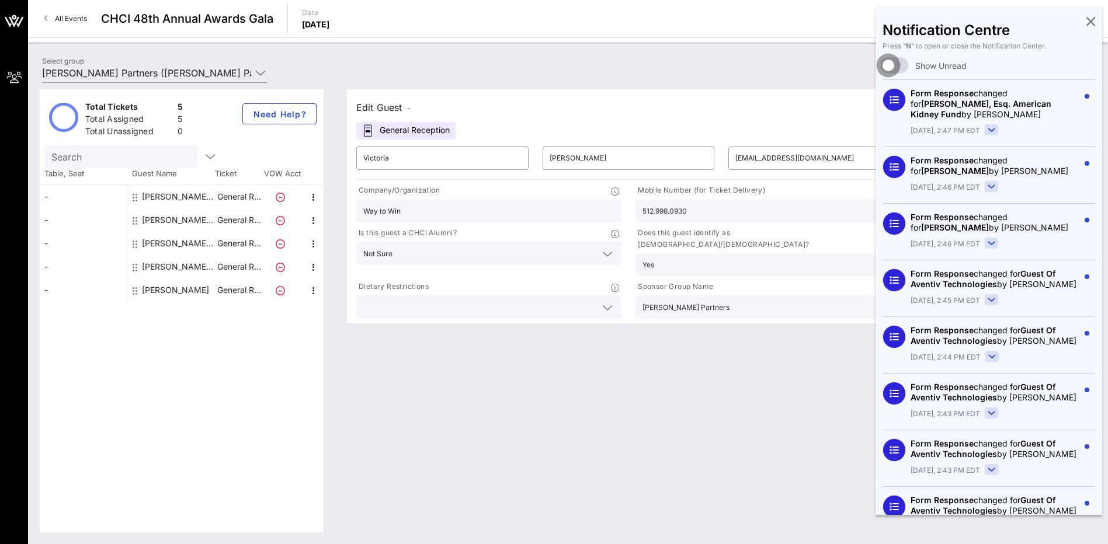
click at [891, 67] on div at bounding box center [888, 65] width 20 height 20
click at [890, 68] on div at bounding box center [900, 65] width 20 height 20
click at [1086, 22] on icon at bounding box center [1090, 21] width 9 height 2
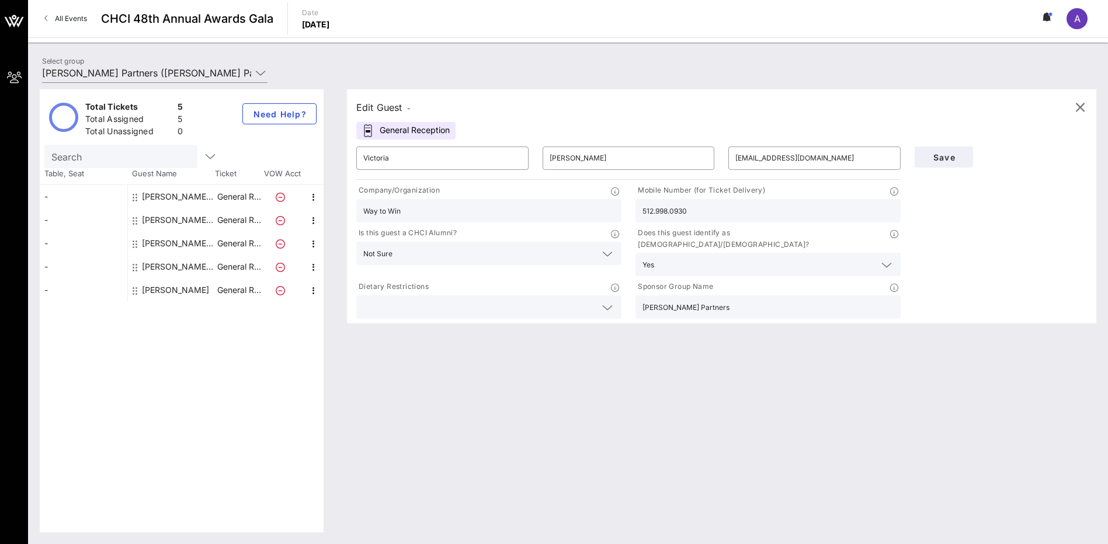
click at [1043, 18] on icon at bounding box center [1044, 16] width 3 height 7
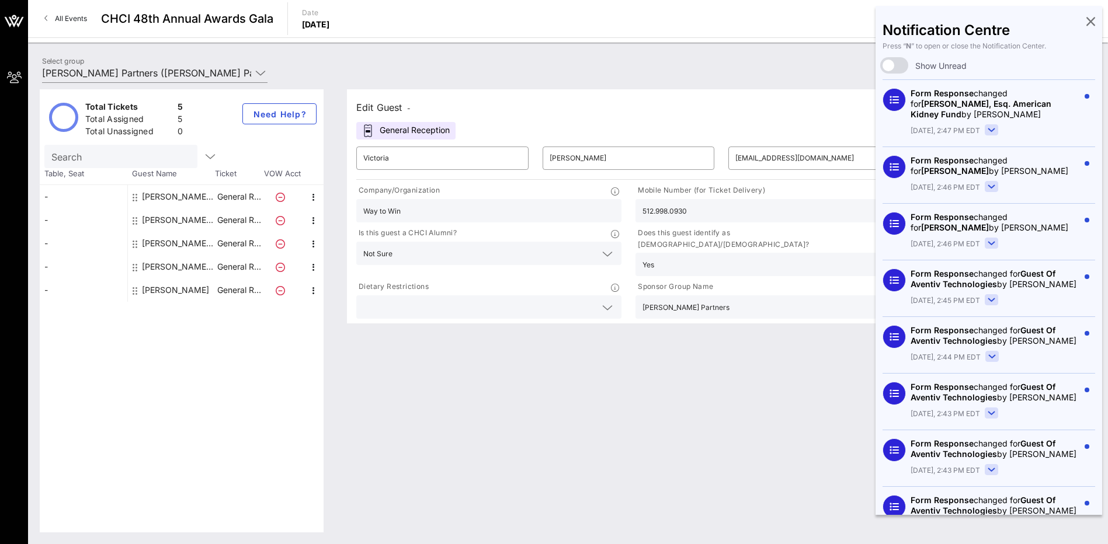
click at [775, 62] on div "Select group [PERSON_NAME] Partners ([PERSON_NAME] Partners) [[PERSON_NAME], [P…" at bounding box center [567, 74] width 1065 height 41
